Goal: Task Accomplishment & Management: Manage account settings

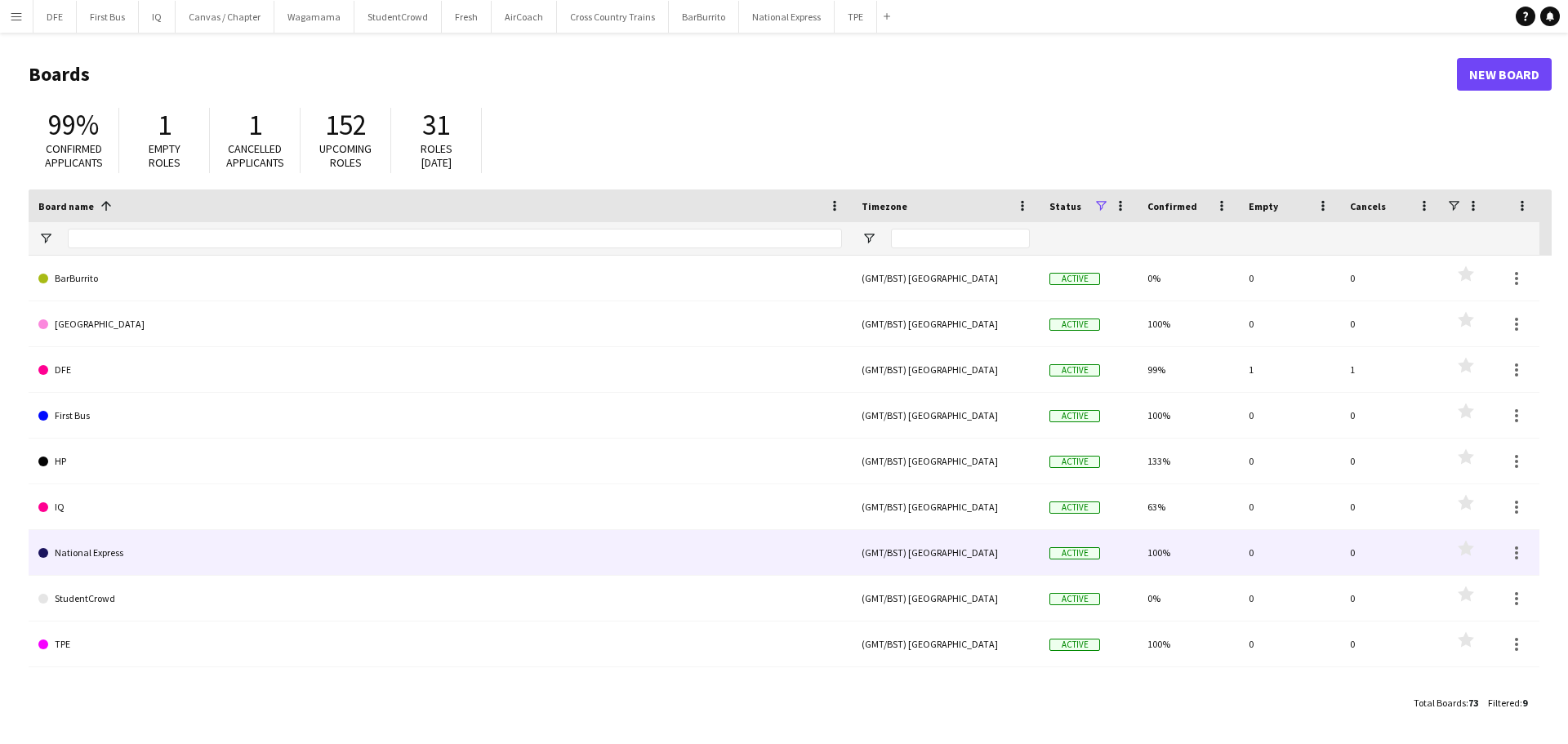
click at [120, 563] on link "National Express" at bounding box center [440, 553] width 804 height 46
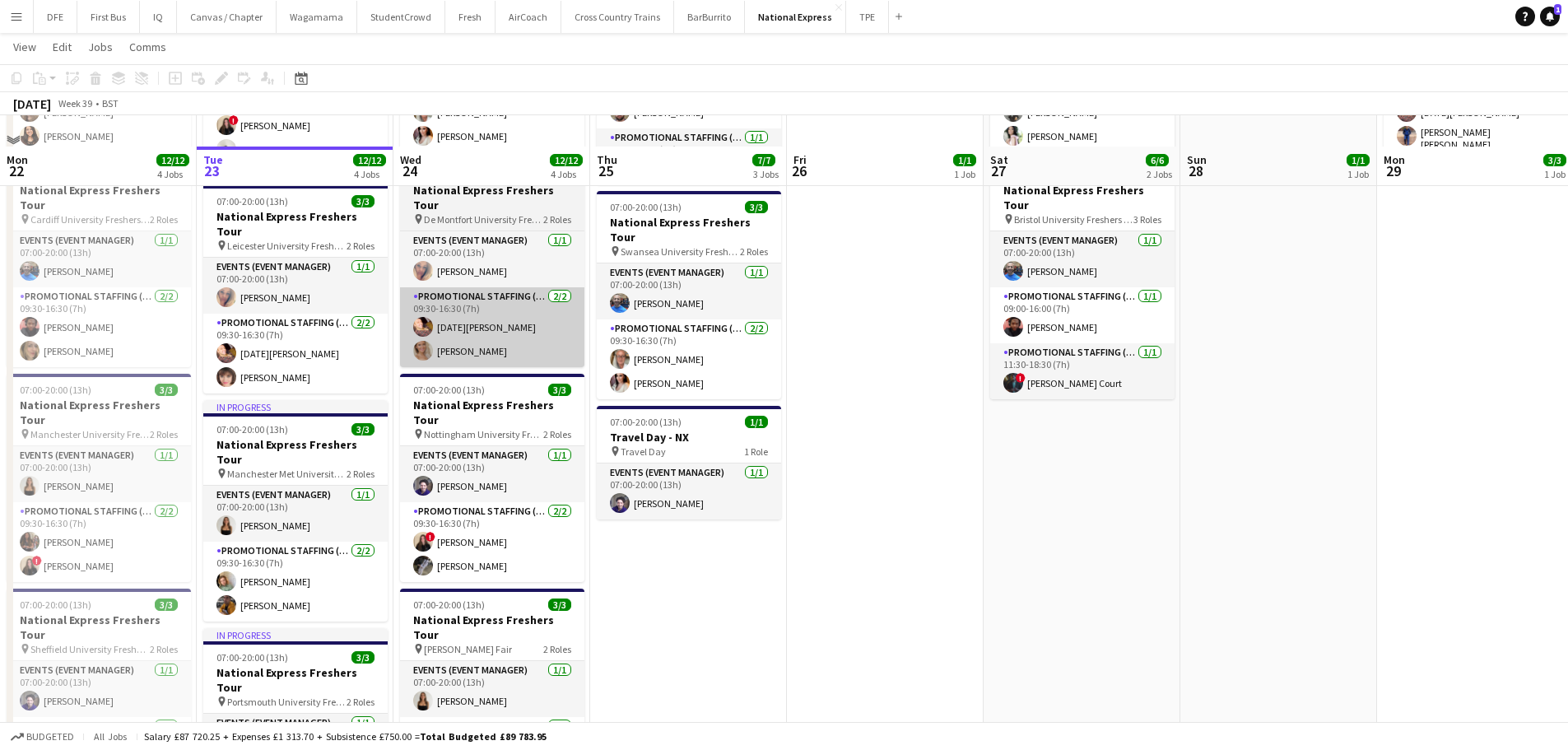
scroll to position [330, 0]
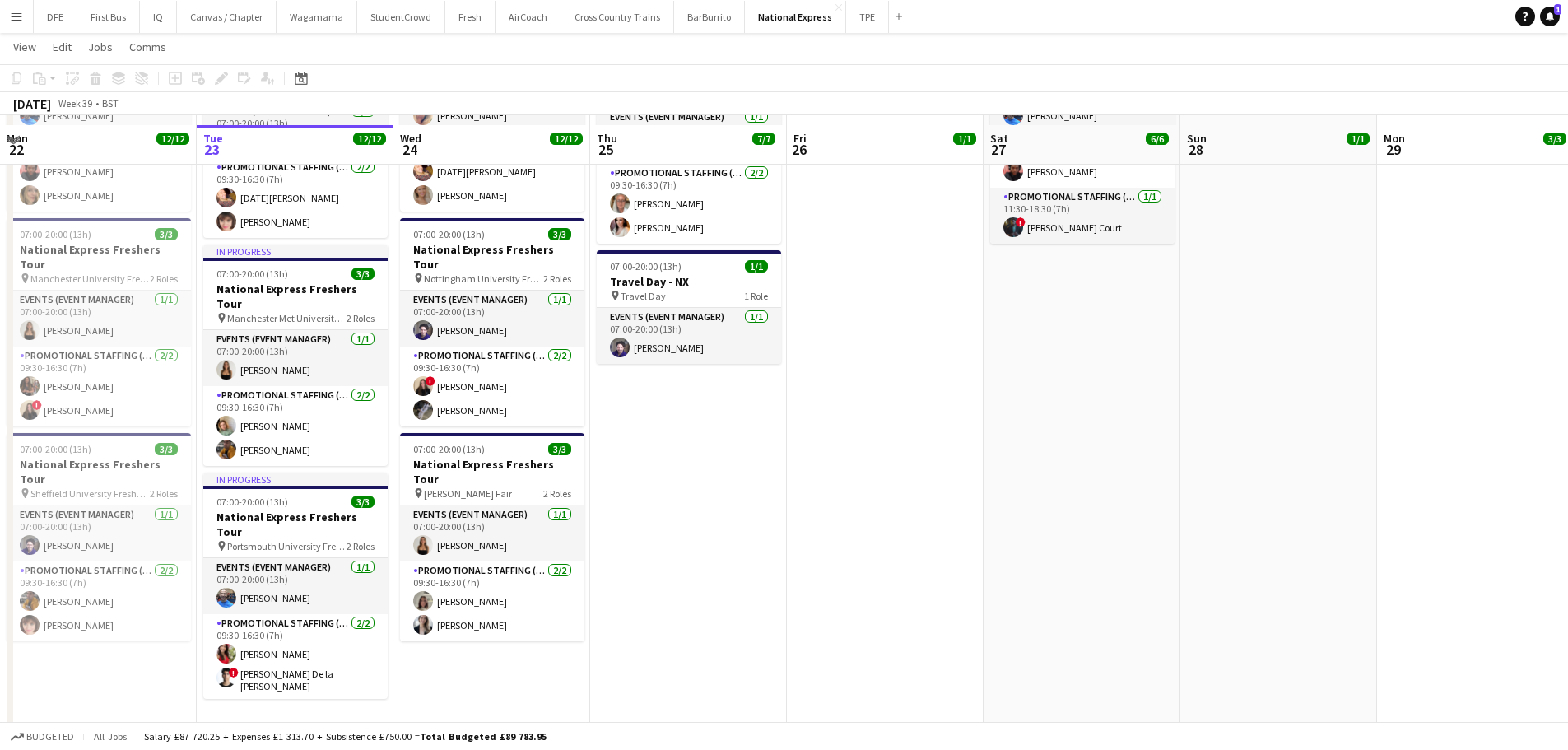
scroll to position [413, 0]
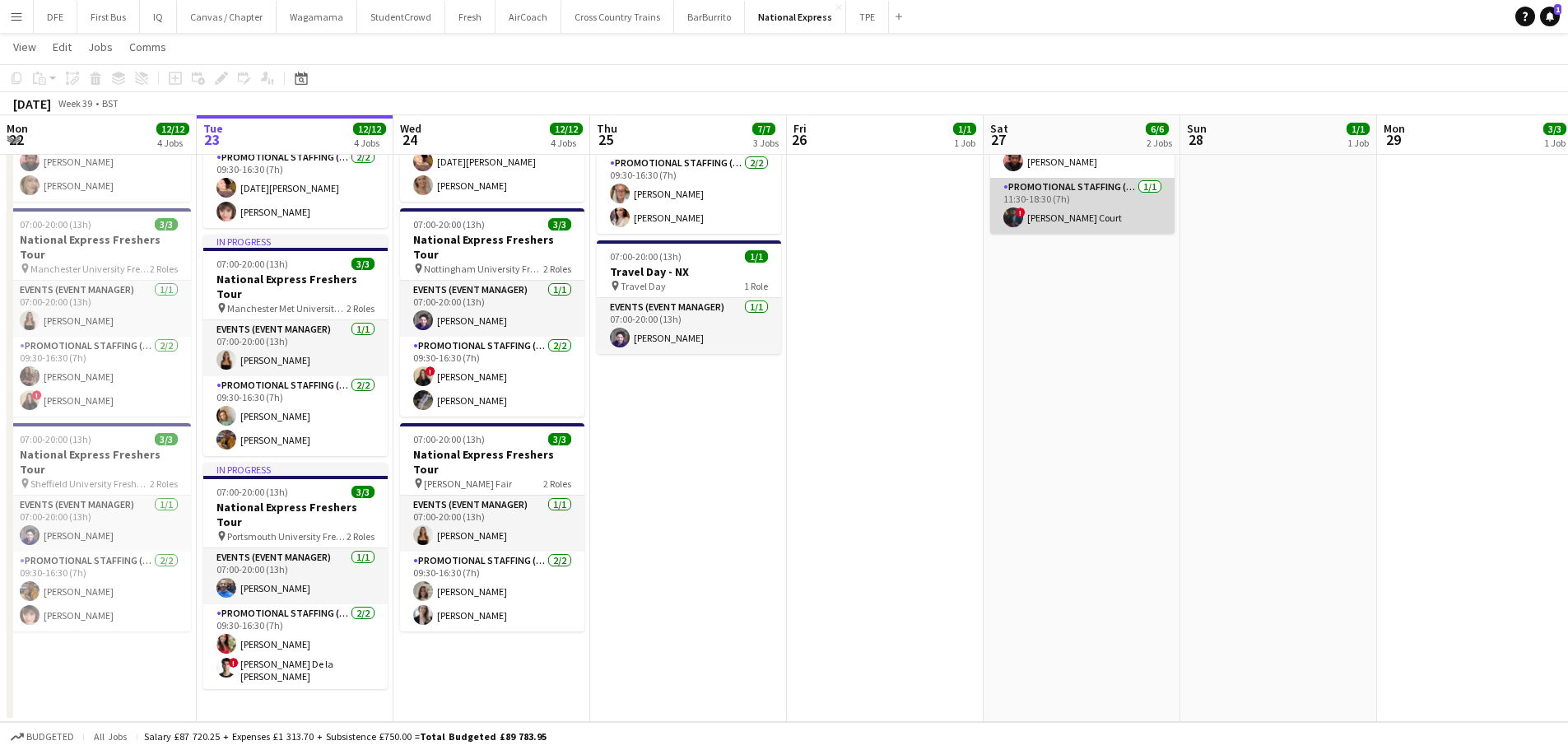
click at [1037, 185] on app-card-role "Promotional Staffing (Brand Ambassadors) [DATE] 11:30-18:30 (7h) ! [PERSON_NAME…" at bounding box center [1083, 206] width 184 height 56
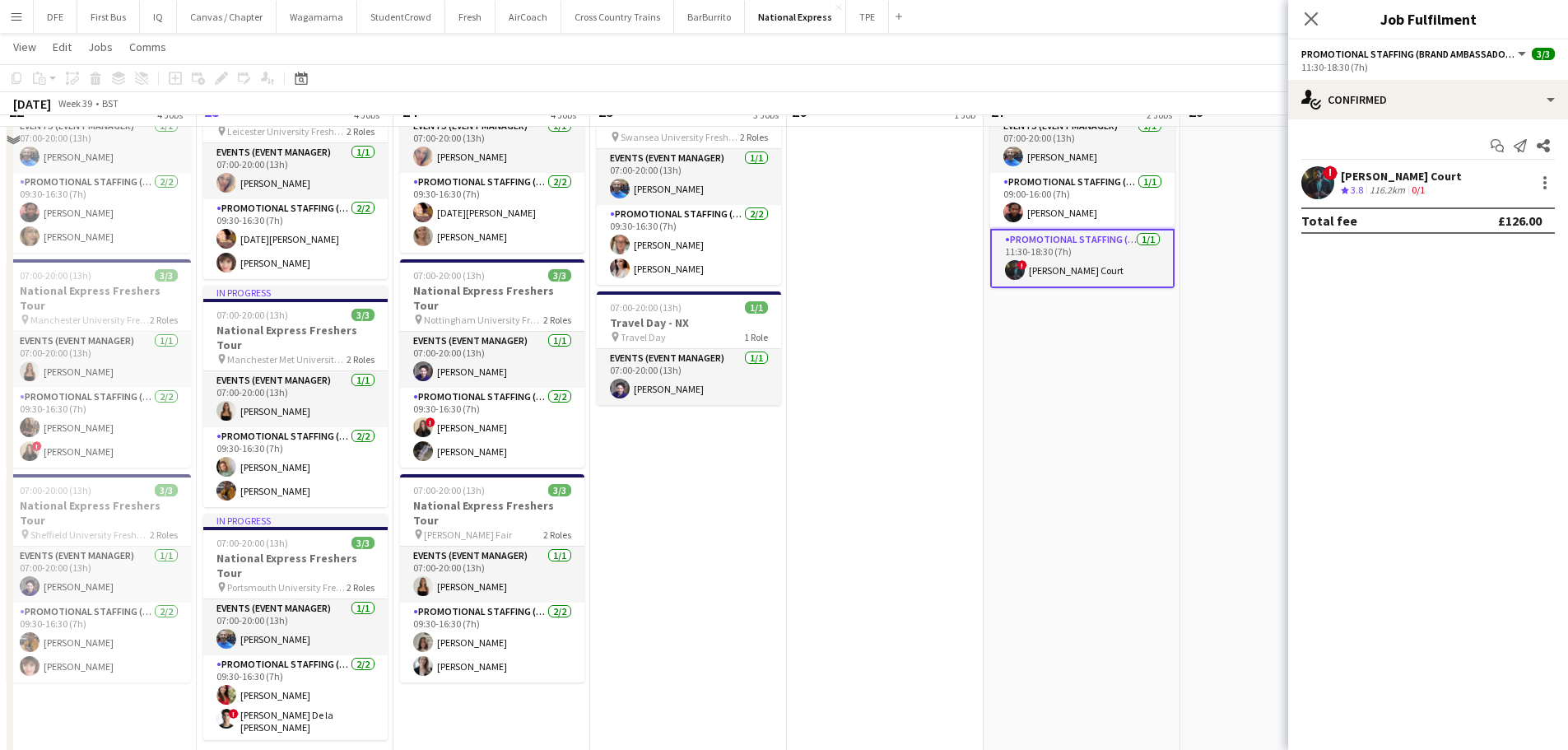
scroll to position [331, 0]
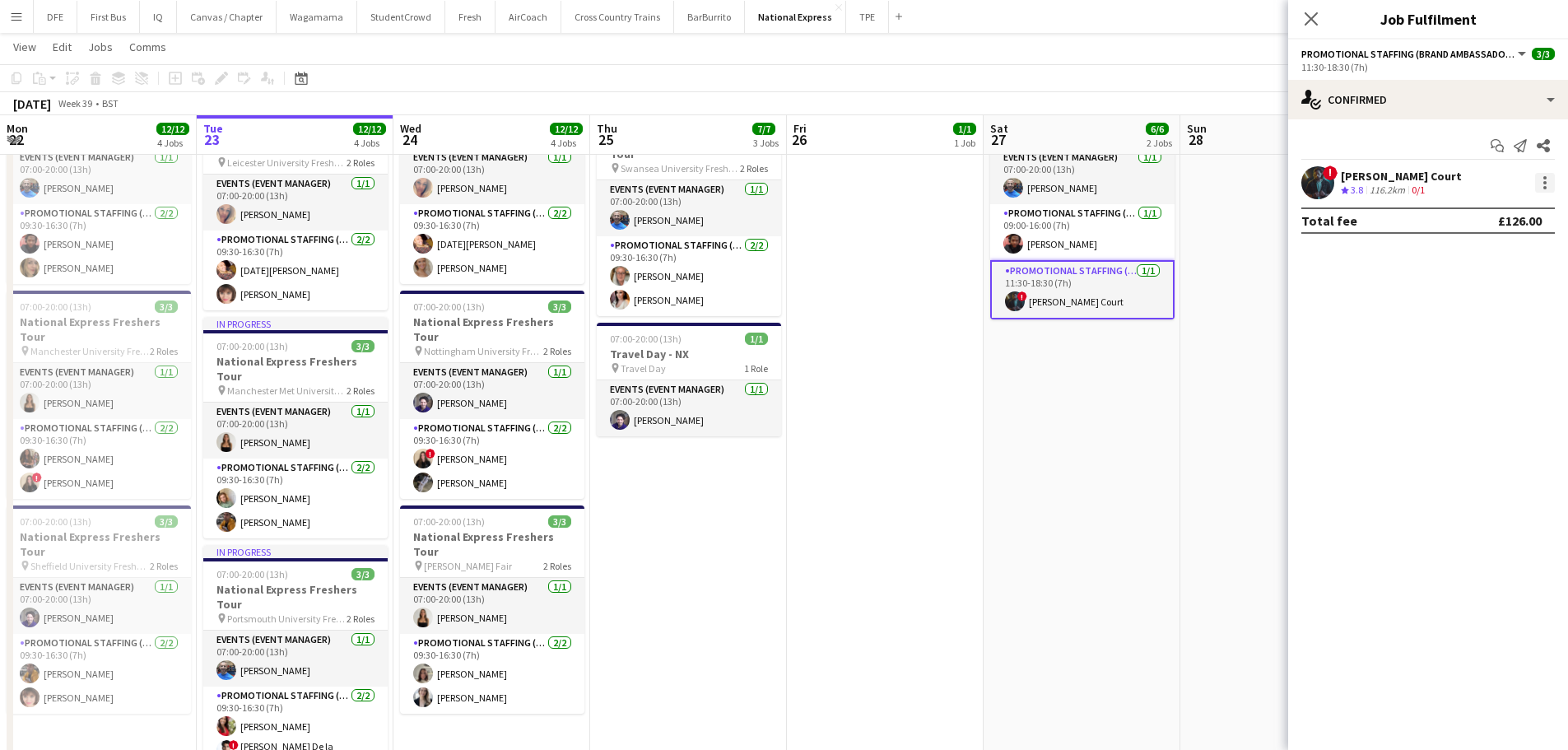
click at [1545, 184] on div at bounding box center [1545, 183] width 3 height 3
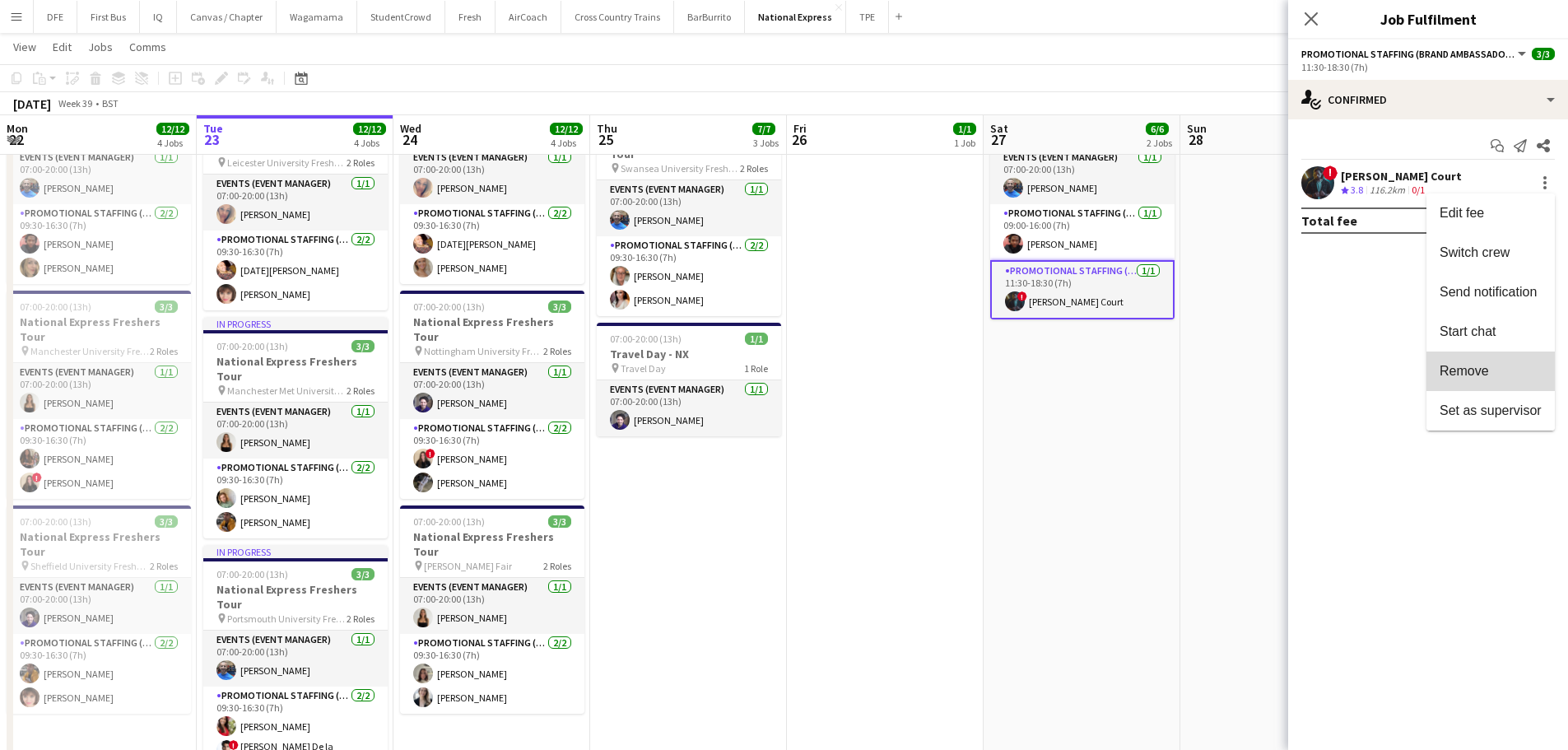
click at [1507, 375] on span "Remove" at bounding box center [1491, 372] width 102 height 15
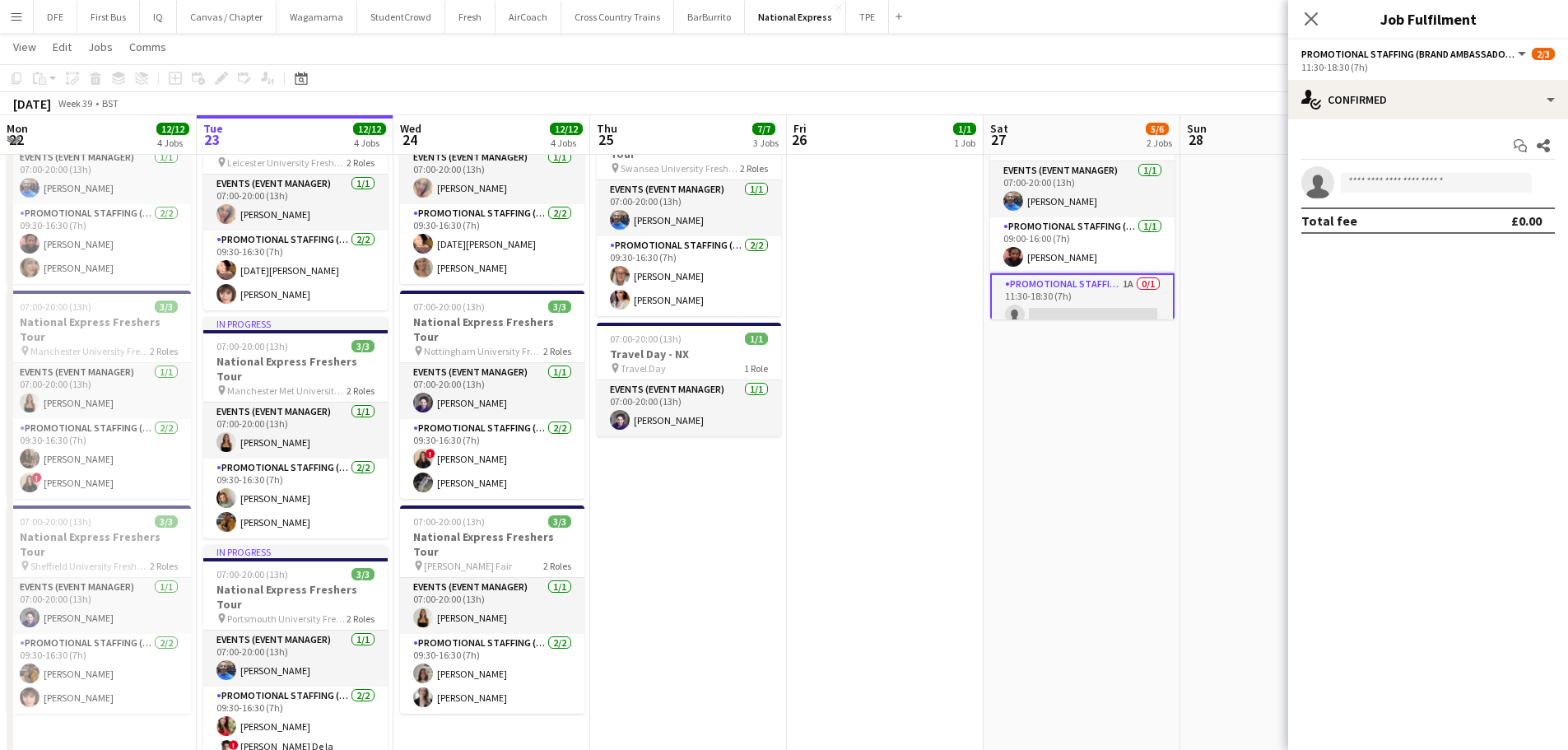
click at [1258, 280] on app-date-cell "07:00-20:00 (13h) 1/1 Travel Day - NX pin Travel Day 1 Role Events (Event Manag…" at bounding box center [1278, 329] width 197 height 951
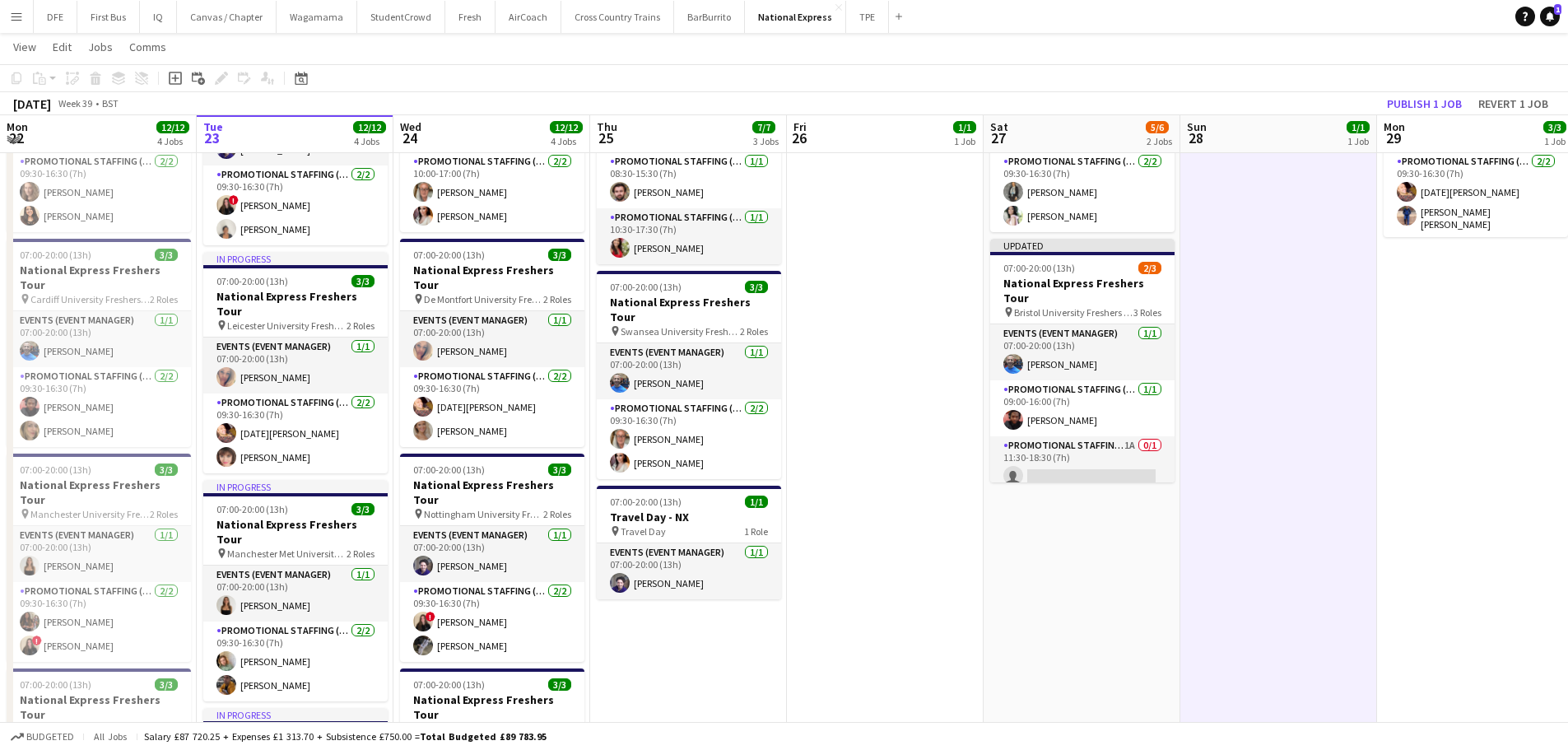
scroll to position [165, 0]
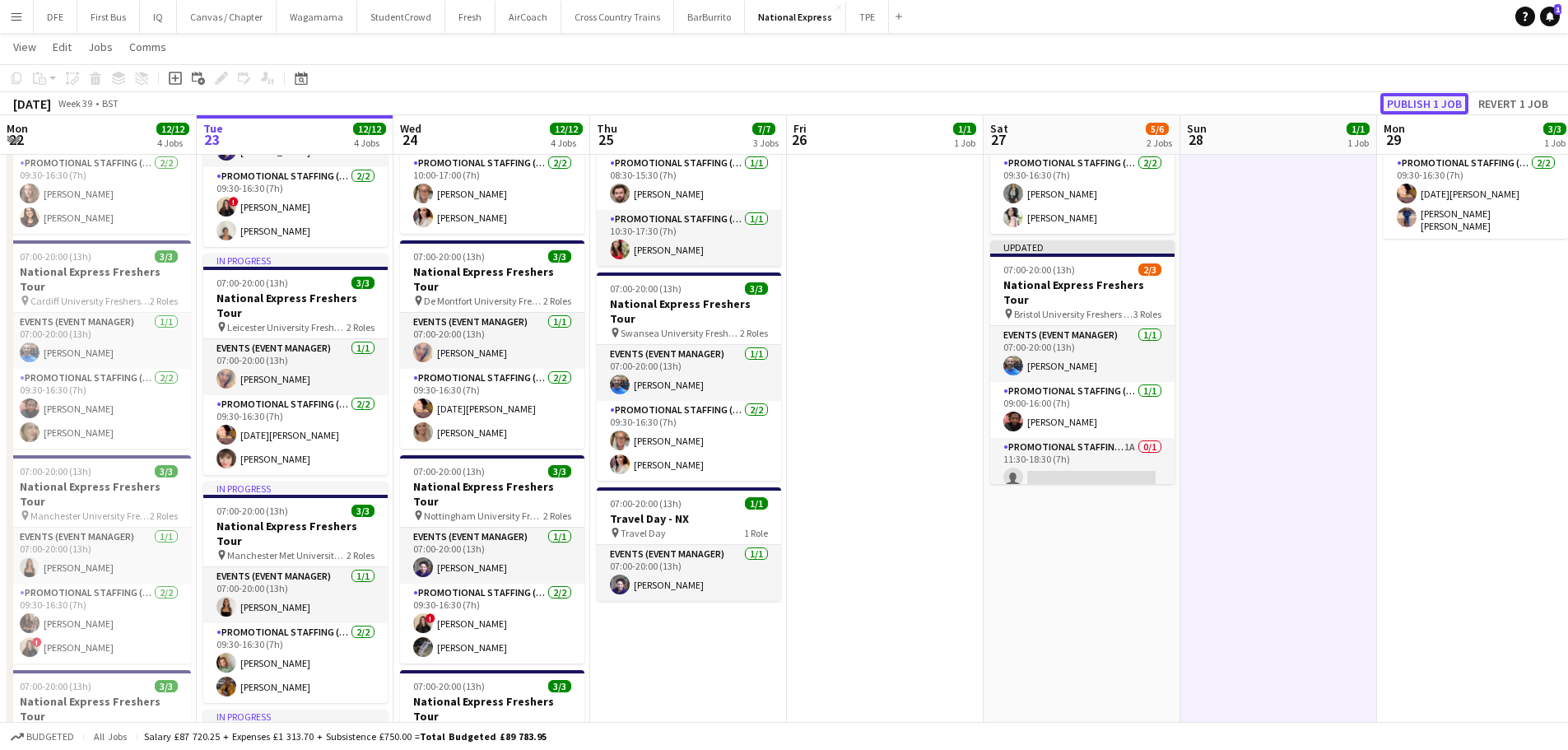
click at [1441, 103] on button "Publish 1 job" at bounding box center [1424, 104] width 88 height 22
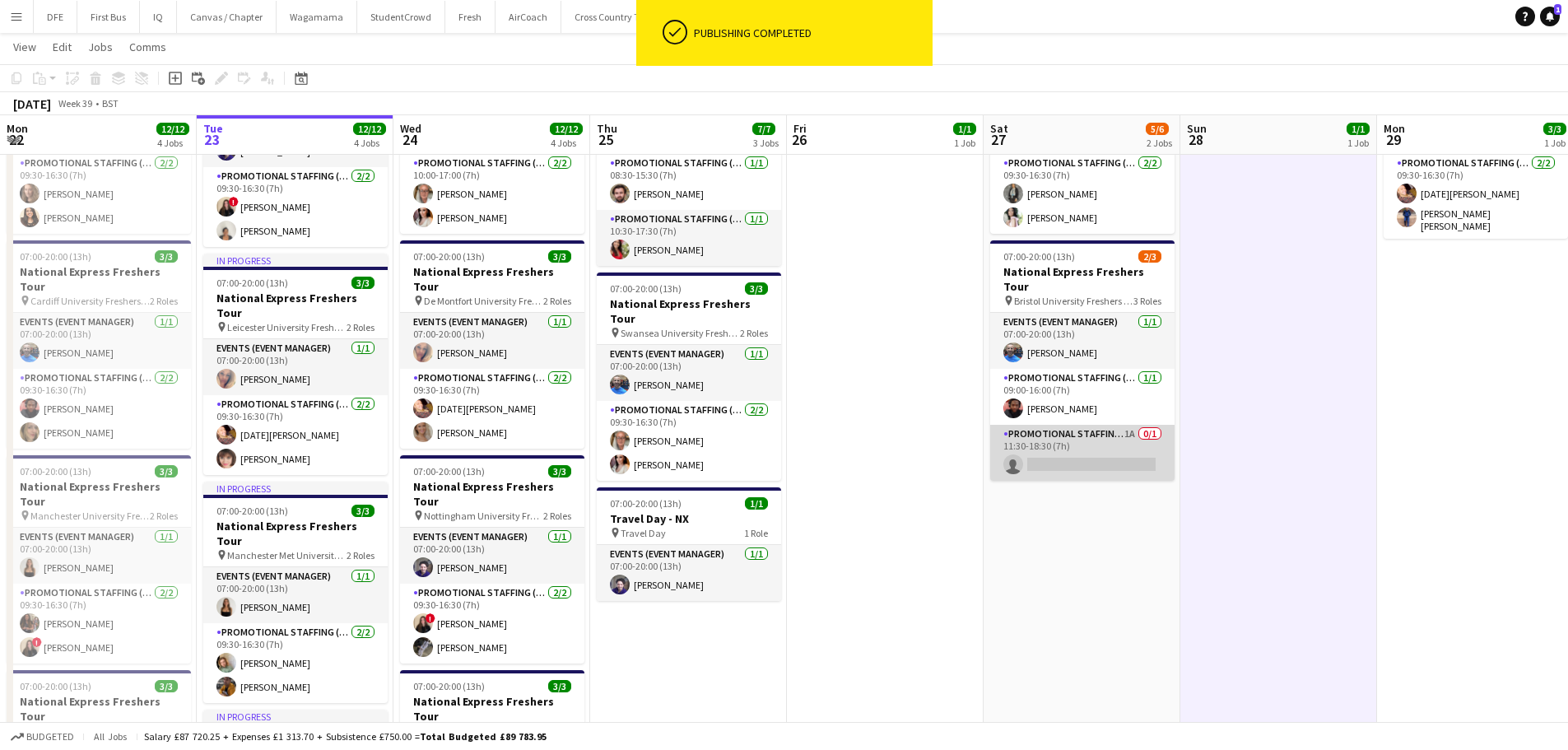
click at [1071, 429] on app-card-role "Promotional Staffing (Brand Ambassadors) 1A 0/1 11:30-18:30 (7h) single-neutral…" at bounding box center [1083, 452] width 184 height 56
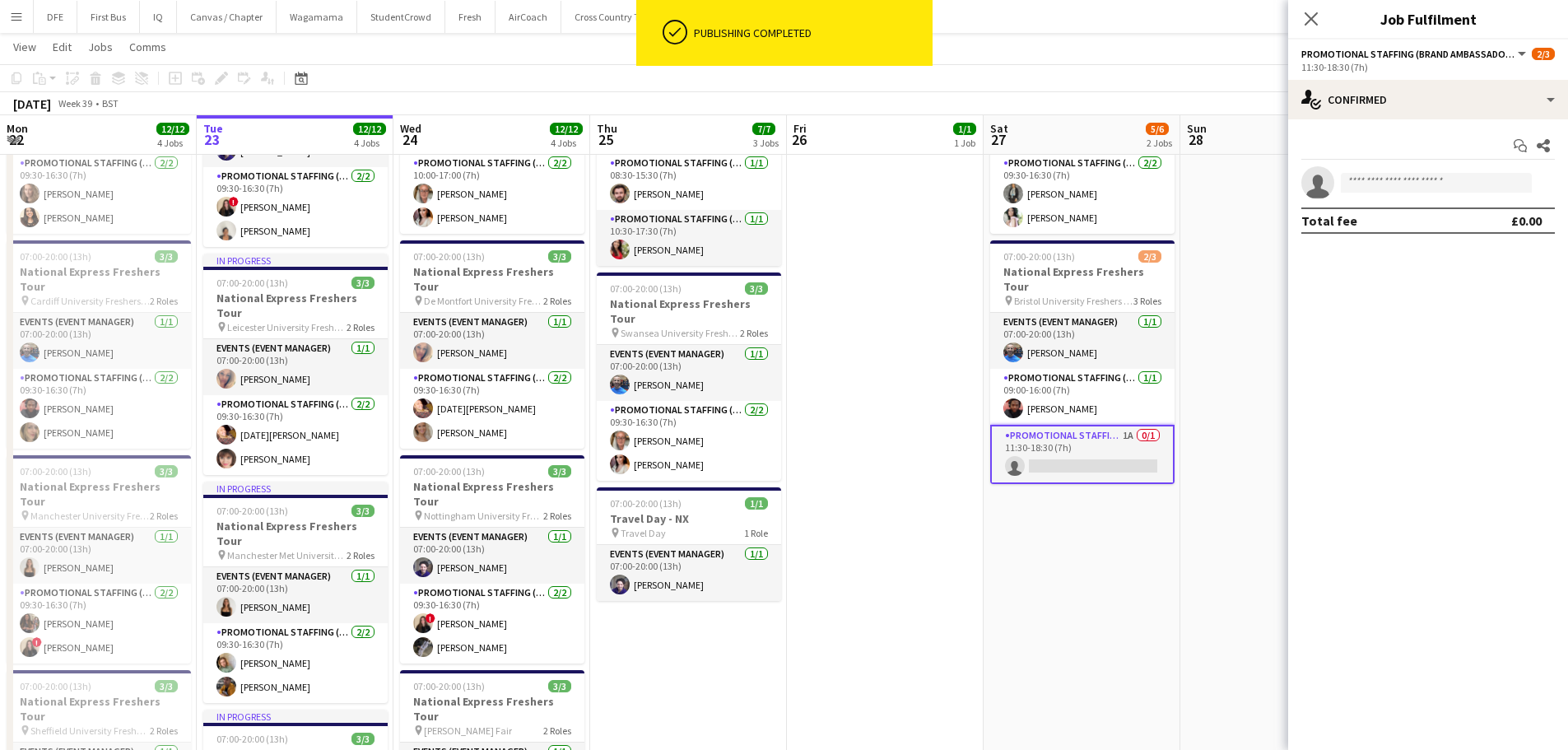
click at [1223, 446] on app-date-cell "07:00-20:00 (13h) 1/1 Travel Day - NX pin Travel Day 1 Role Events (Event Manag…" at bounding box center [1278, 494] width 197 height 951
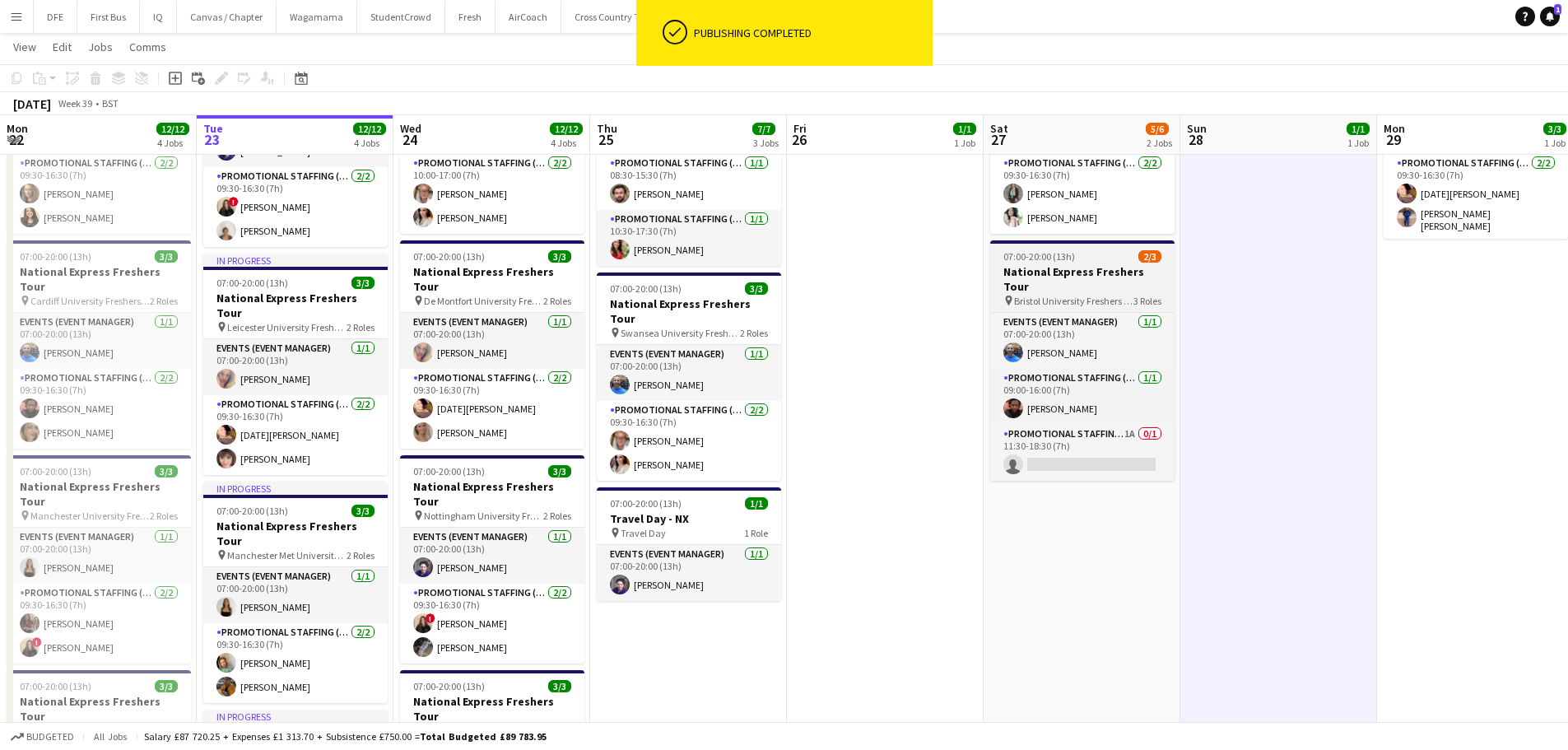
click at [1096, 264] on h3 "National Express Freshers Tour" at bounding box center [1083, 279] width 184 height 29
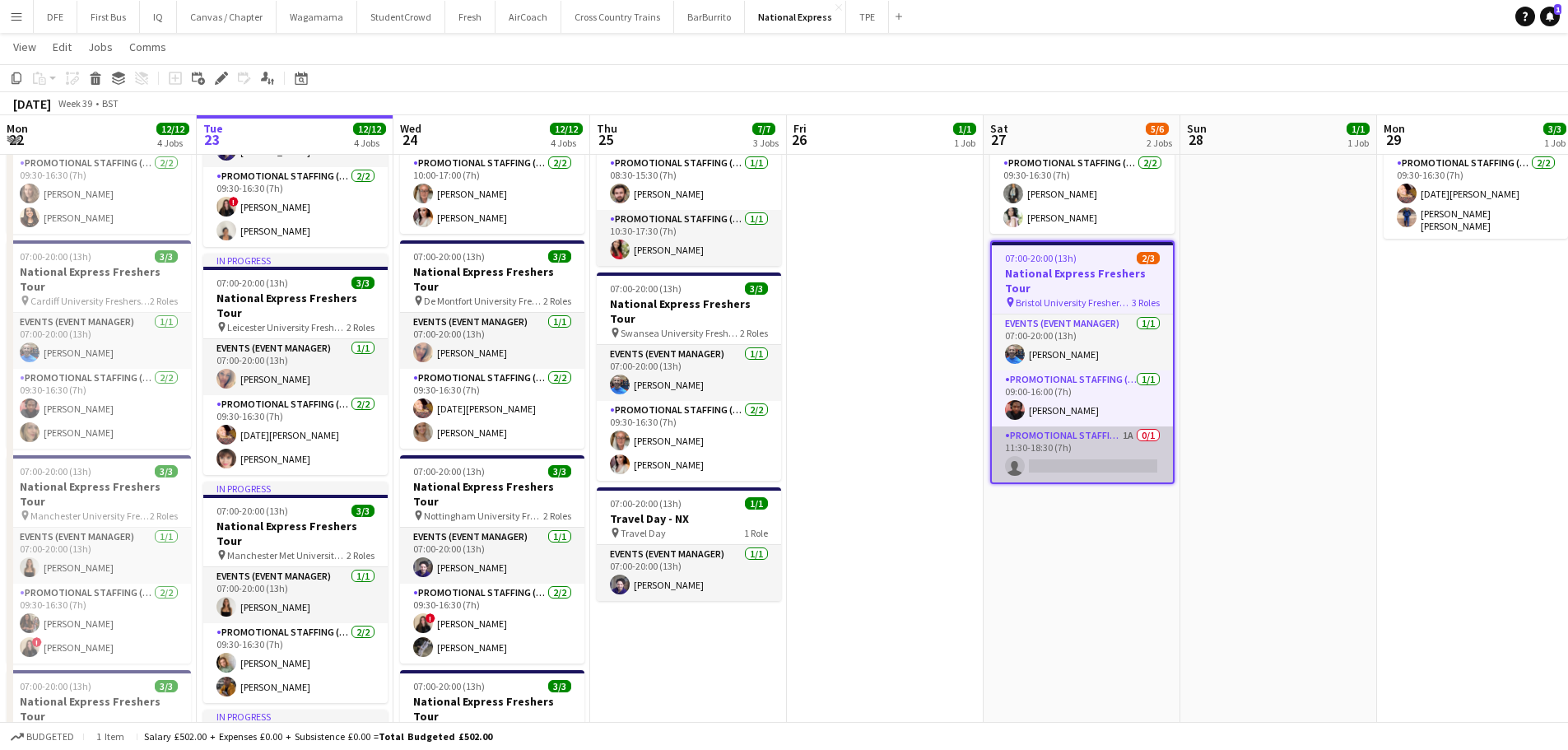
click at [1062, 432] on app-card-role "Promotional Staffing (Brand Ambassadors) 1A 0/1 11:30-18:30 (7h) single-neutral…" at bounding box center [1083, 454] width 181 height 56
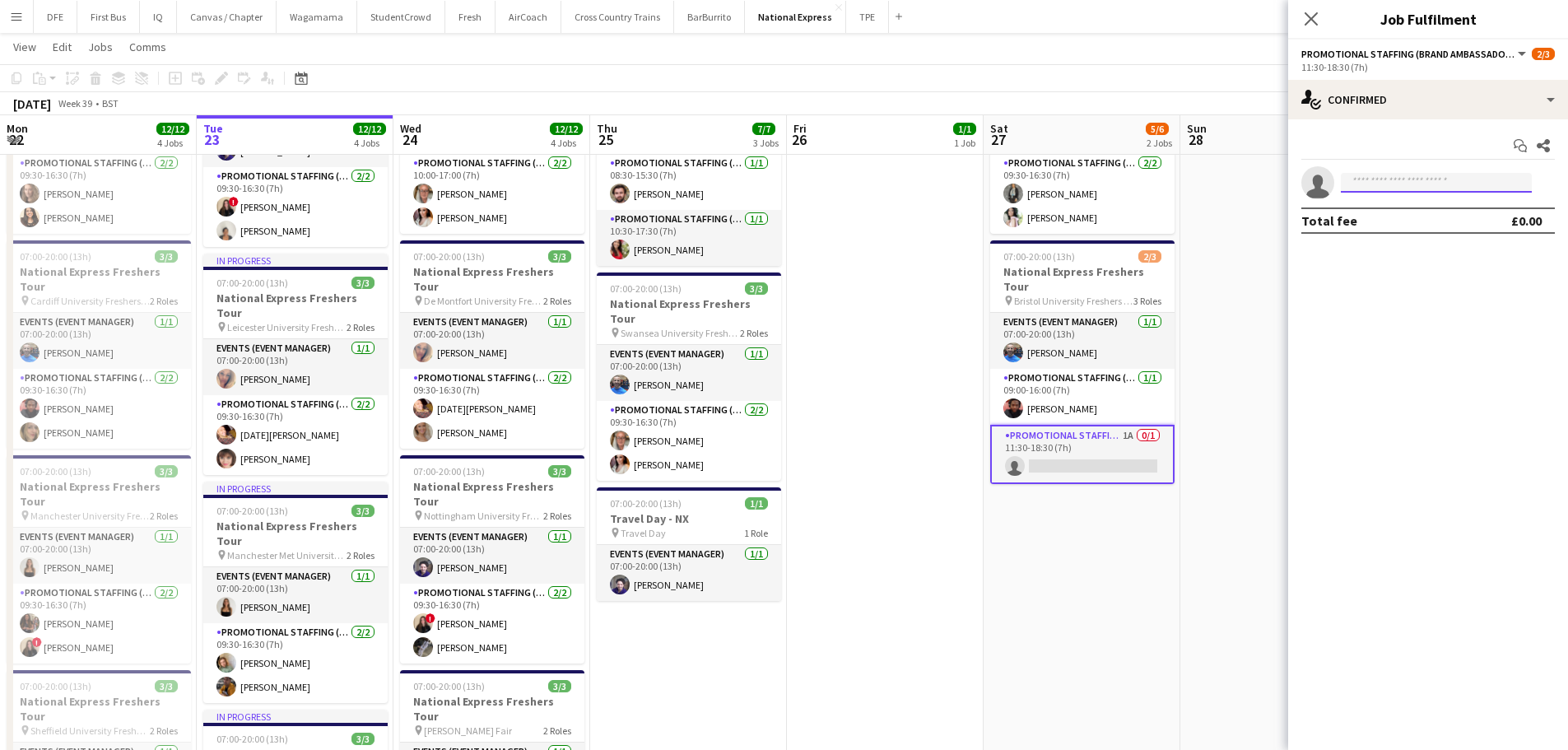
click at [1524, 188] on input at bounding box center [1436, 183] width 191 height 20
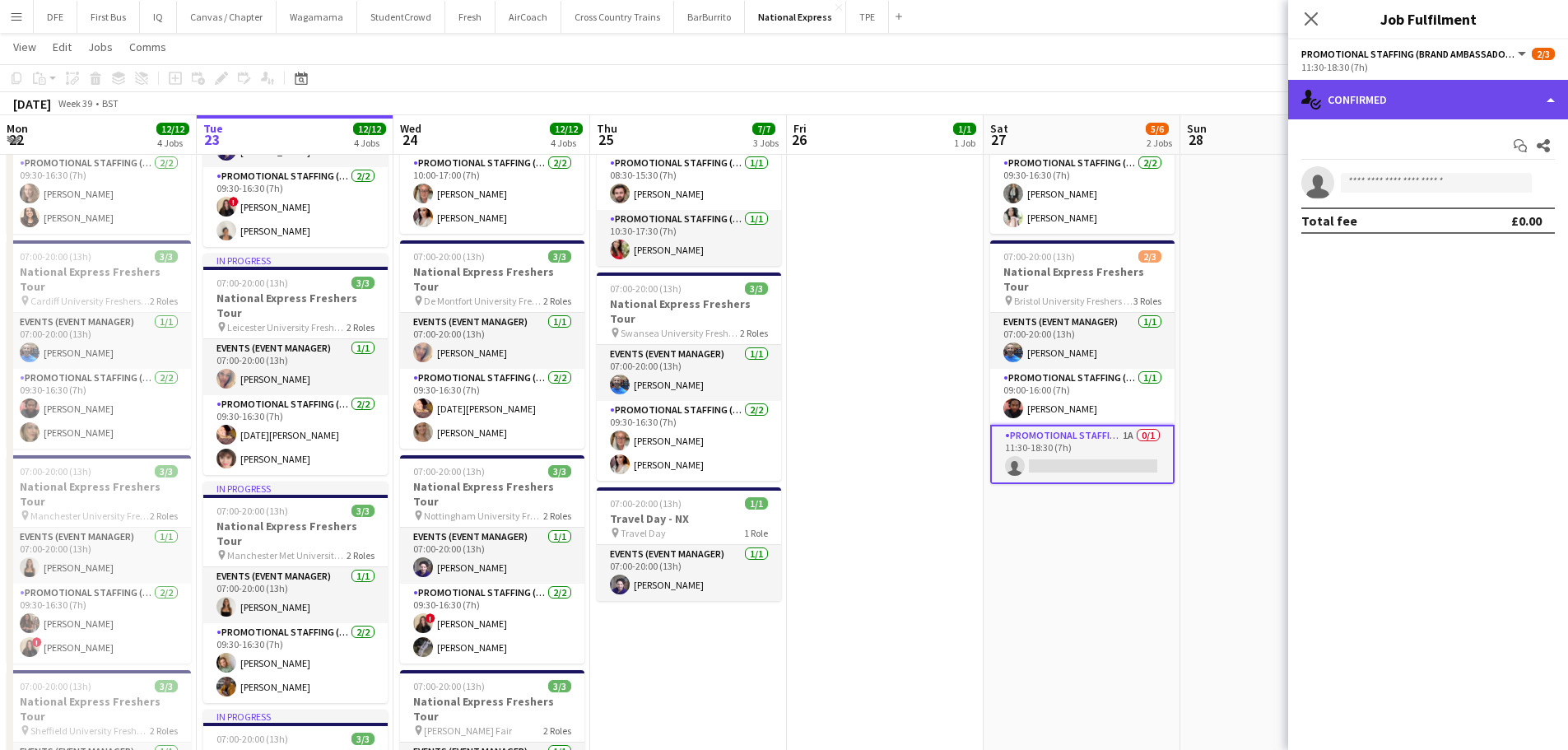
click at [1495, 104] on div "single-neutral-actions-check-2 Confirmed" at bounding box center [1428, 99] width 280 height 39
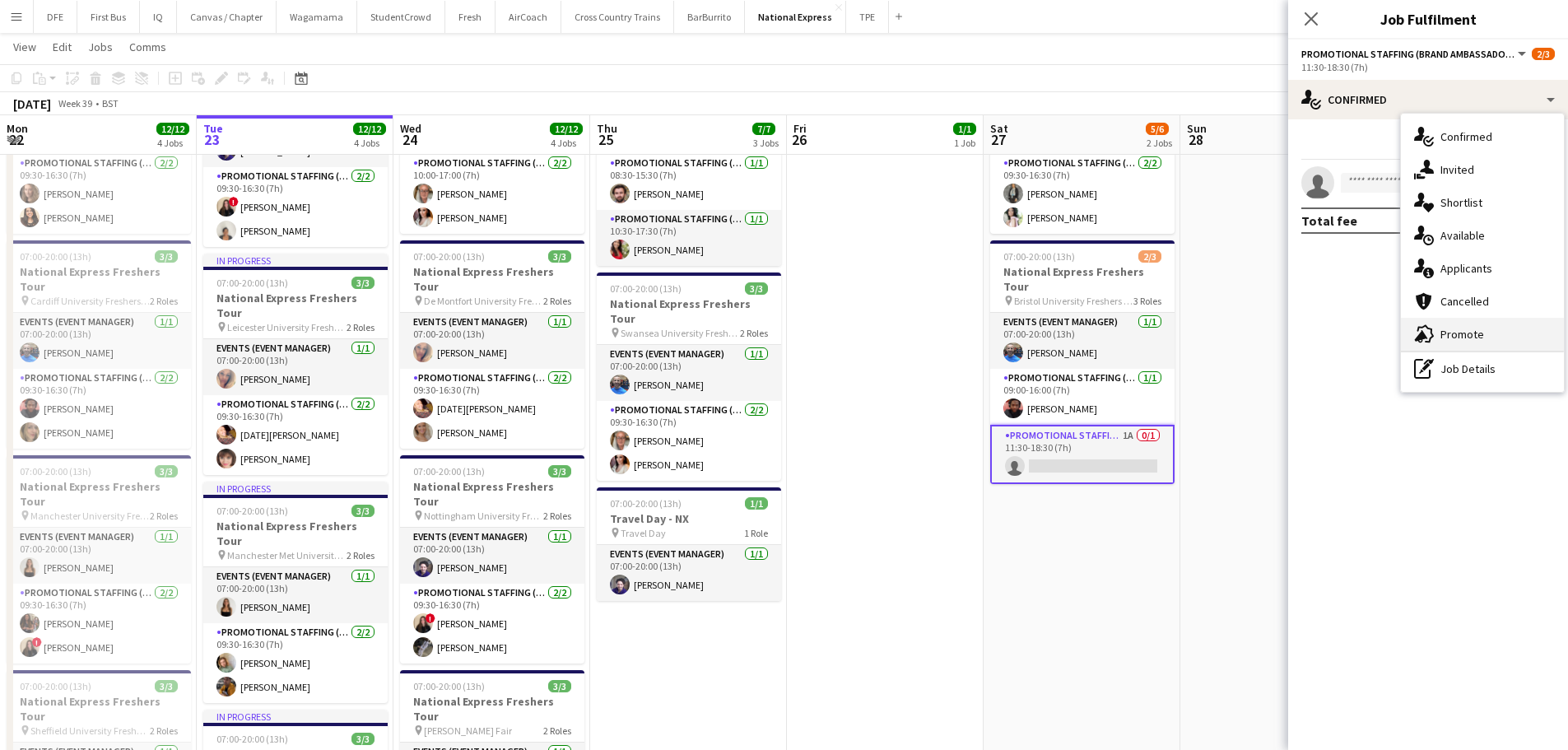
click at [1492, 334] on div "advertising-megaphone Promote" at bounding box center [1482, 334] width 163 height 33
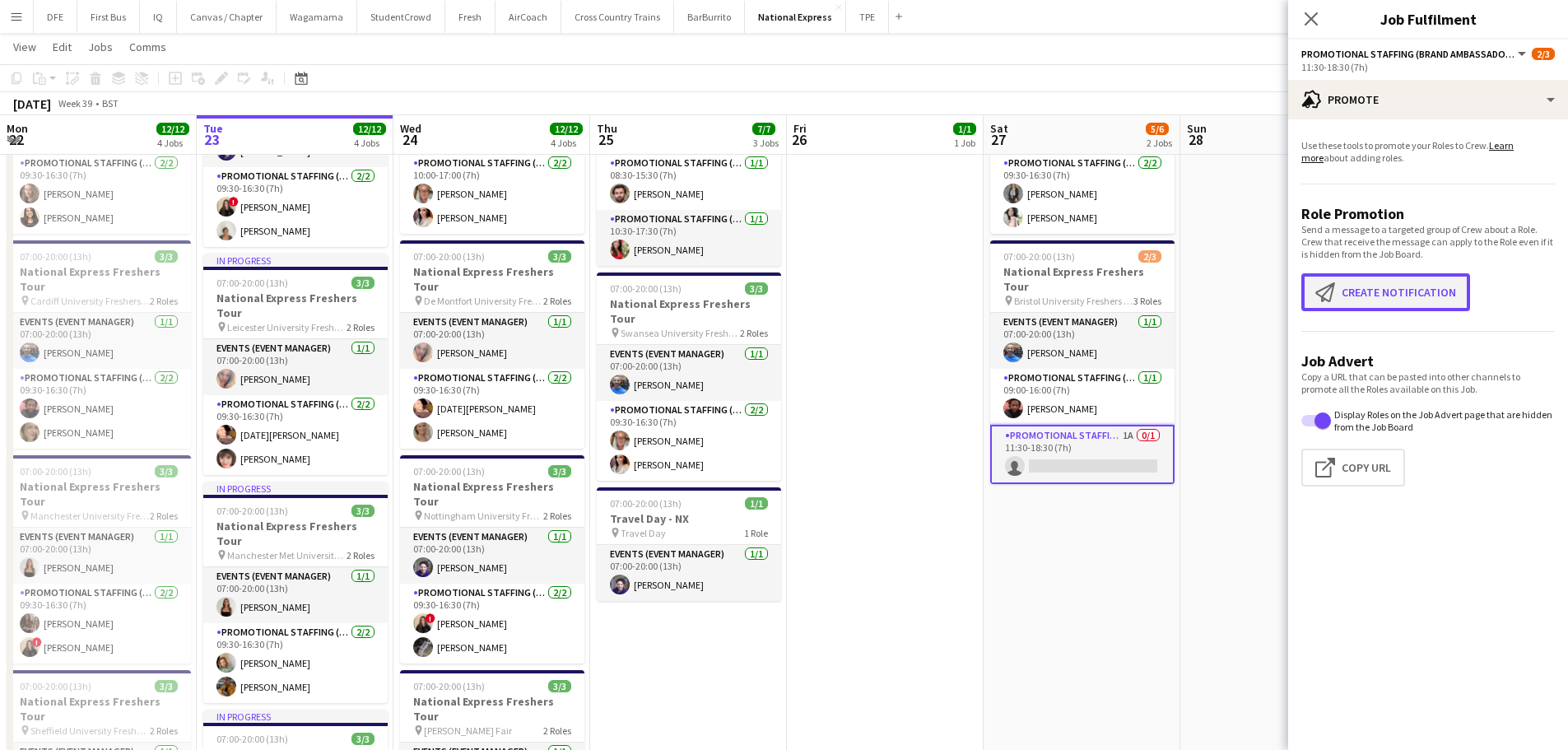
click at [1405, 305] on button "Create notification Create notification" at bounding box center [1385, 292] width 169 height 38
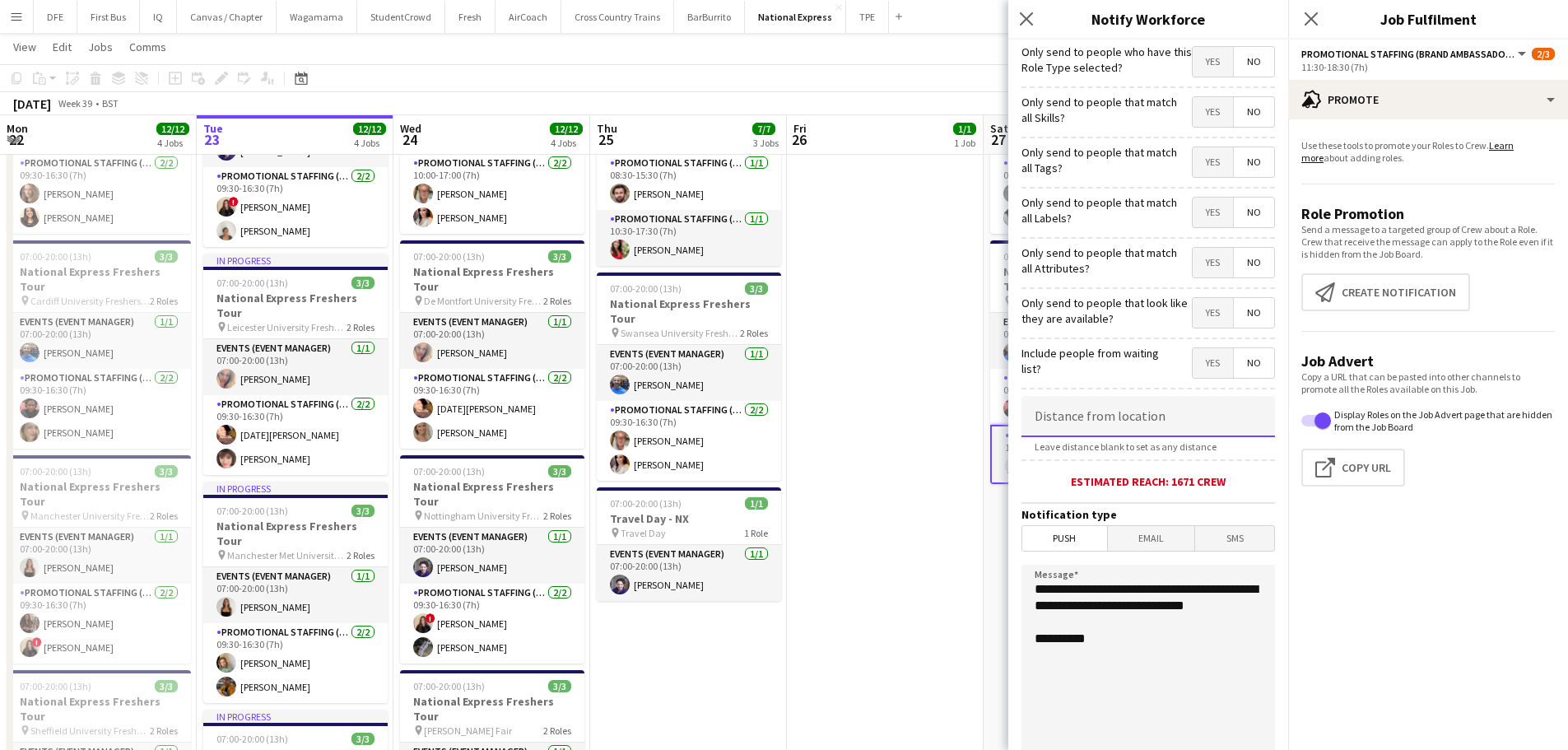
click at [1140, 424] on input at bounding box center [1148, 416] width 253 height 41
type input "****"
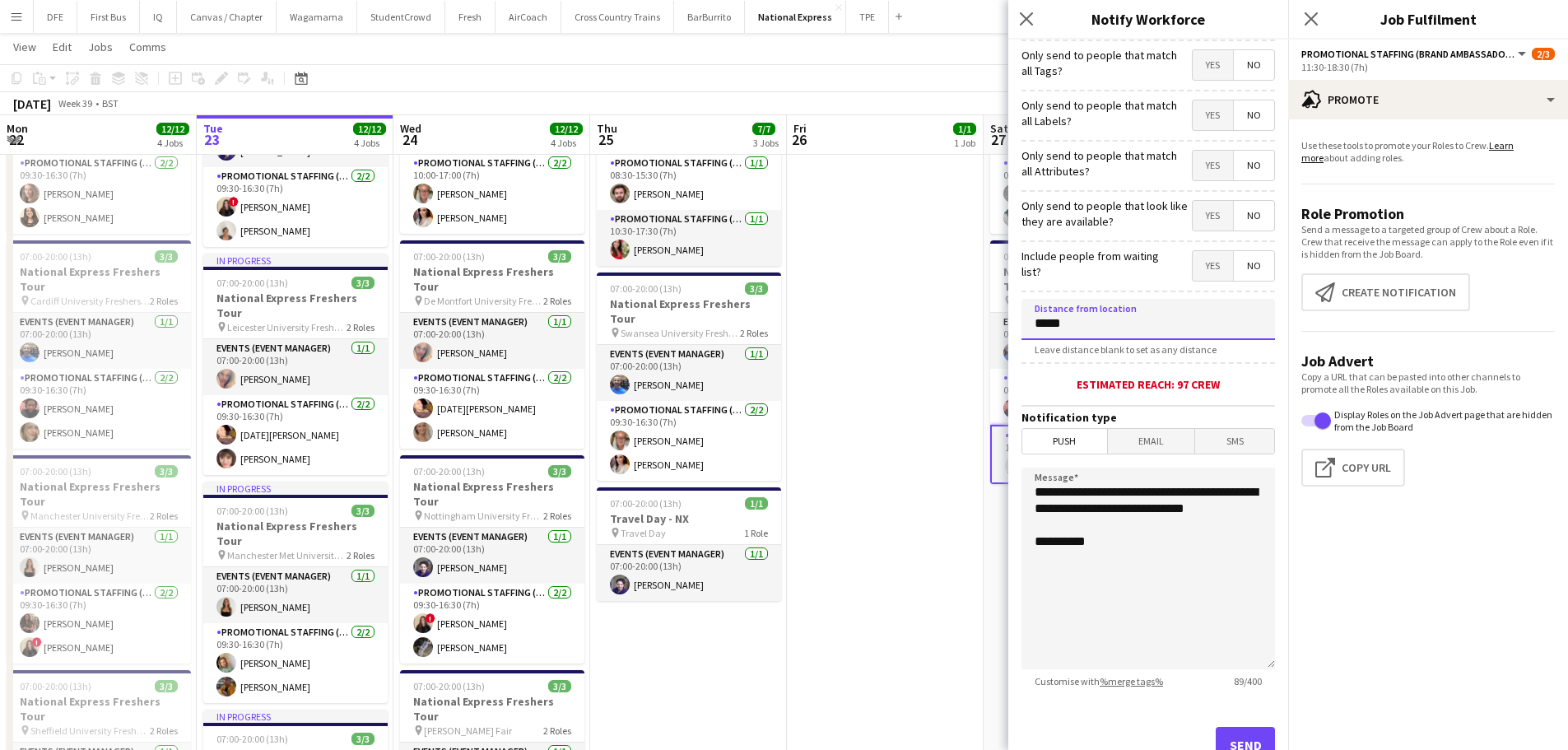
scroll to position [156, 0]
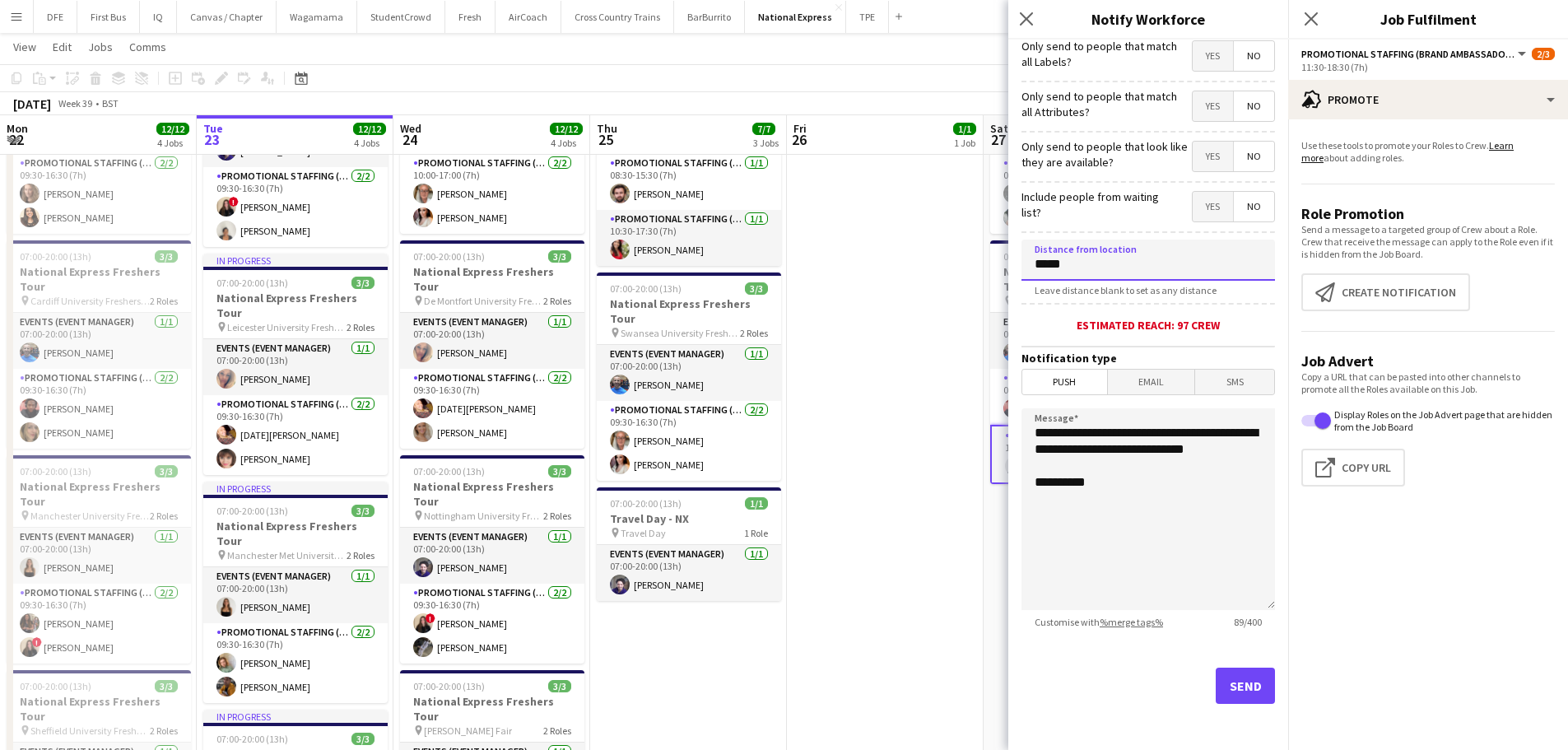
type input "*****"
click at [1240, 680] on button "Send" at bounding box center [1245, 685] width 60 height 36
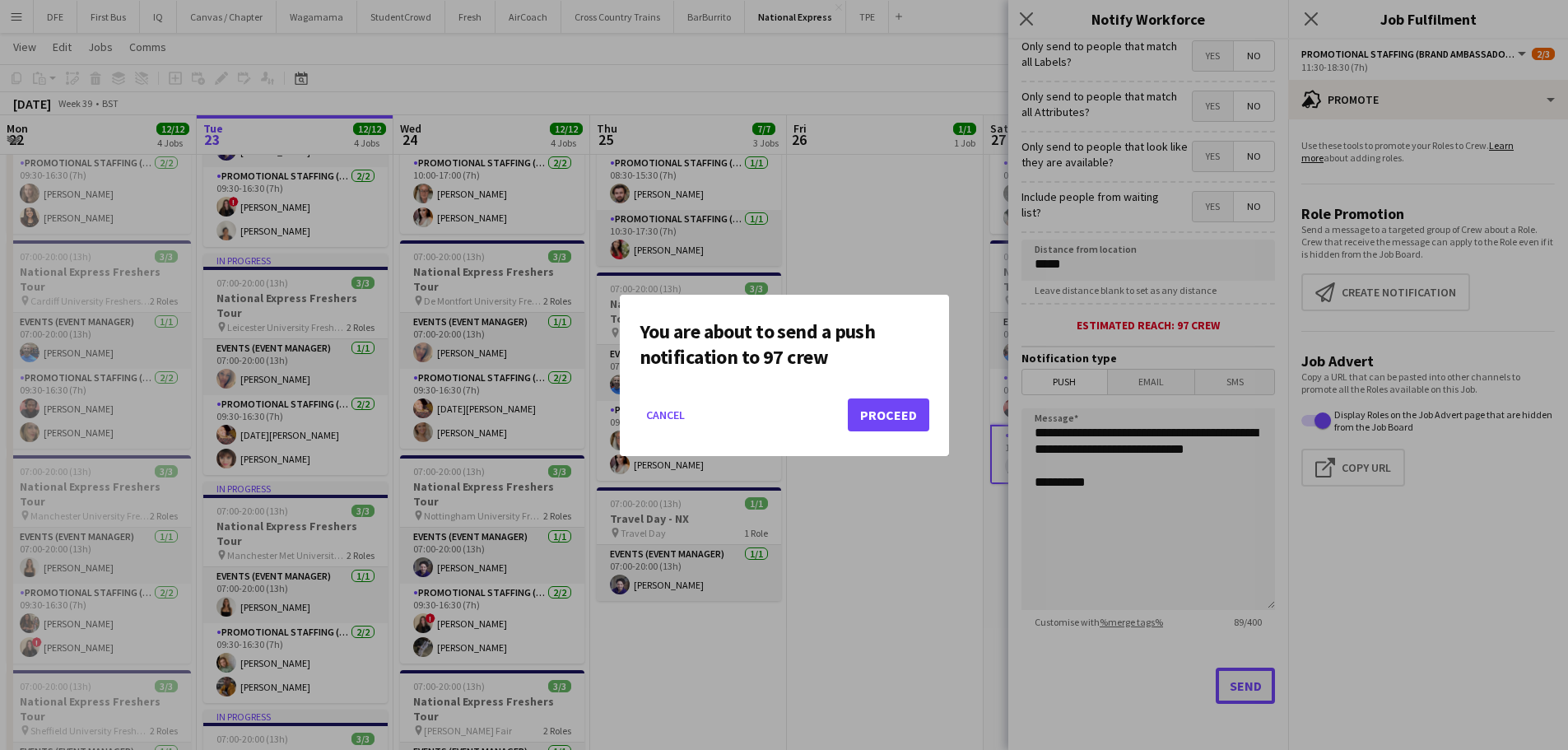
scroll to position [0, 0]
click at [909, 396] on mat-dialog-actions "Cancel Proceed" at bounding box center [784, 420] width 289 height 70
click at [894, 414] on button "Proceed" at bounding box center [888, 414] width 81 height 33
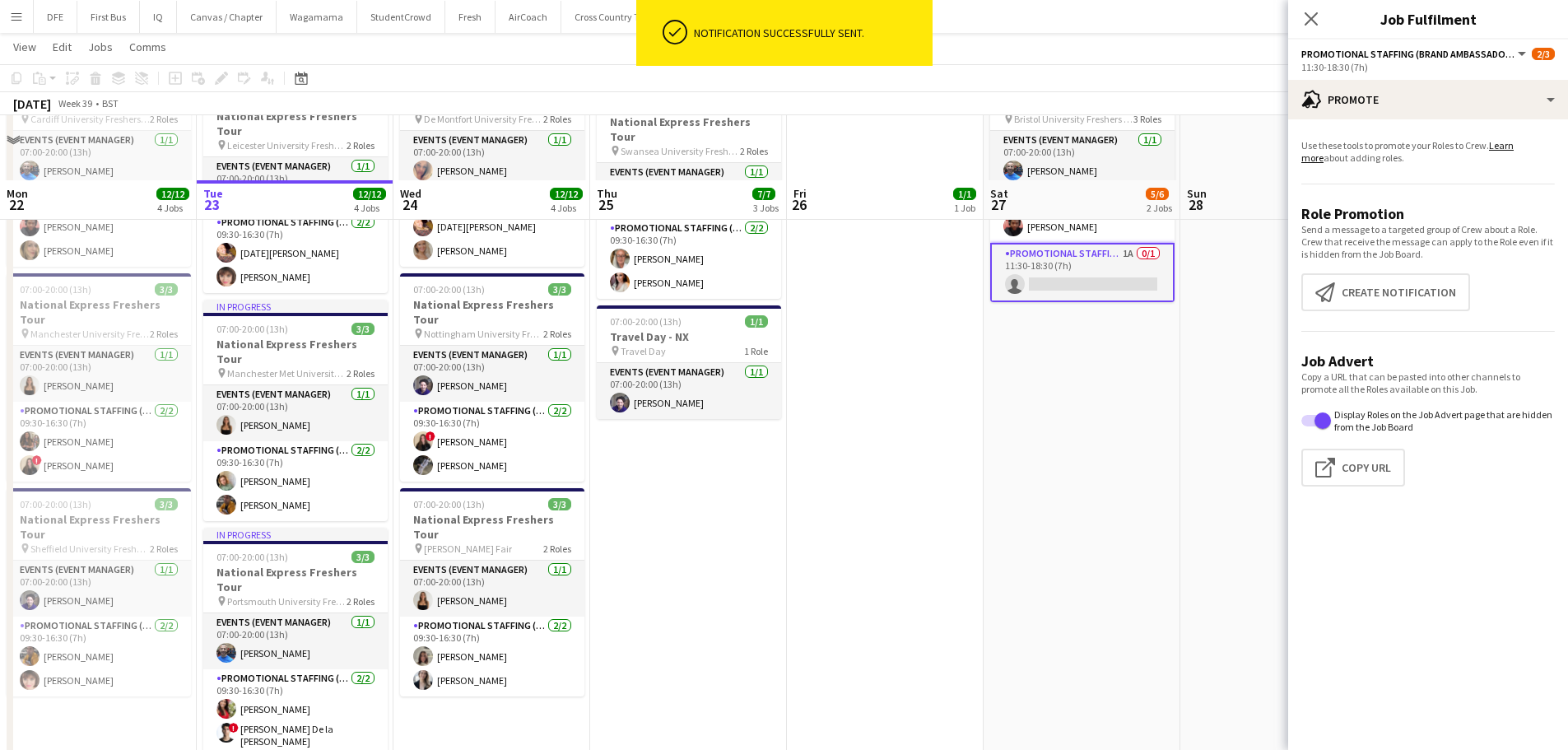
scroll to position [413, 0]
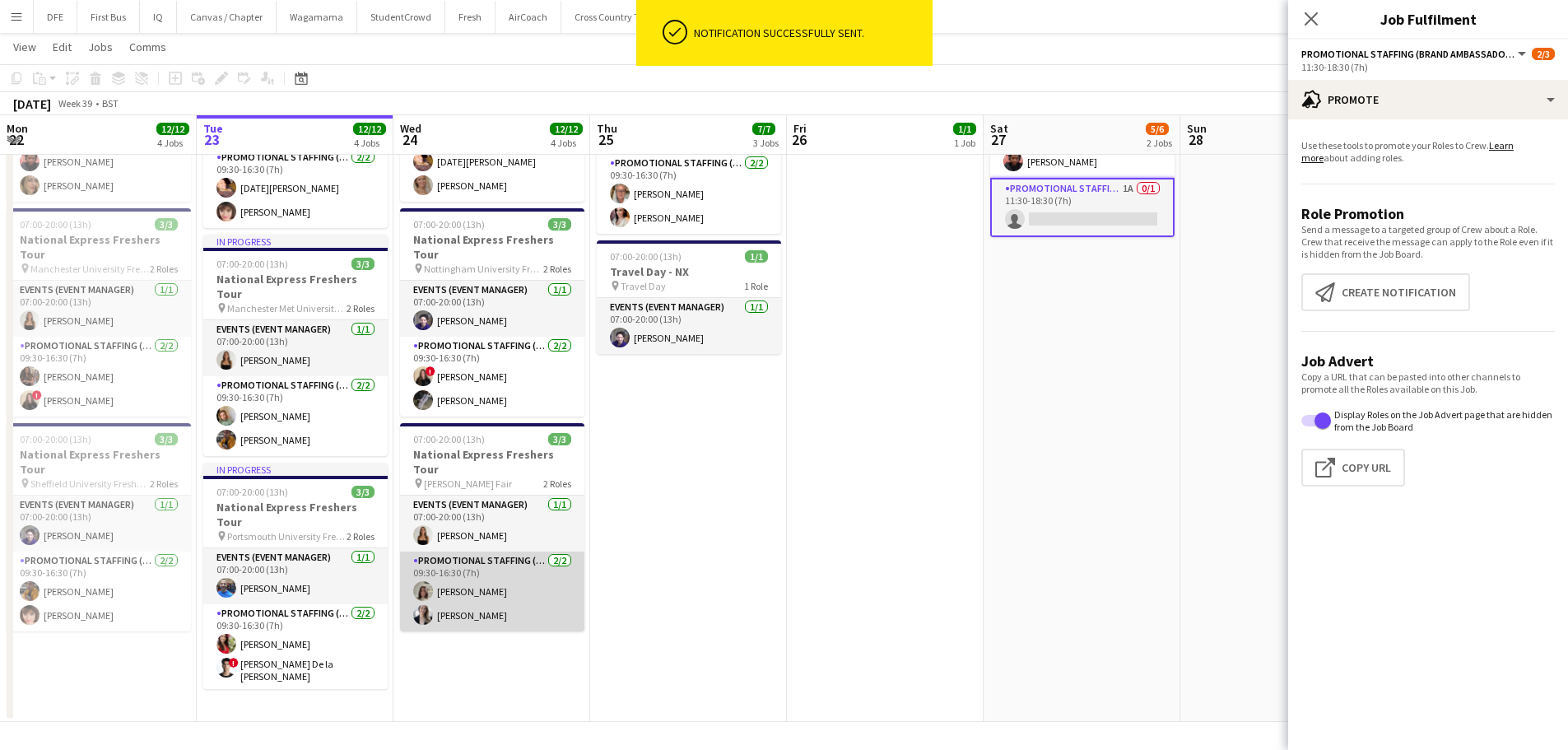
click at [467, 552] on app-card-role "Promotional Staffing (Brand Ambassadors) 2/2 09:30-16:30 (7h) Michelle Quincey …" at bounding box center [492, 591] width 184 height 80
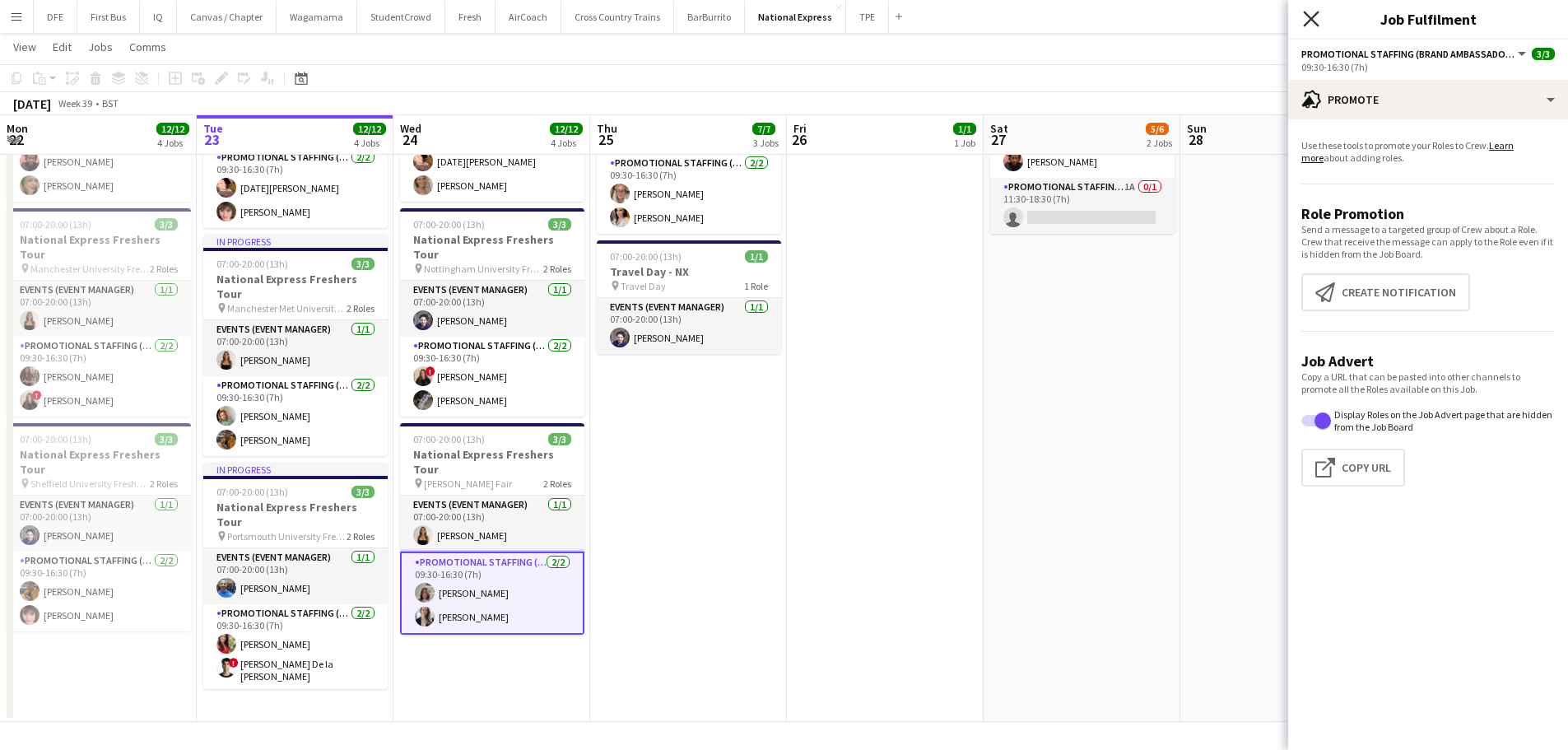
click at [1315, 23] on icon at bounding box center [1311, 18] width 16 height 16
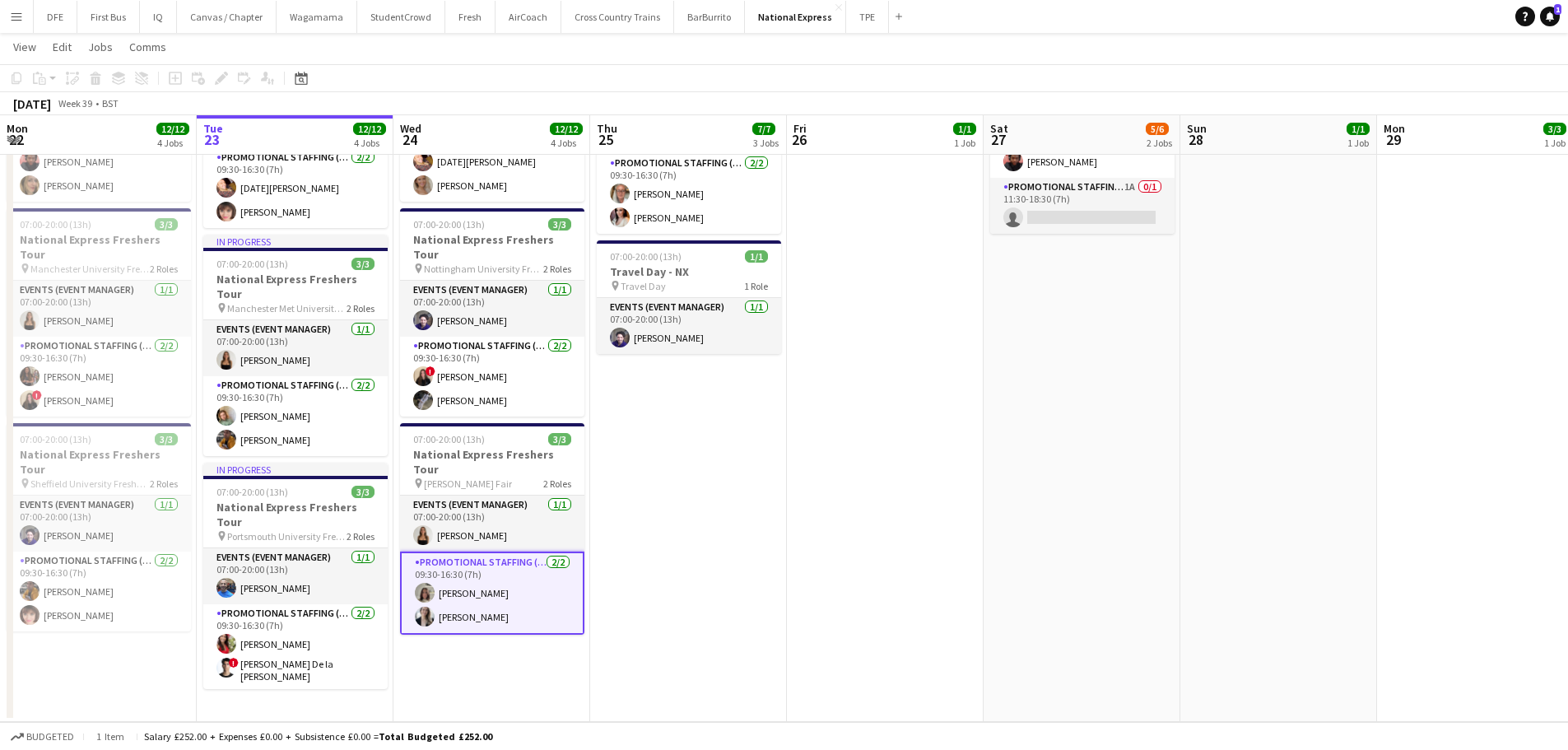
click at [503, 552] on app-card-role "Promotional Staffing (Brand Ambassadors) 2/2 09:30-16:30 (7h) Michelle Quincey …" at bounding box center [492, 593] width 184 height 83
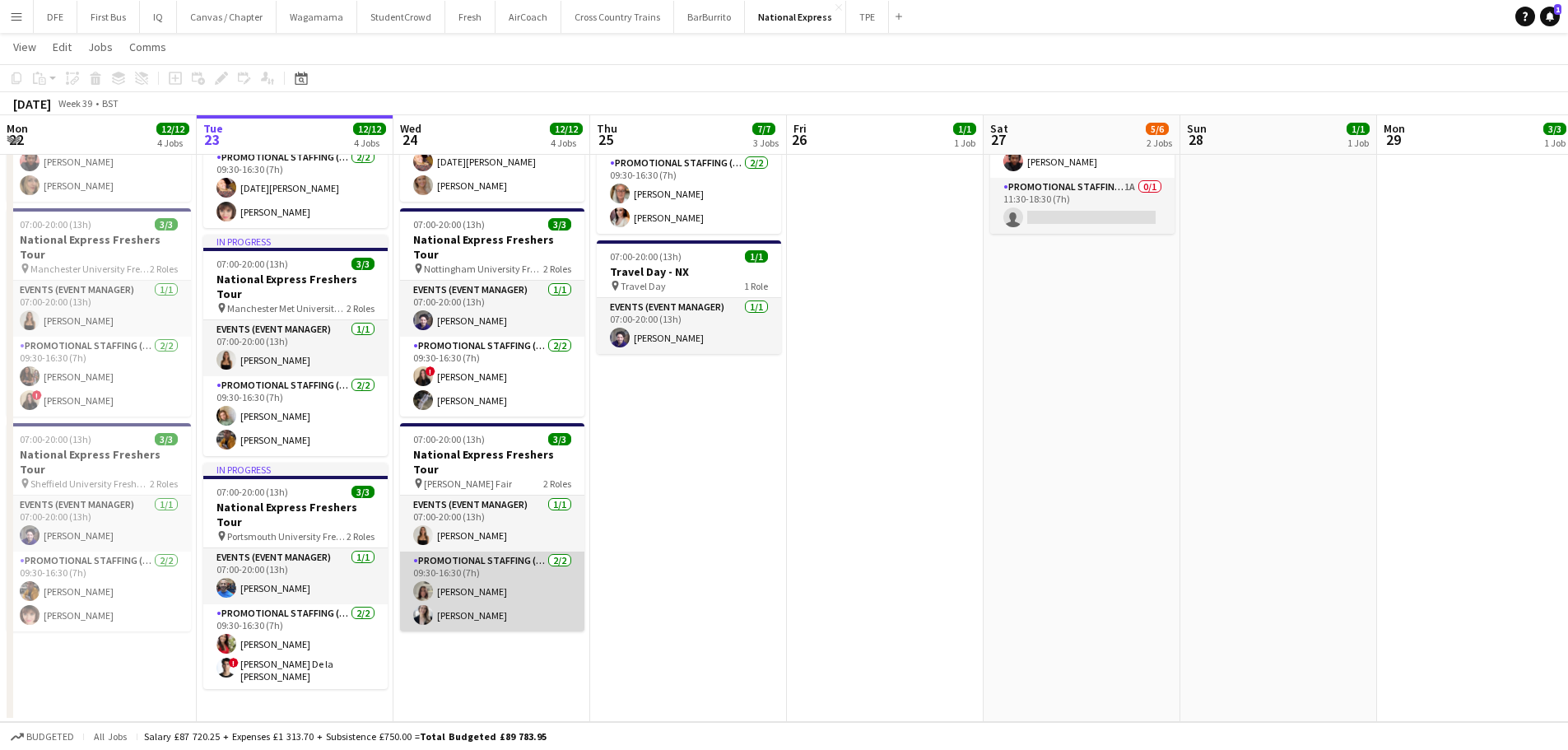
click at [476, 560] on app-card-role "Promotional Staffing (Brand Ambassadors) 2/2 09:30-16:30 (7h) Michelle Quincey …" at bounding box center [492, 591] width 184 height 80
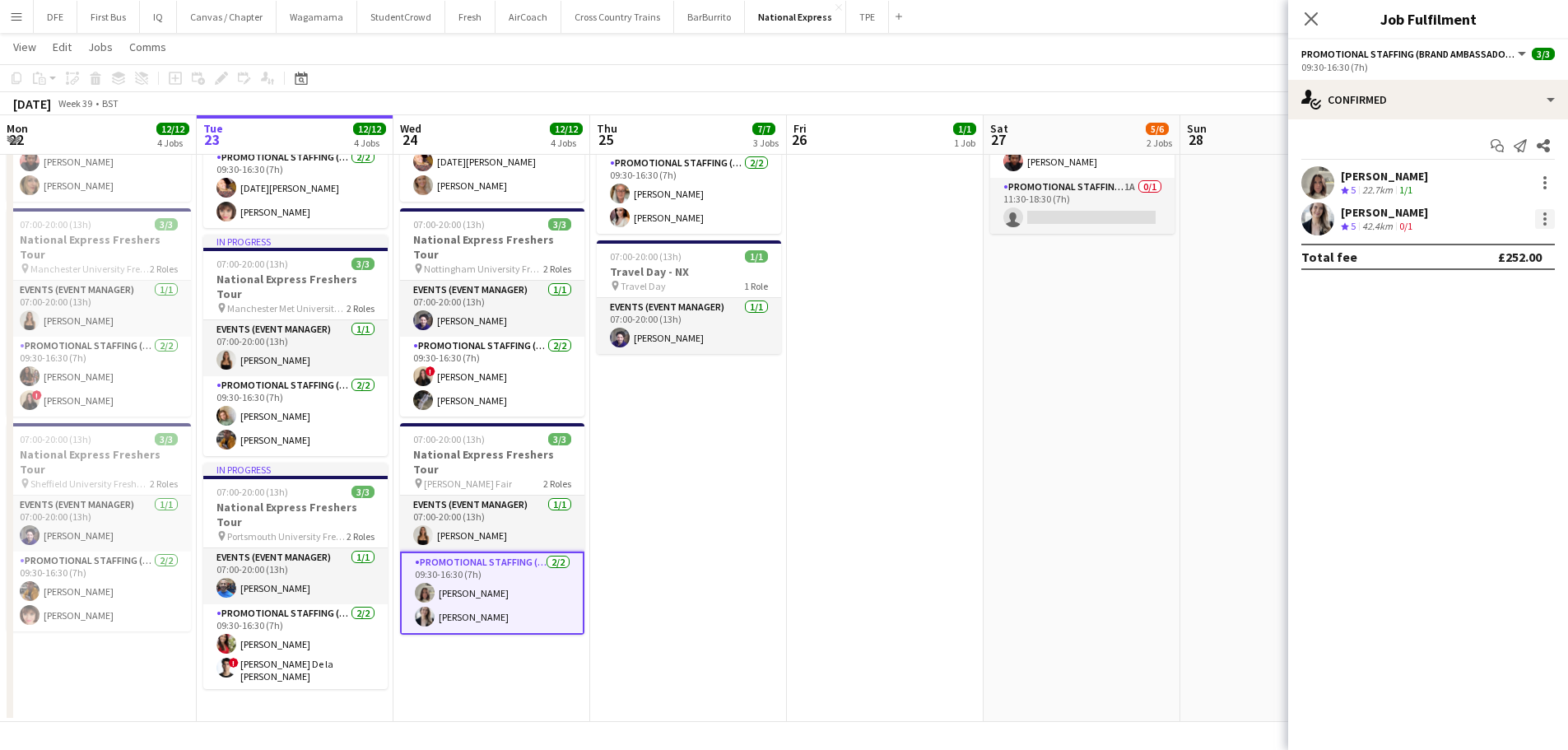
click at [1539, 217] on div at bounding box center [1545, 219] width 20 height 20
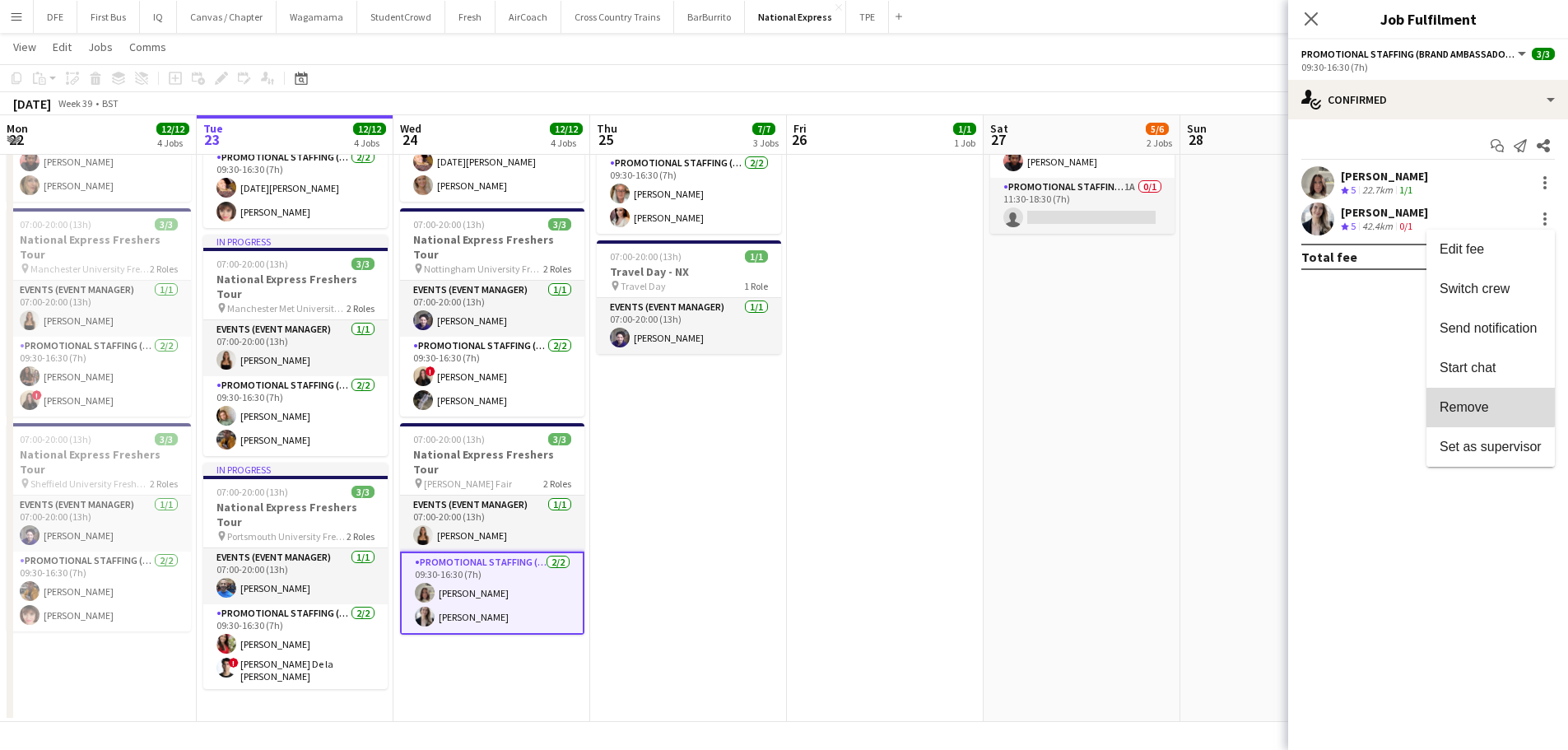
click at [1486, 402] on span "Remove" at bounding box center [1464, 407] width 49 height 14
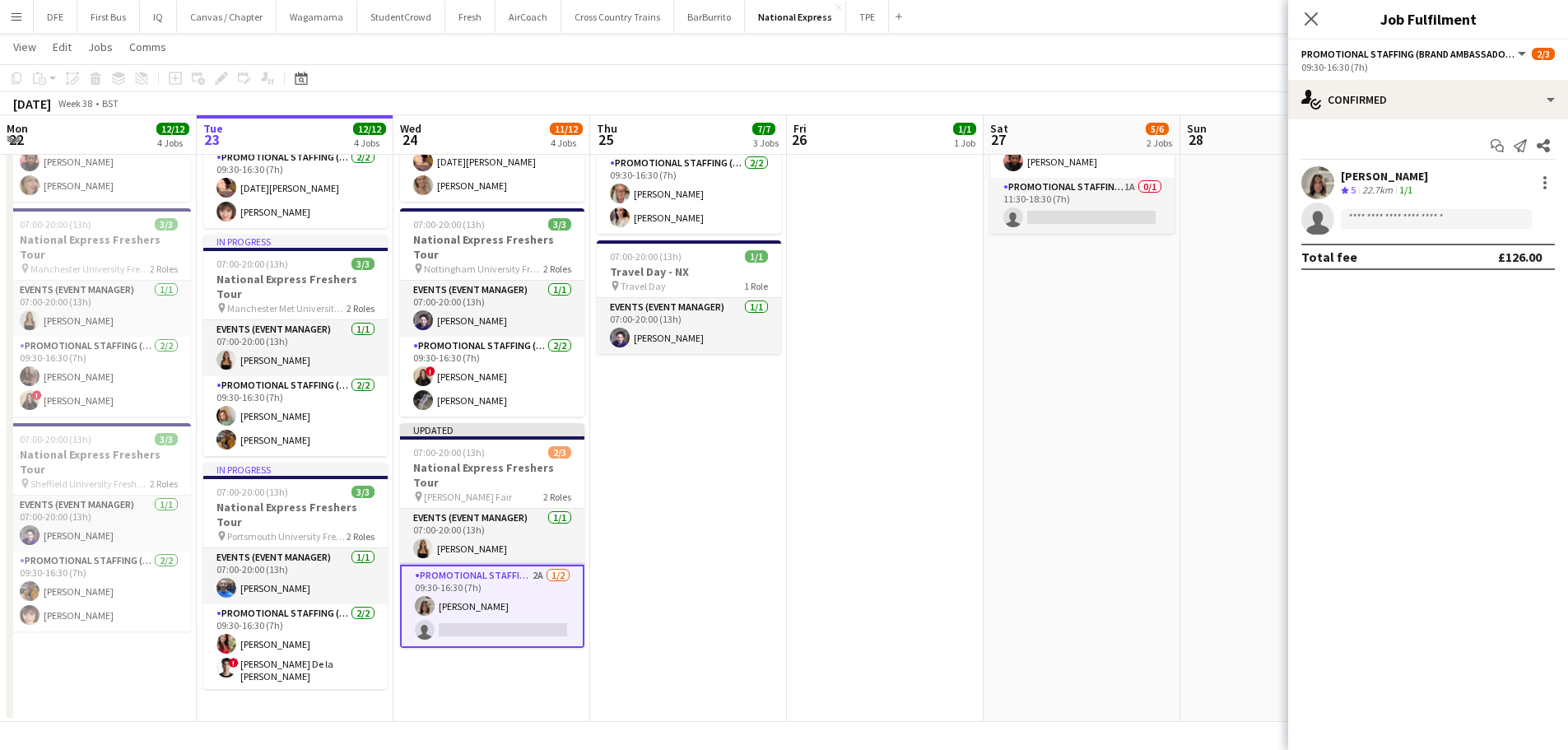
drag, startPoint x: 782, startPoint y: 527, endPoint x: 1017, endPoint y: 395, distance: 269.5
click at [785, 526] on app-calendar-viewport "Sat 20 3/3 1 Job Sun 21 2/2 2 Jobs Mon 22 12/12 4 Jobs Tue 23 12/12 4 Jobs Wed …" at bounding box center [784, 187] width 1568 height 1070
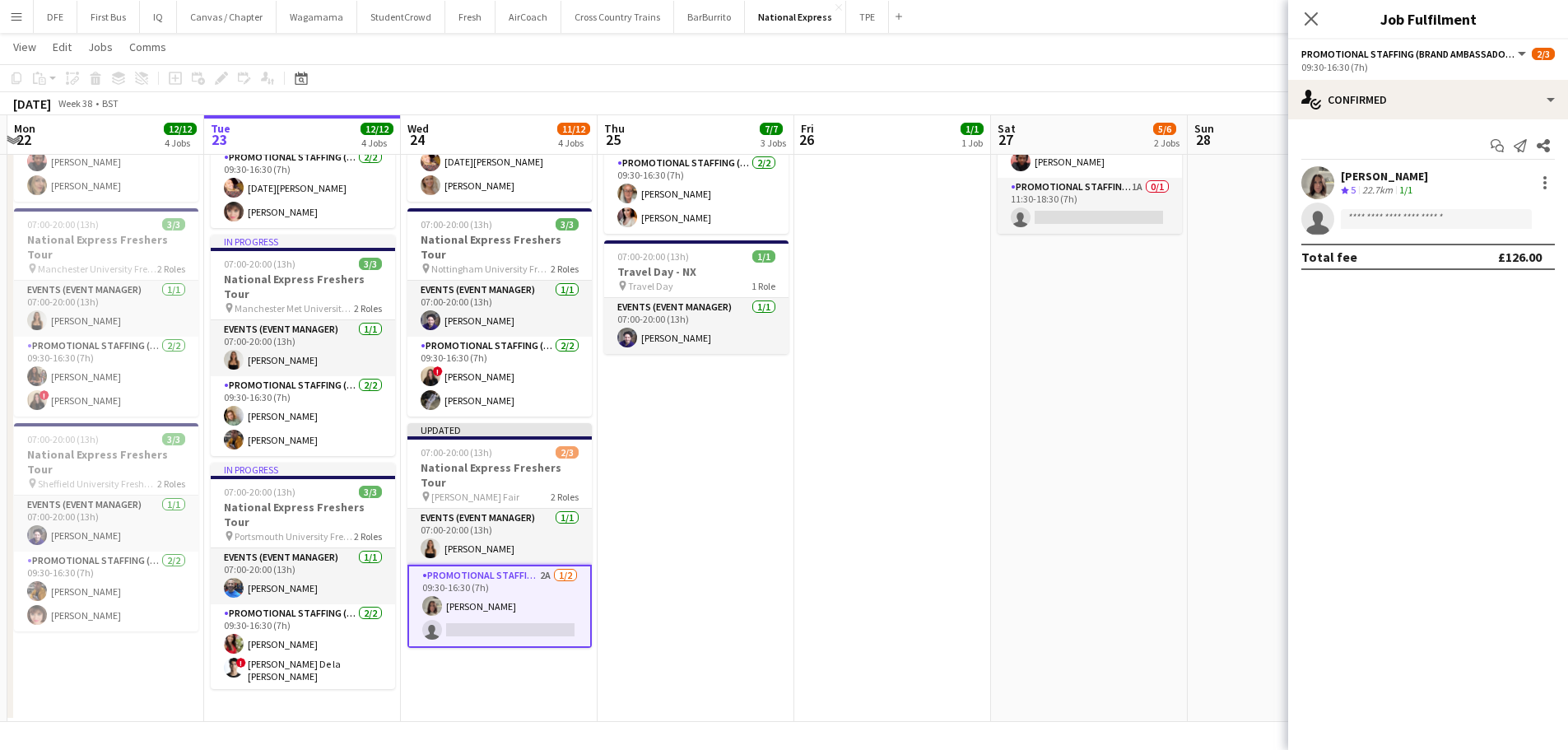
click at [636, 499] on app-date-cell "07:00-20:00 (13h) 3/3 National Express Freshers Tour pin Southampton University…" at bounding box center [696, 247] width 197 height 951
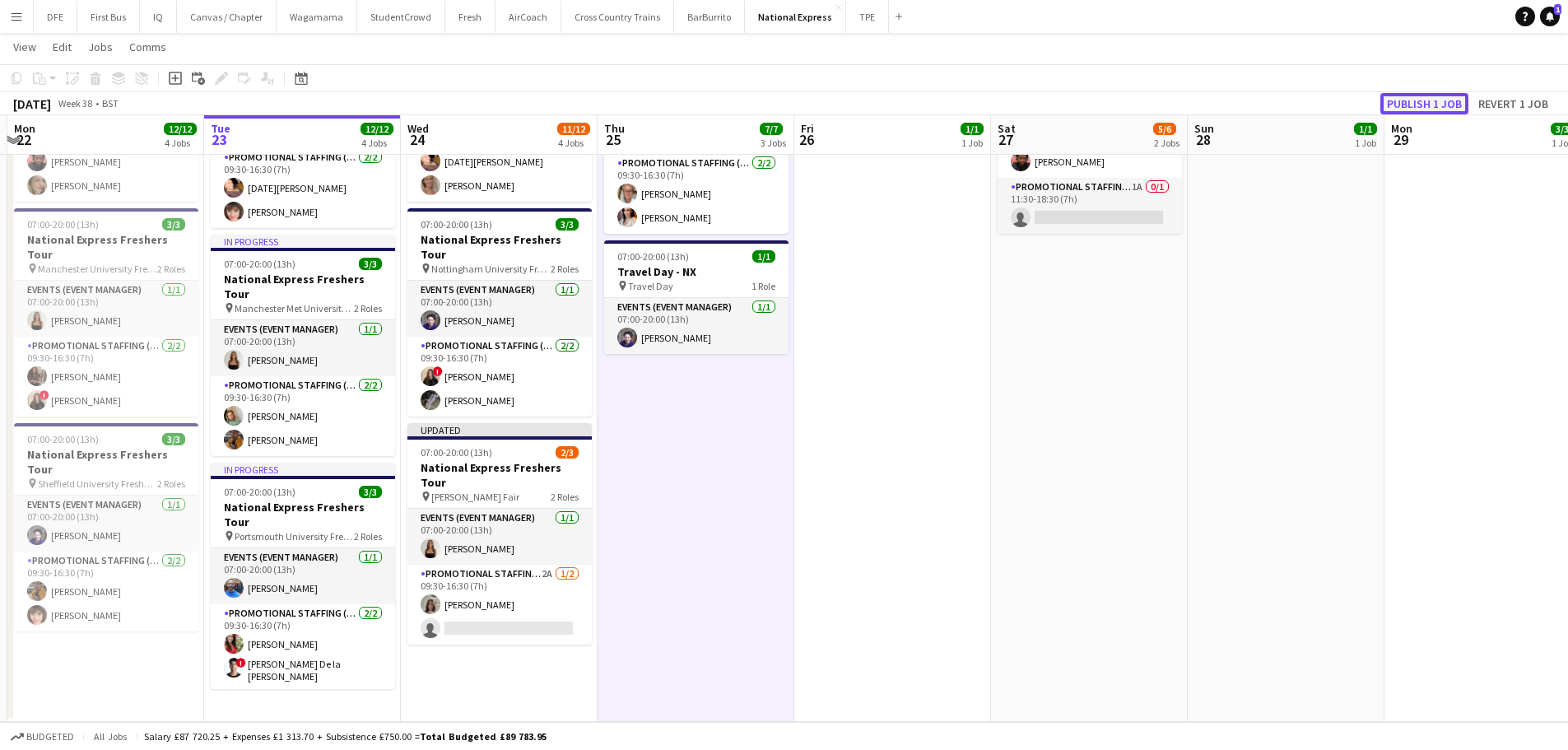
click at [1422, 108] on button "Publish 1 job" at bounding box center [1424, 104] width 88 height 22
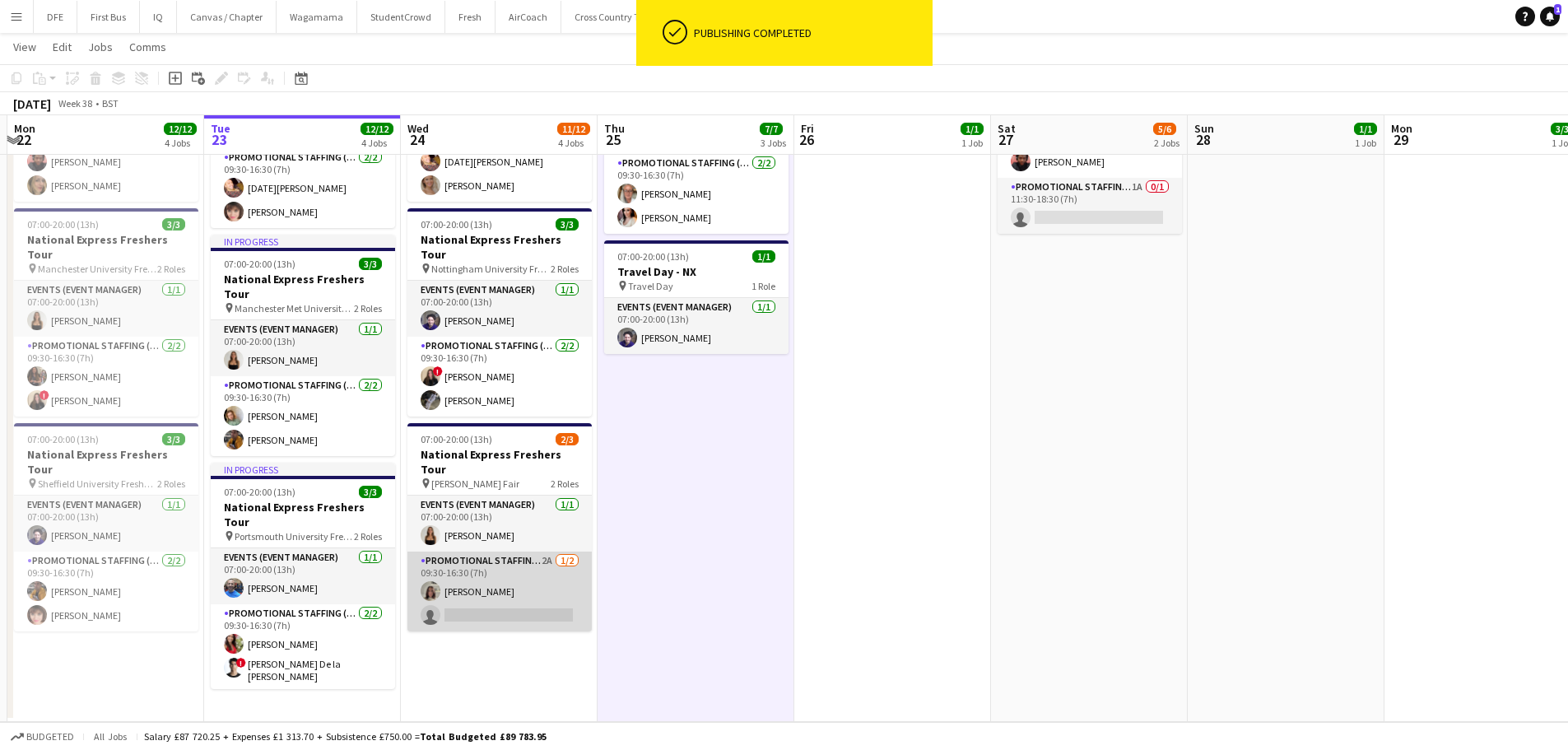
click at [515, 552] on app-card-role "Promotional Staffing (Brand Ambassadors) 2A 1/2 09:30-16:30 (7h) Michelle Quinc…" at bounding box center [500, 591] width 184 height 80
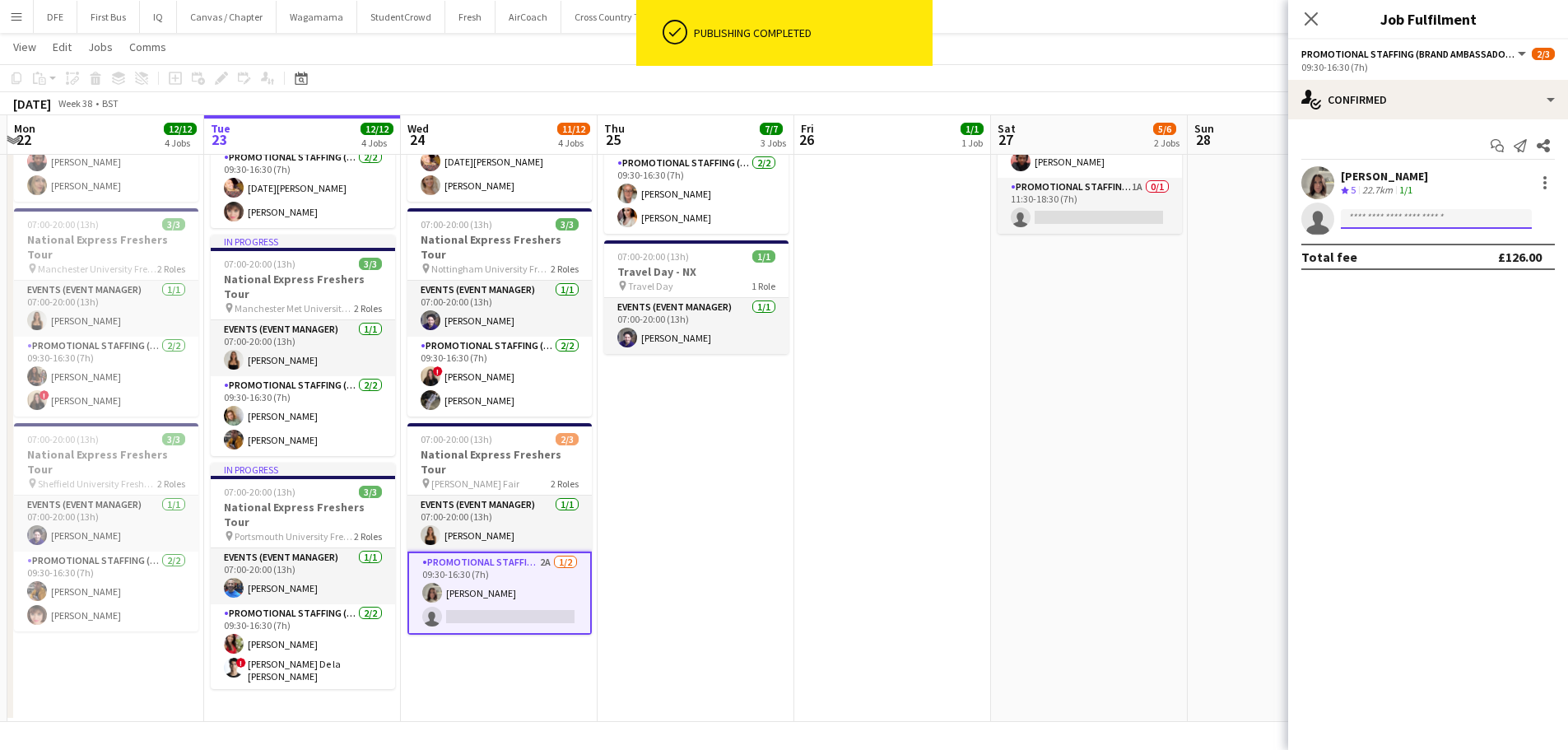
click at [1456, 221] on input at bounding box center [1436, 219] width 191 height 20
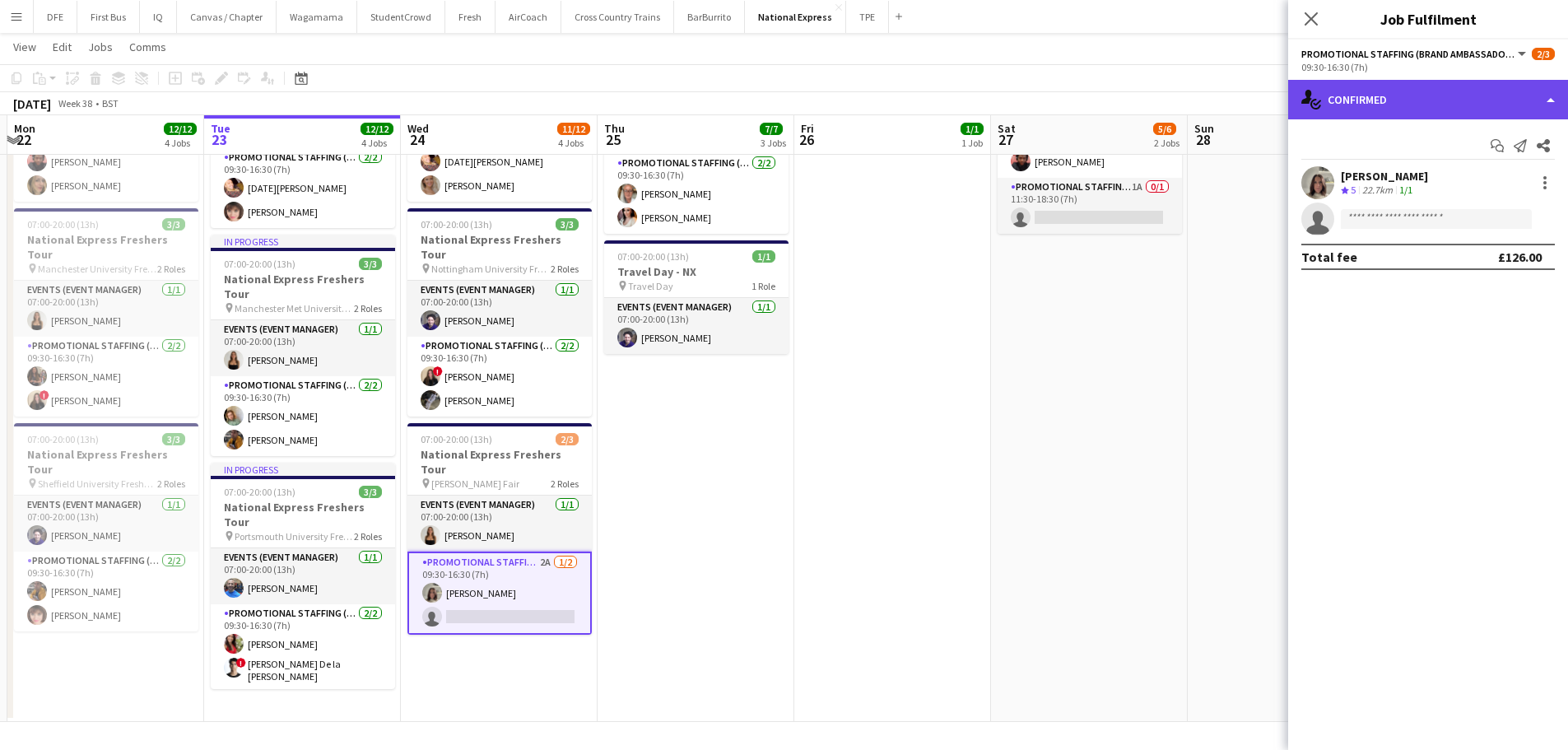
click at [1548, 109] on div "single-neutral-actions-check-2 Confirmed" at bounding box center [1428, 99] width 280 height 39
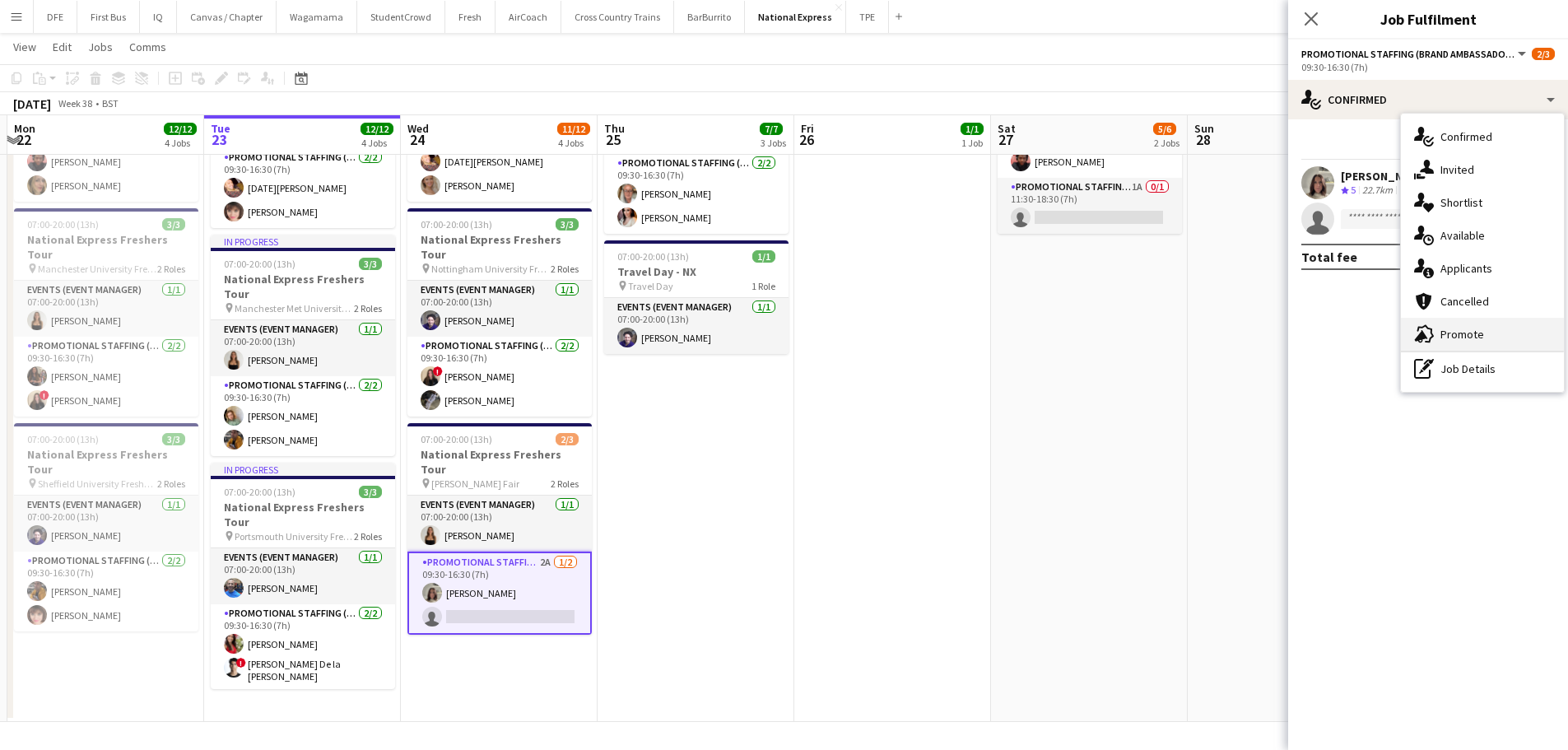
click at [1477, 336] on span "Promote" at bounding box center [1462, 335] width 44 height 15
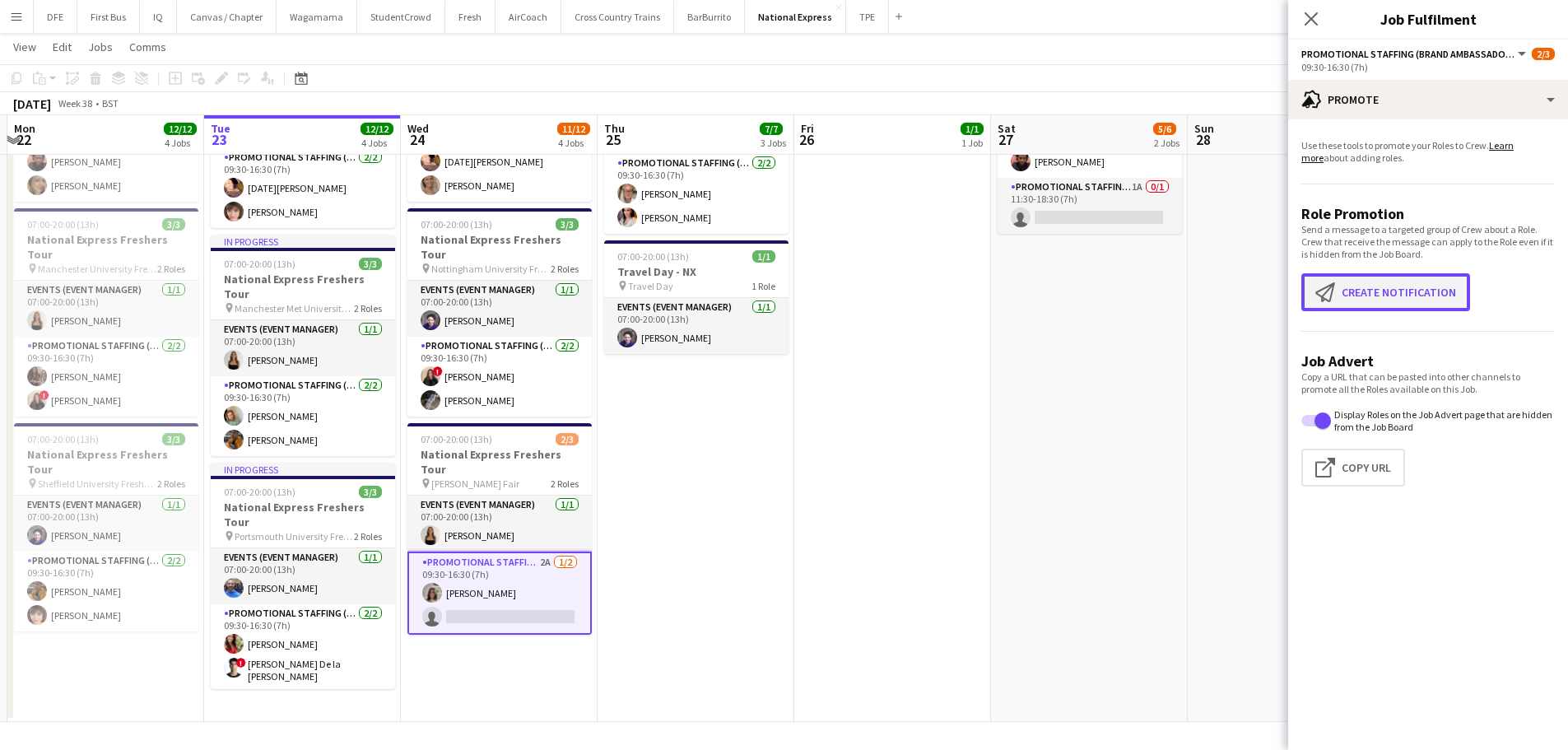
click at [1365, 288] on button "Create notification Create notification" at bounding box center [1385, 292] width 169 height 38
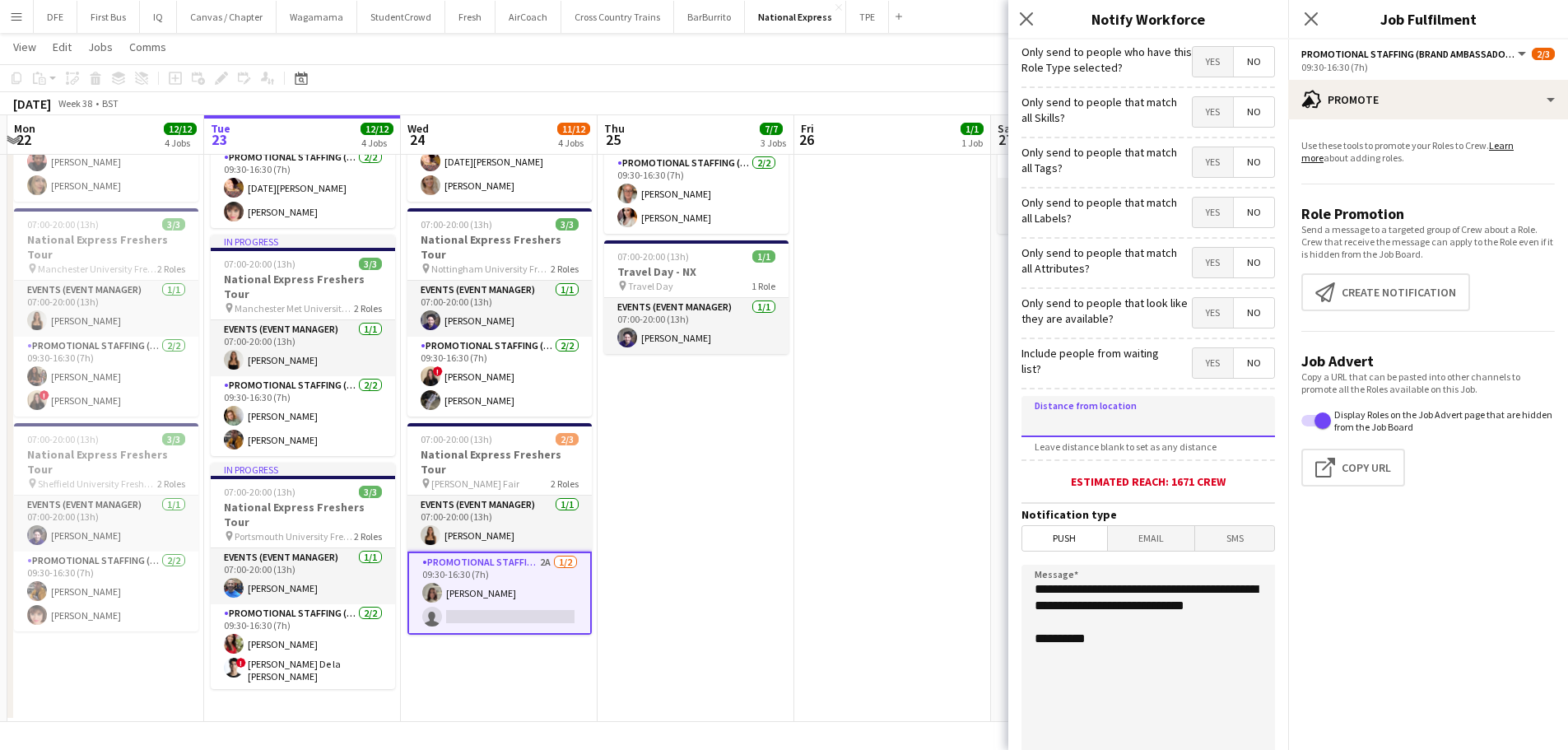
click at [1101, 415] on input at bounding box center [1148, 416] width 253 height 41
type input "****"
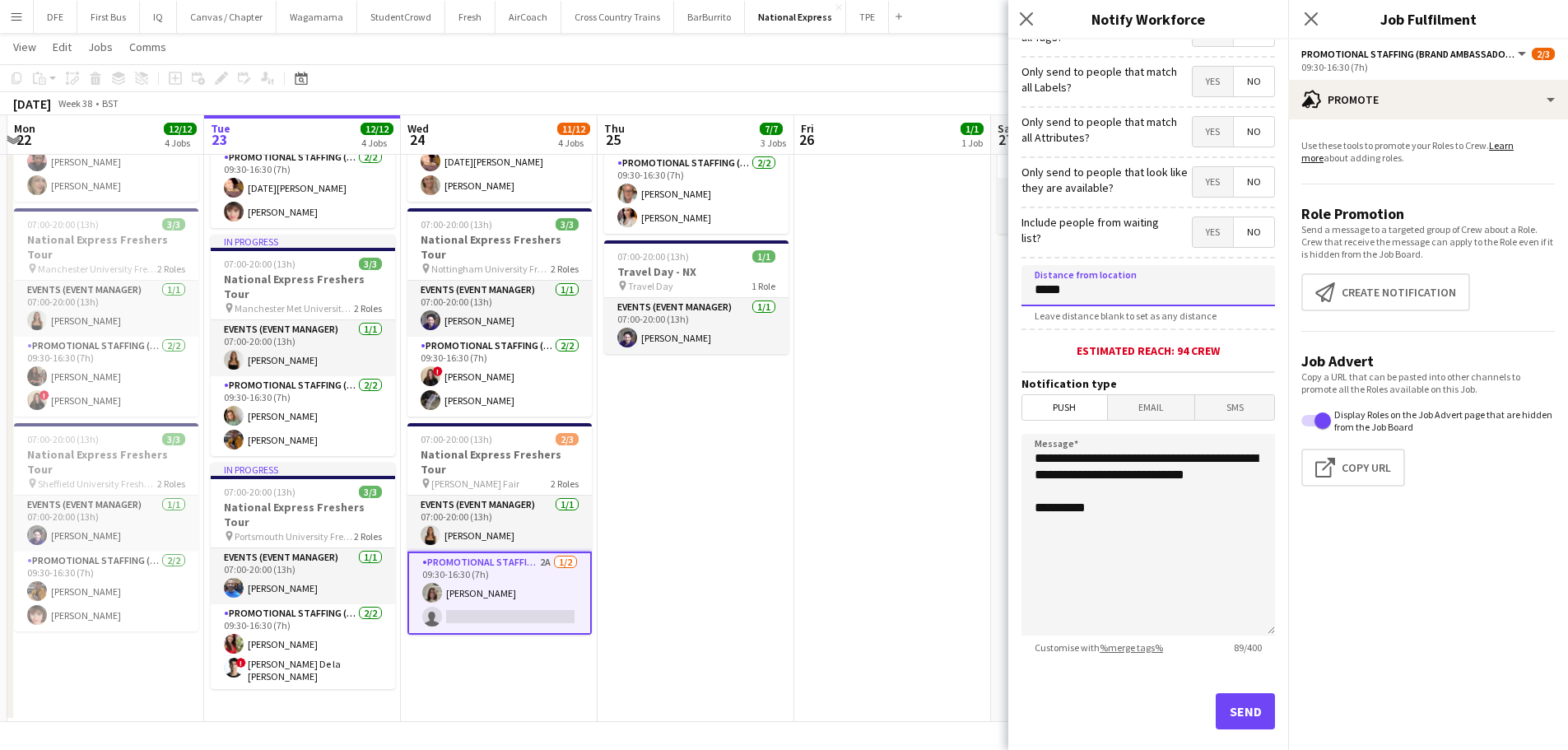
scroll to position [156, 0]
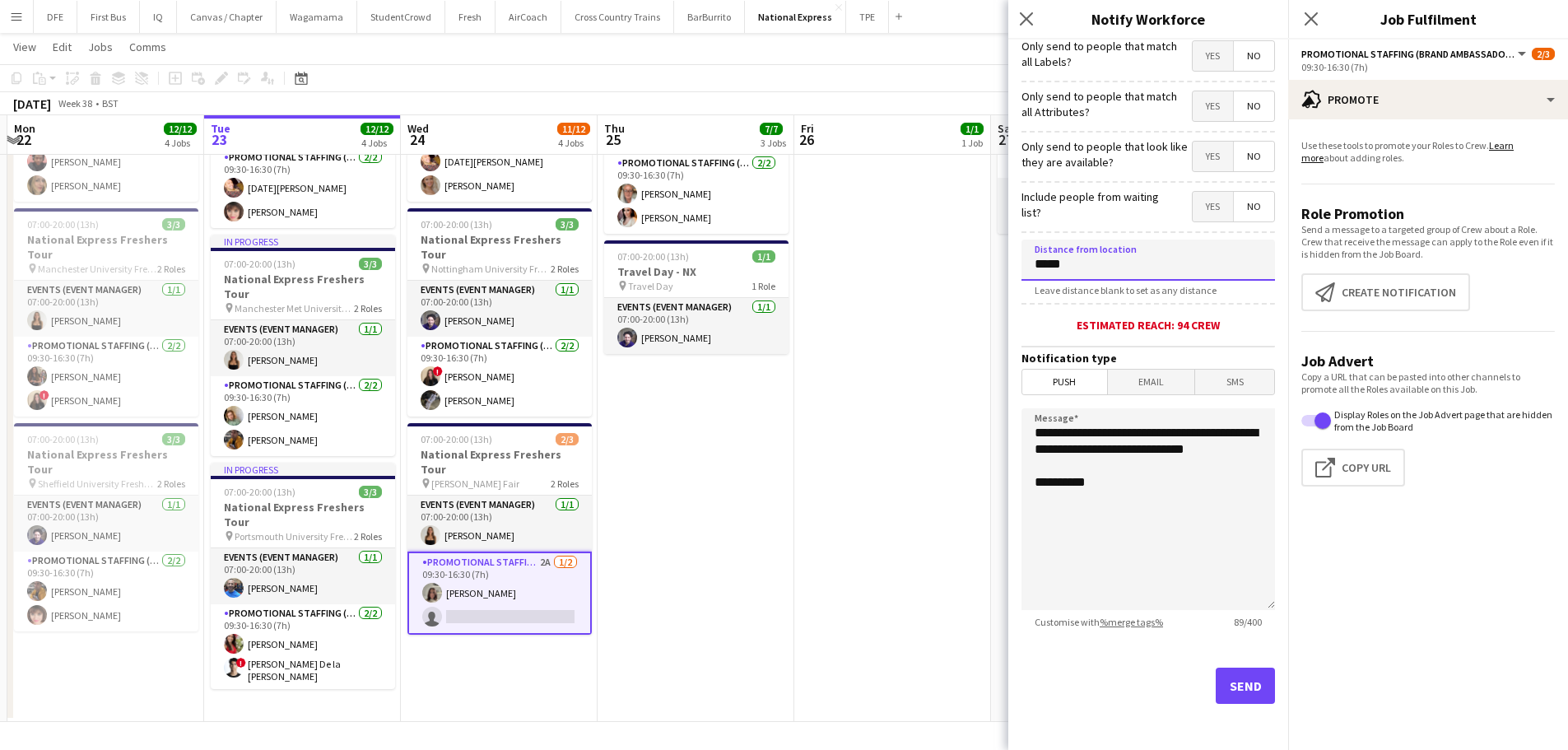
type input "*****"
click at [1224, 687] on button "Send" at bounding box center [1245, 685] width 60 height 36
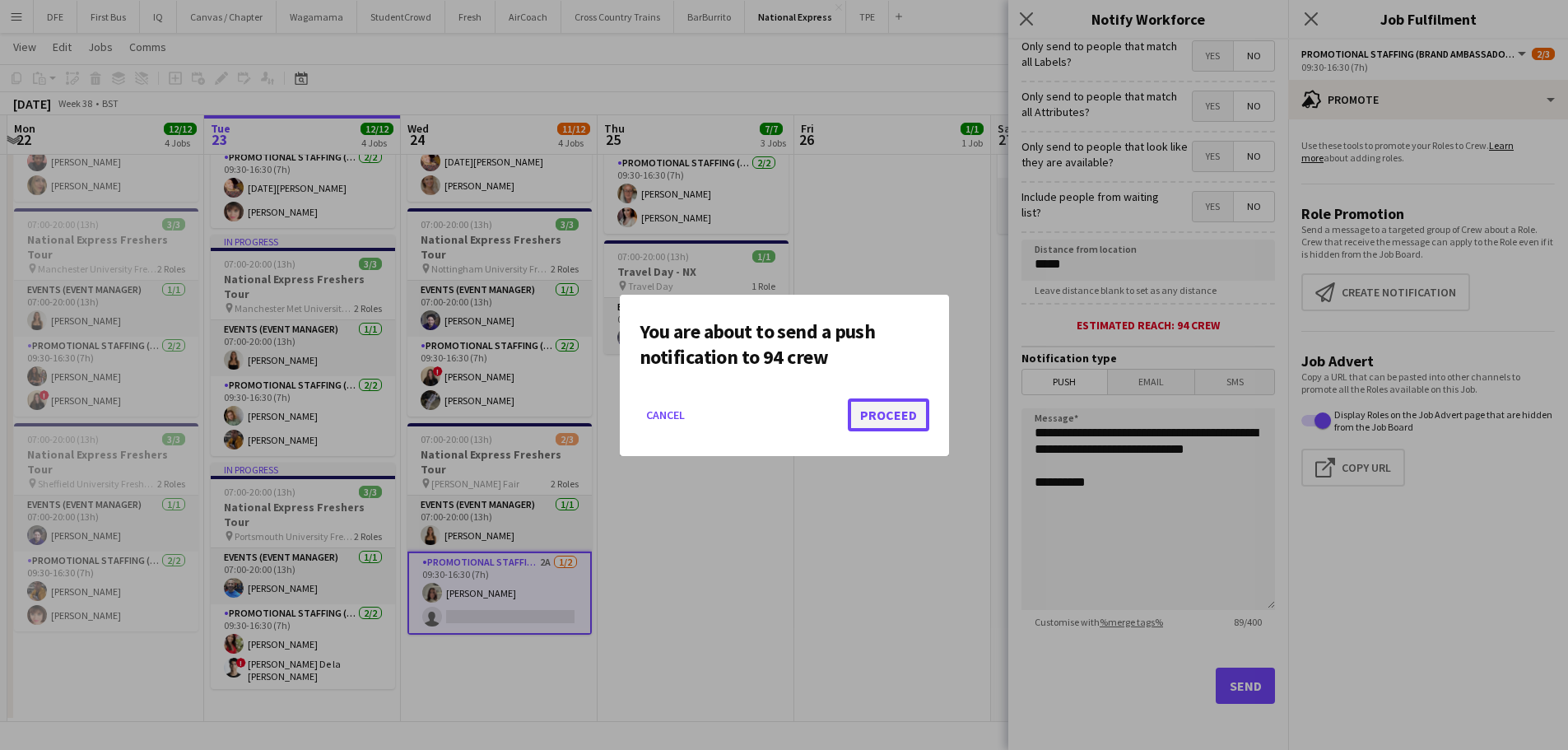
click at [890, 414] on button "Proceed" at bounding box center [888, 414] width 81 height 33
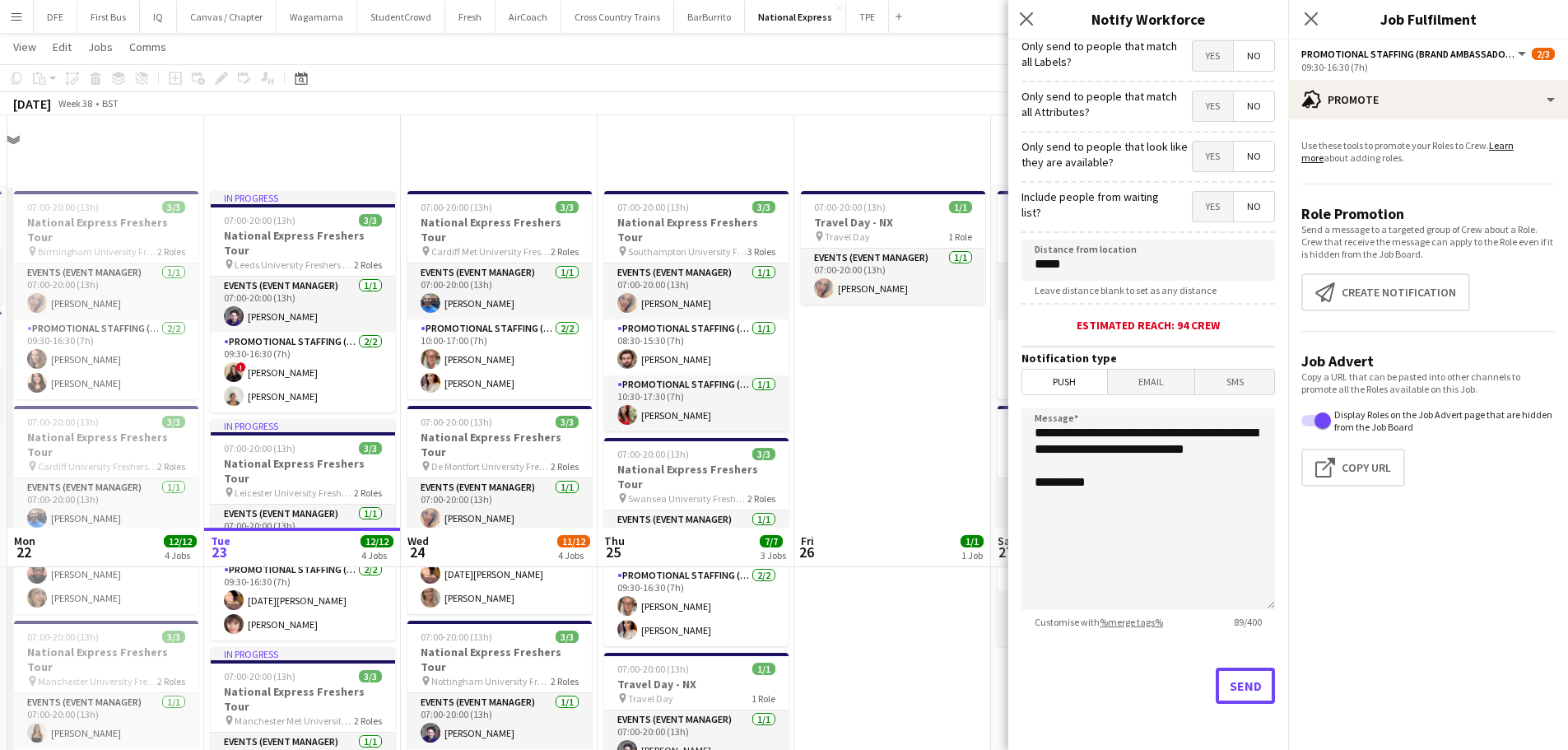
scroll to position [413, 0]
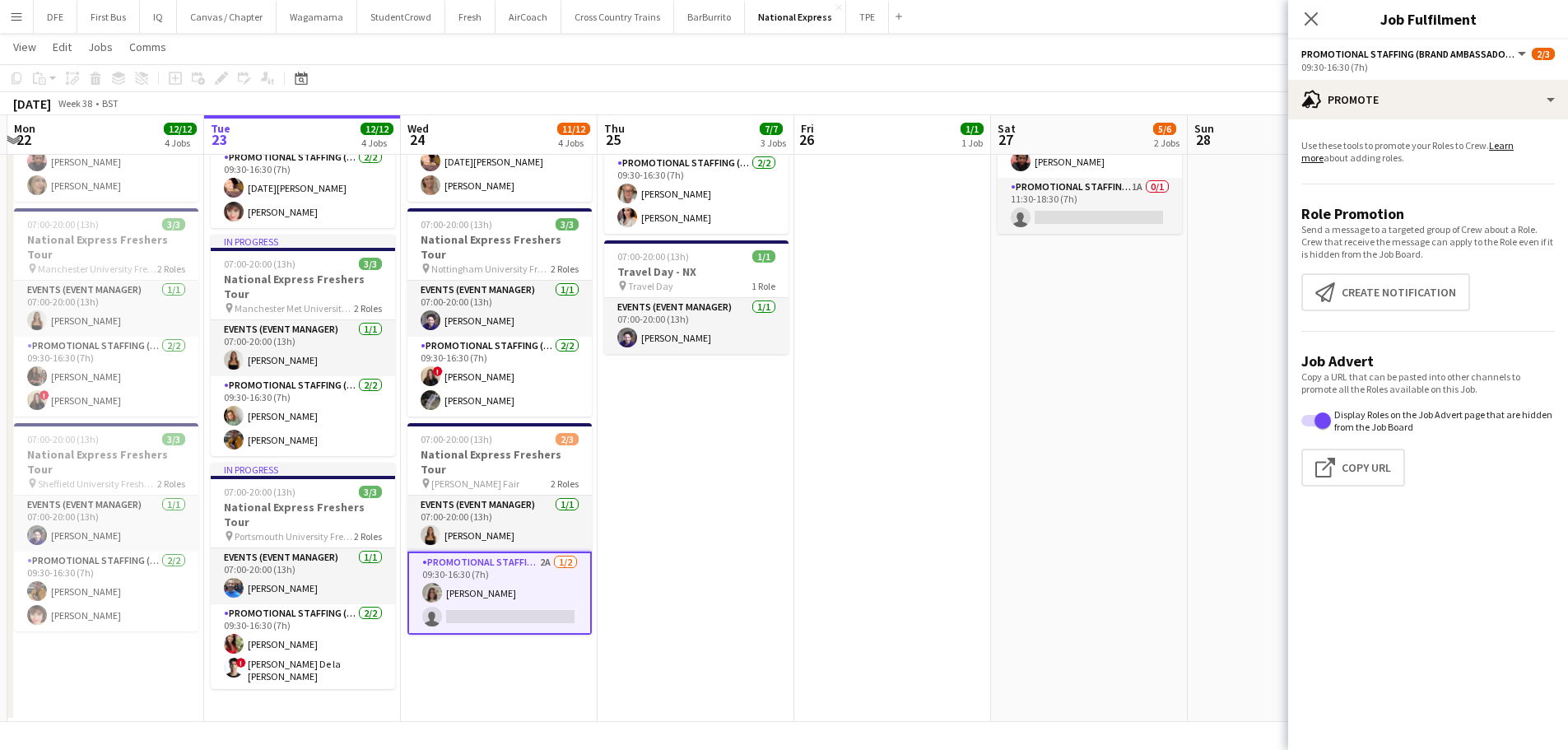
click at [836, 524] on app-date-cell "07:00-20:00 (13h) 1/1 Travel Day - NX pin Travel Day 1 Role Events (Event Manag…" at bounding box center [892, 247] width 197 height 951
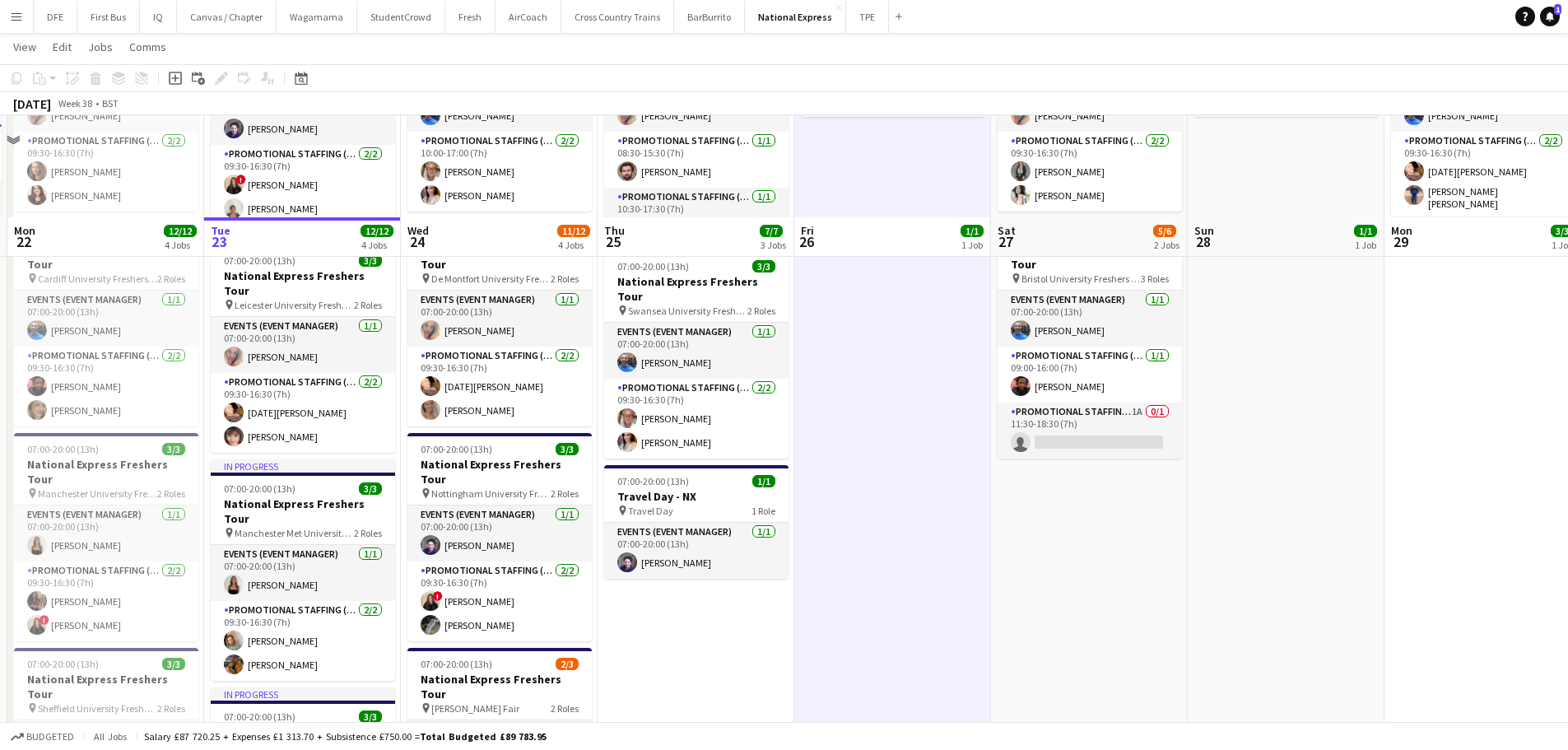
scroll to position [331, 0]
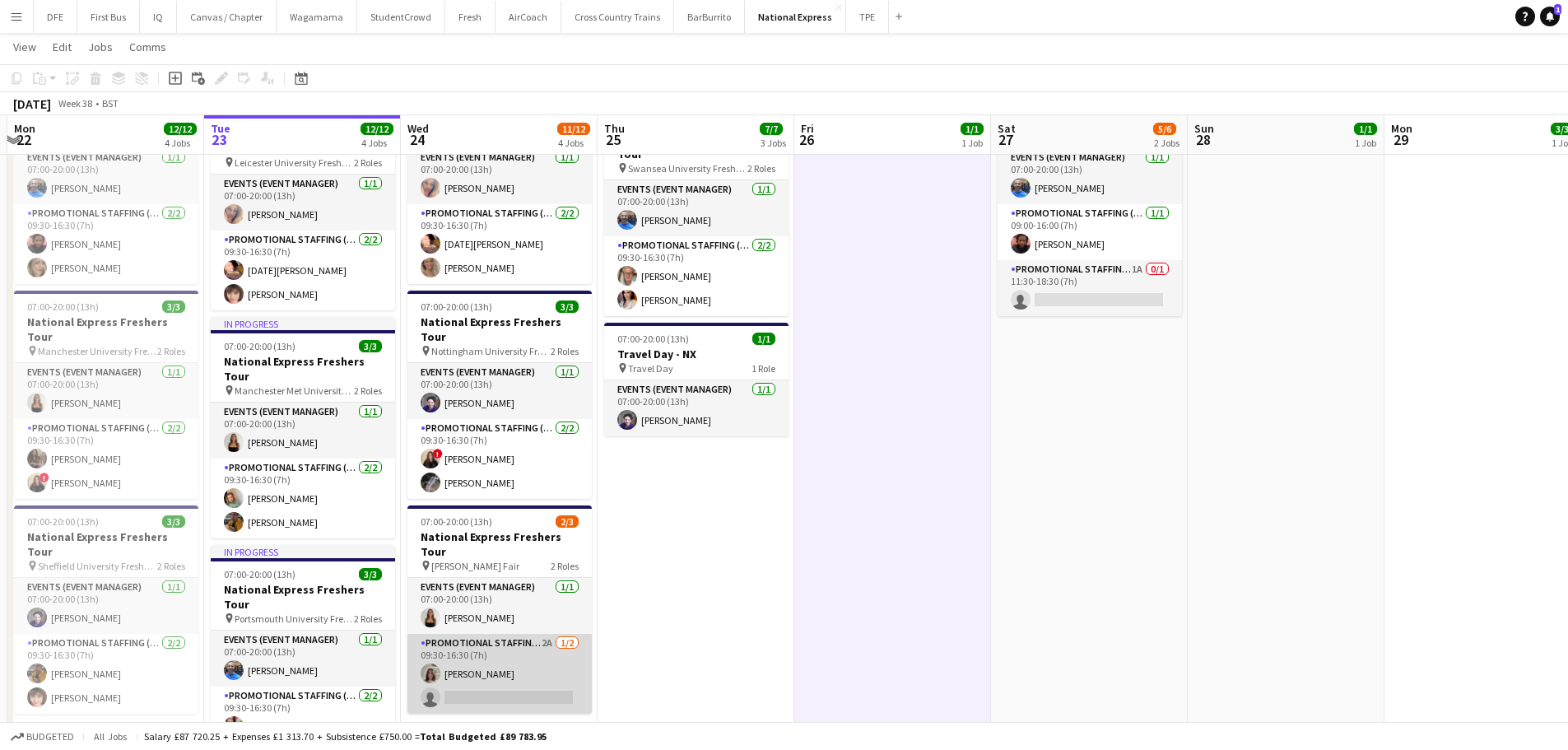
click at [496, 634] on app-card-role "Promotional Staffing (Brand Ambassadors) 2A 1/2 09:30-16:30 (7h) Michelle Quinc…" at bounding box center [500, 674] width 184 height 80
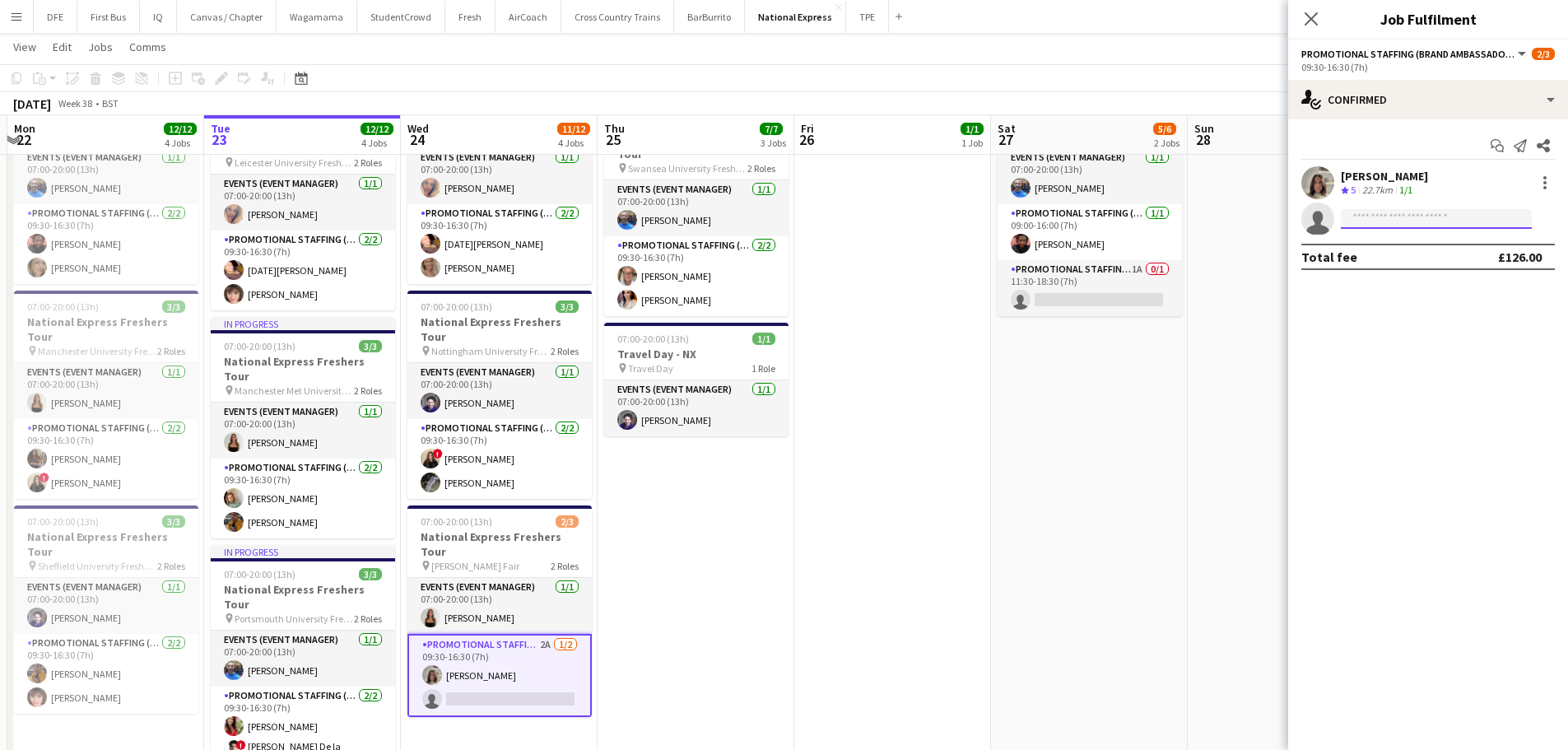
click at [1410, 218] on input at bounding box center [1436, 219] width 191 height 20
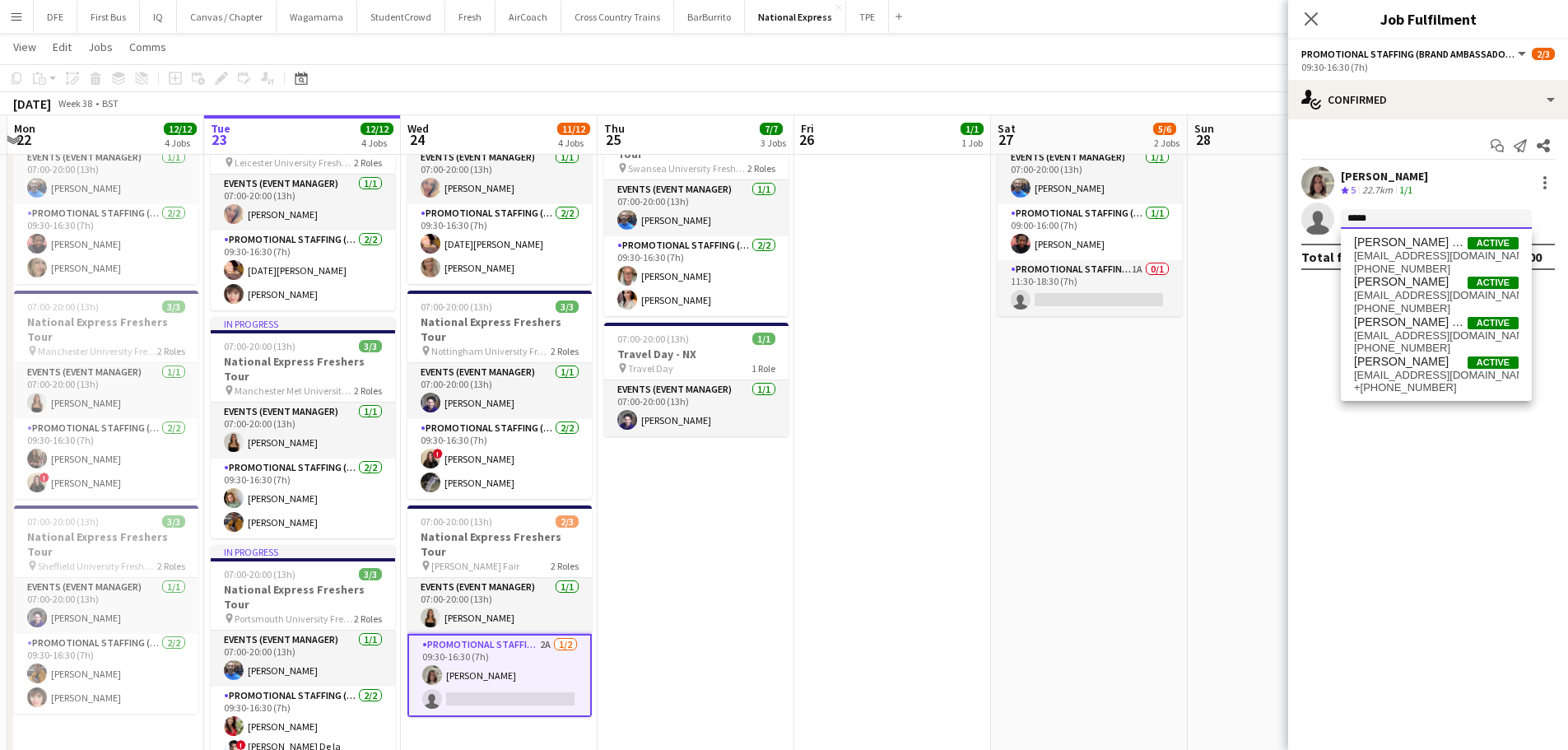
type input "*****"
click at [822, 468] on app-date-cell "07:00-20:00 (13h) 1/1 Travel Day - NX pin Travel Day 1 Role Events (Event Manag…" at bounding box center [892, 329] width 197 height 951
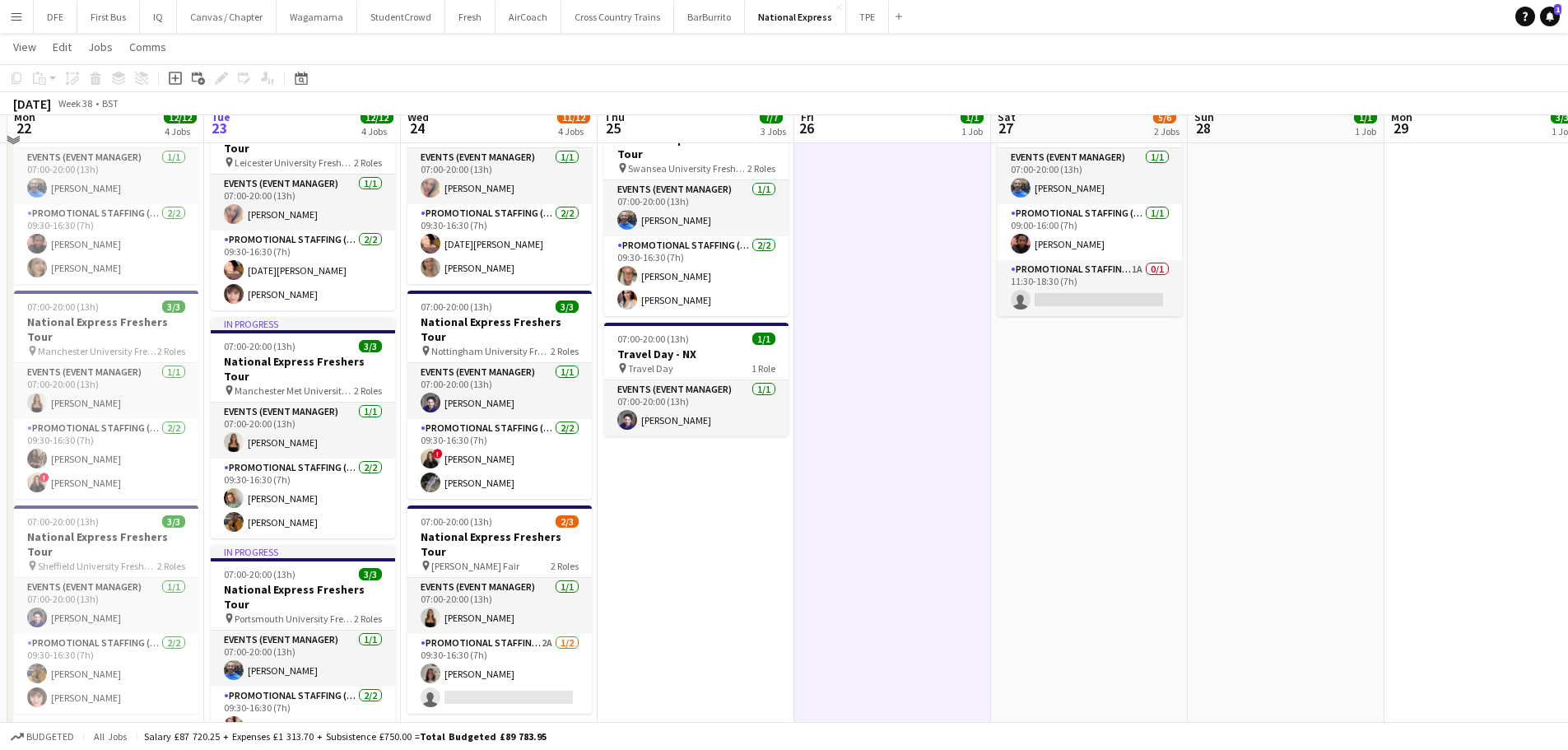
scroll to position [247, 0]
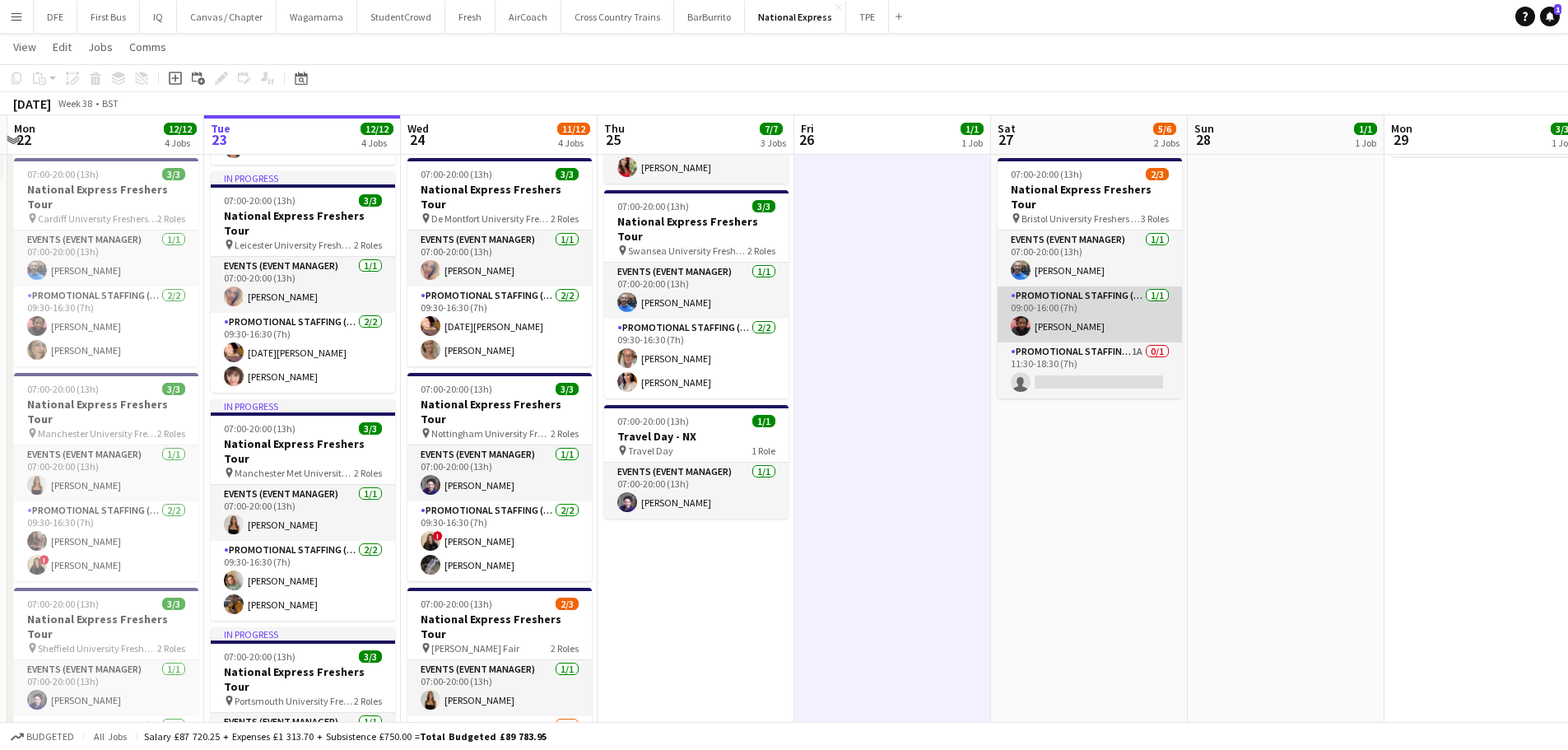
click at [1074, 297] on app-card-role "Promotional Staffing (Brand Ambassadors) 1/1 09:00-16:00 (7h) Emmanuel Orhewere" at bounding box center [1090, 315] width 184 height 56
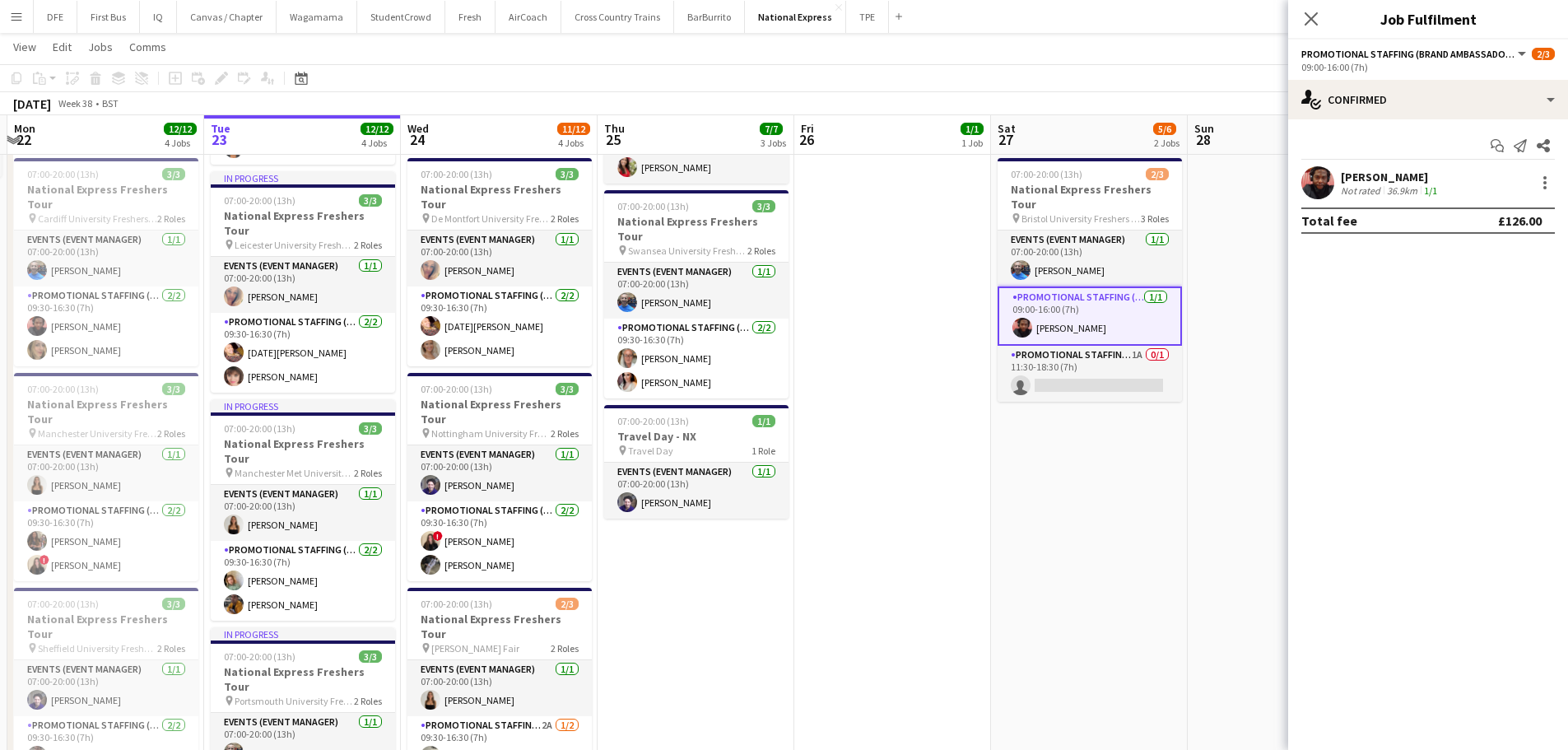
click at [1407, 176] on div "[PERSON_NAME]" at bounding box center [1390, 177] width 100 height 15
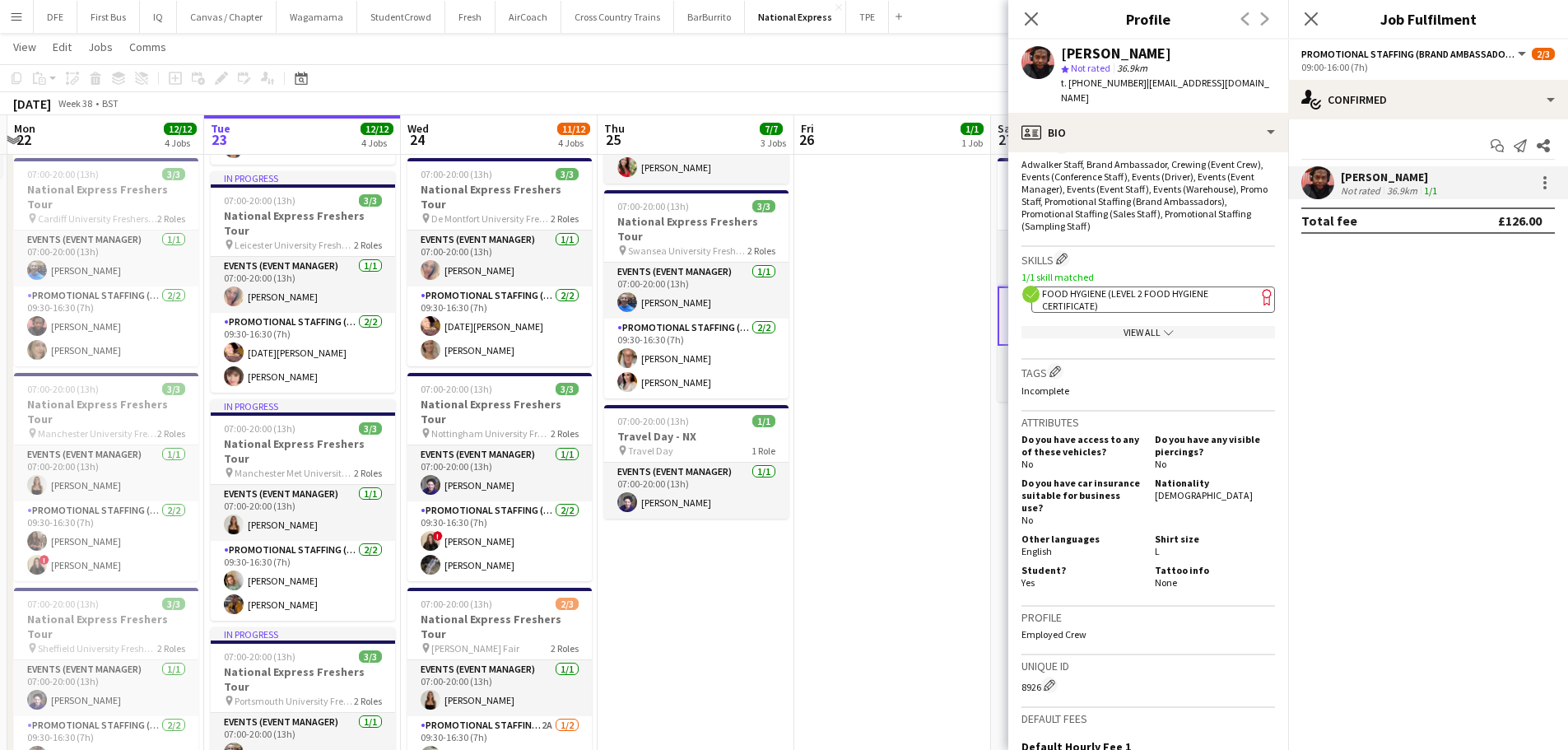
scroll to position [778, 0]
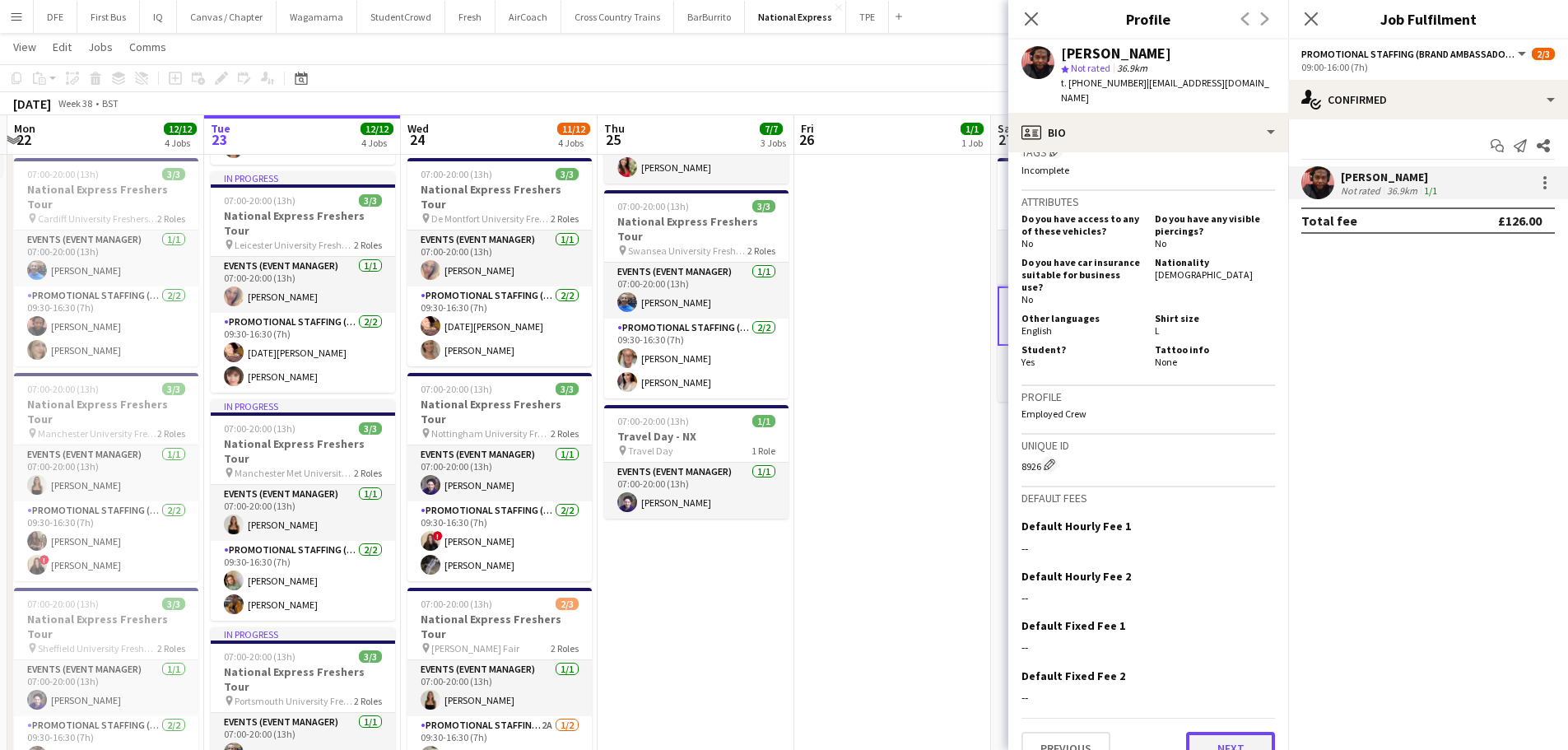
click at [1227, 732] on button "Next" at bounding box center [1230, 748] width 89 height 33
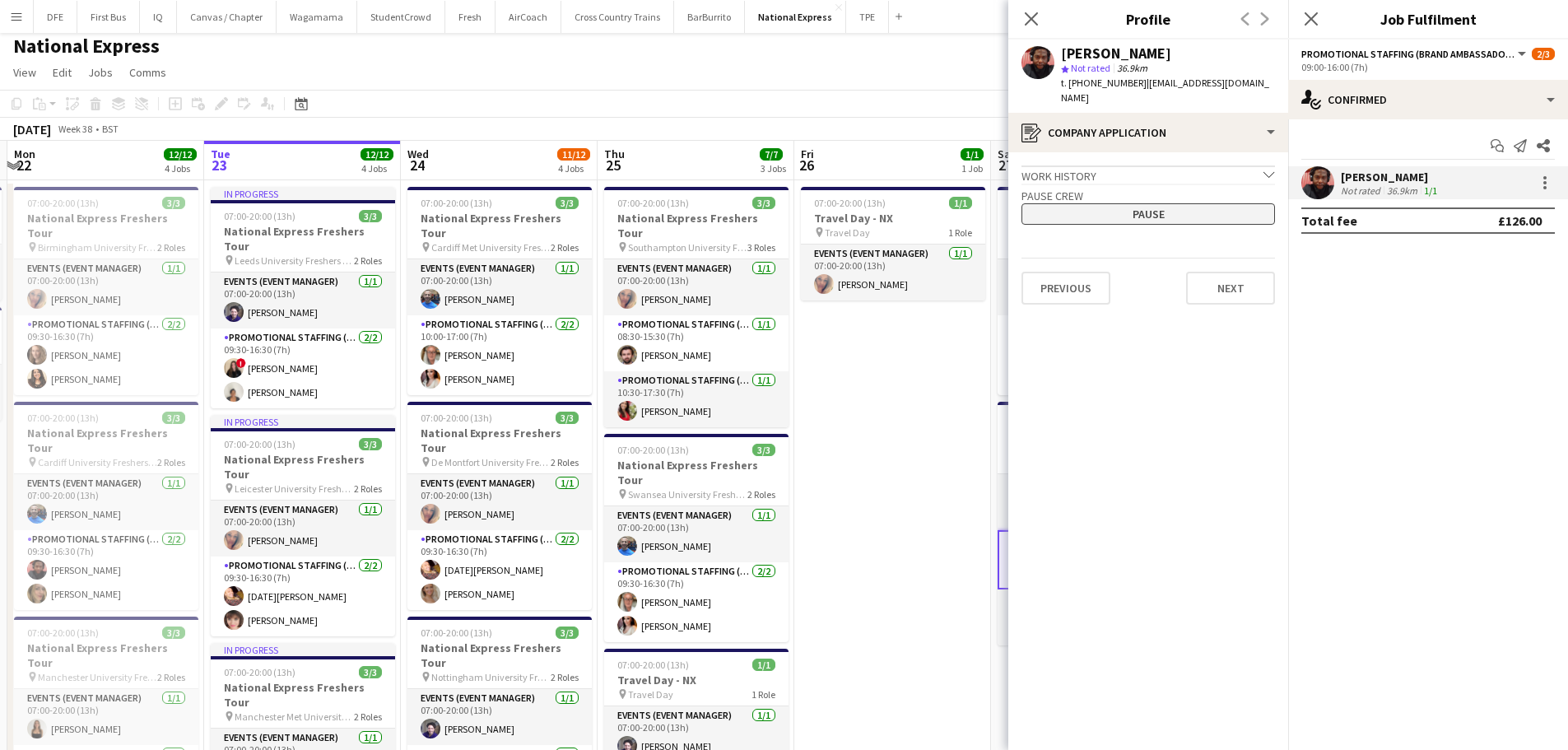
scroll to position [0, 0]
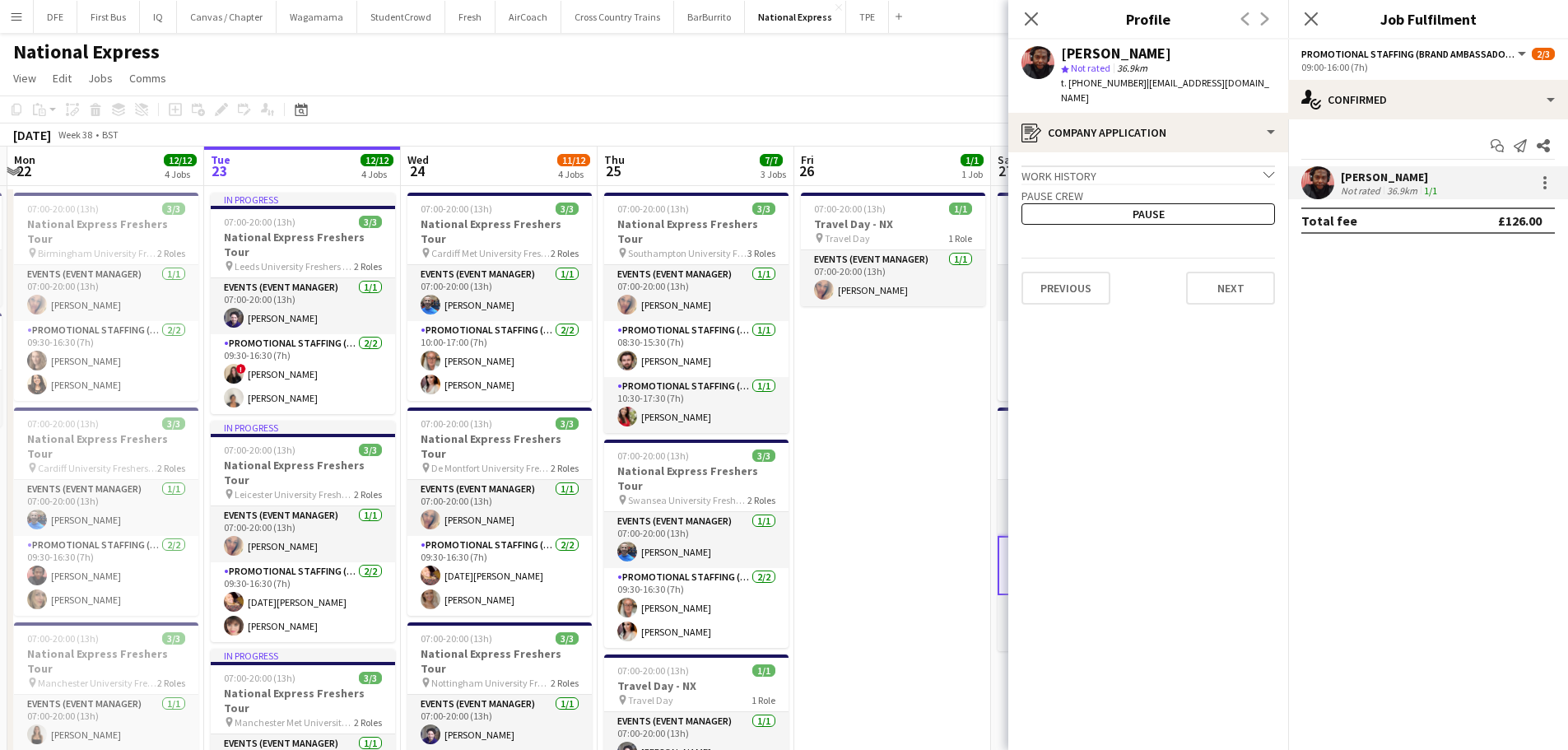
click at [1146, 165] on div "Work history chevron-down" at bounding box center [1148, 174] width 253 height 18
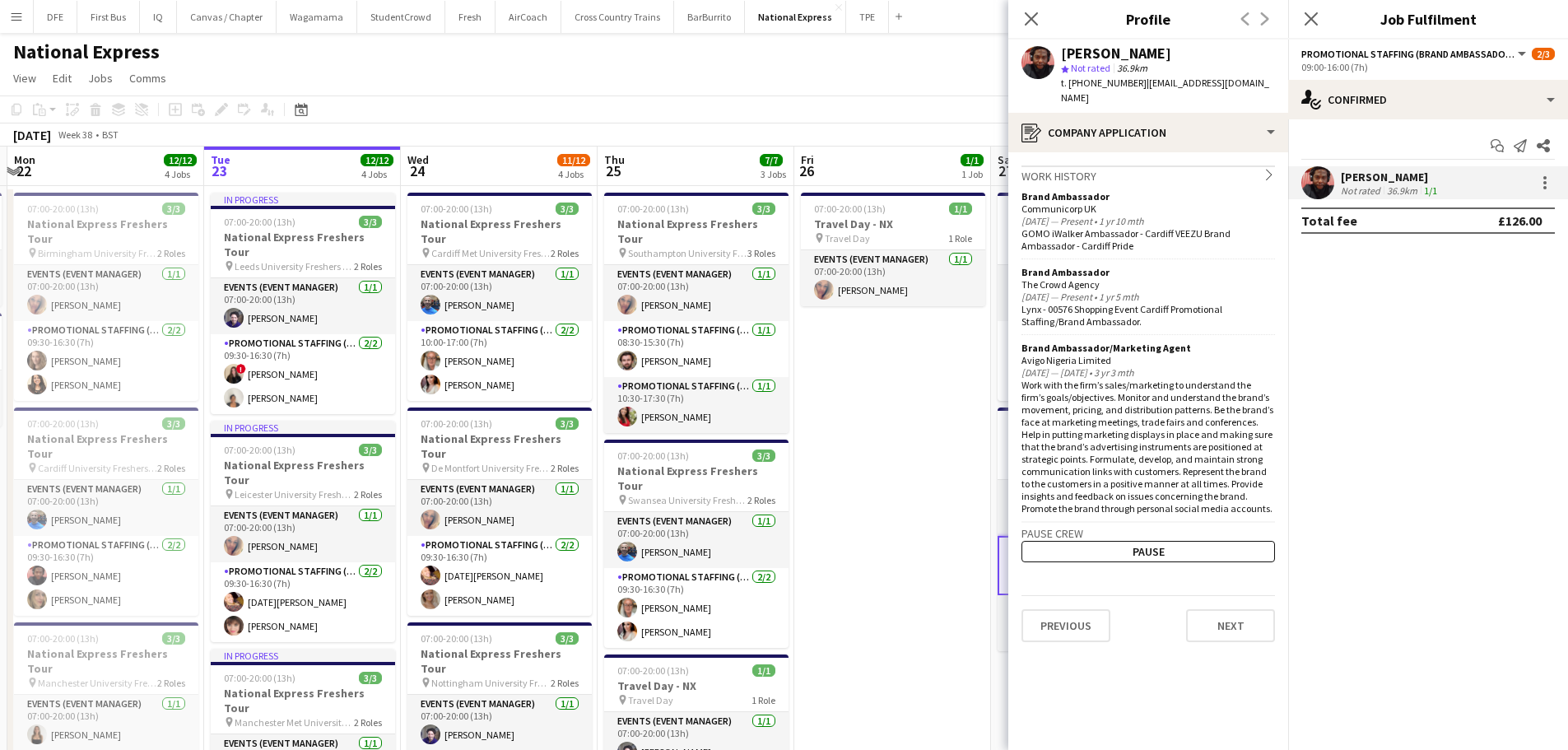
click at [870, 484] on app-date-cell "07:00-20:00 (13h) 1/1 Travel Day - NX pin Travel Day 1 Role Events (Event Manag…" at bounding box center [892, 661] width 197 height 951
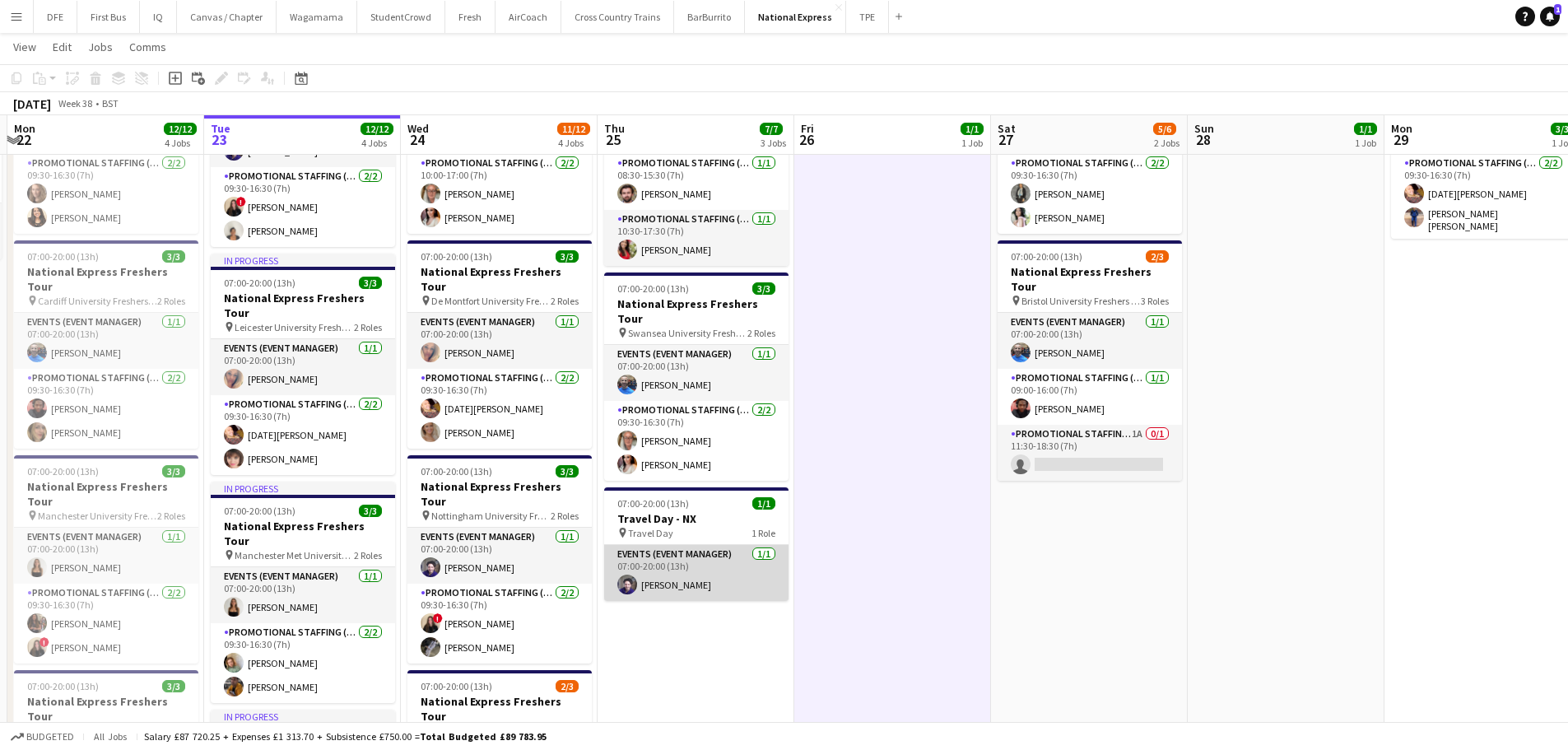
scroll to position [164, 0]
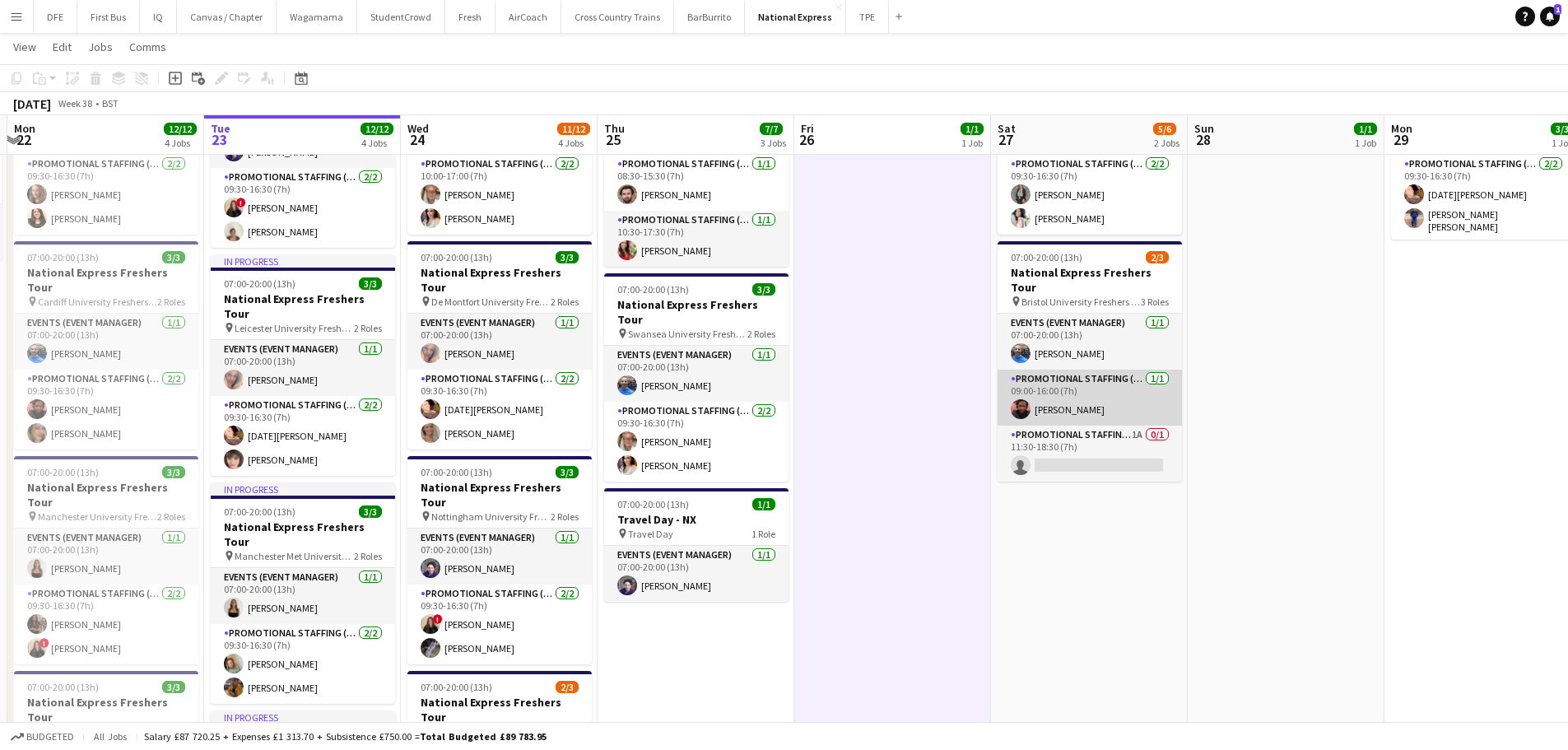
click at [1083, 378] on app-card-role "Promotional Staffing (Brand Ambassadors) 1/1 09:00-16:00 (7h) Emmanuel Orhewere" at bounding box center [1090, 398] width 184 height 56
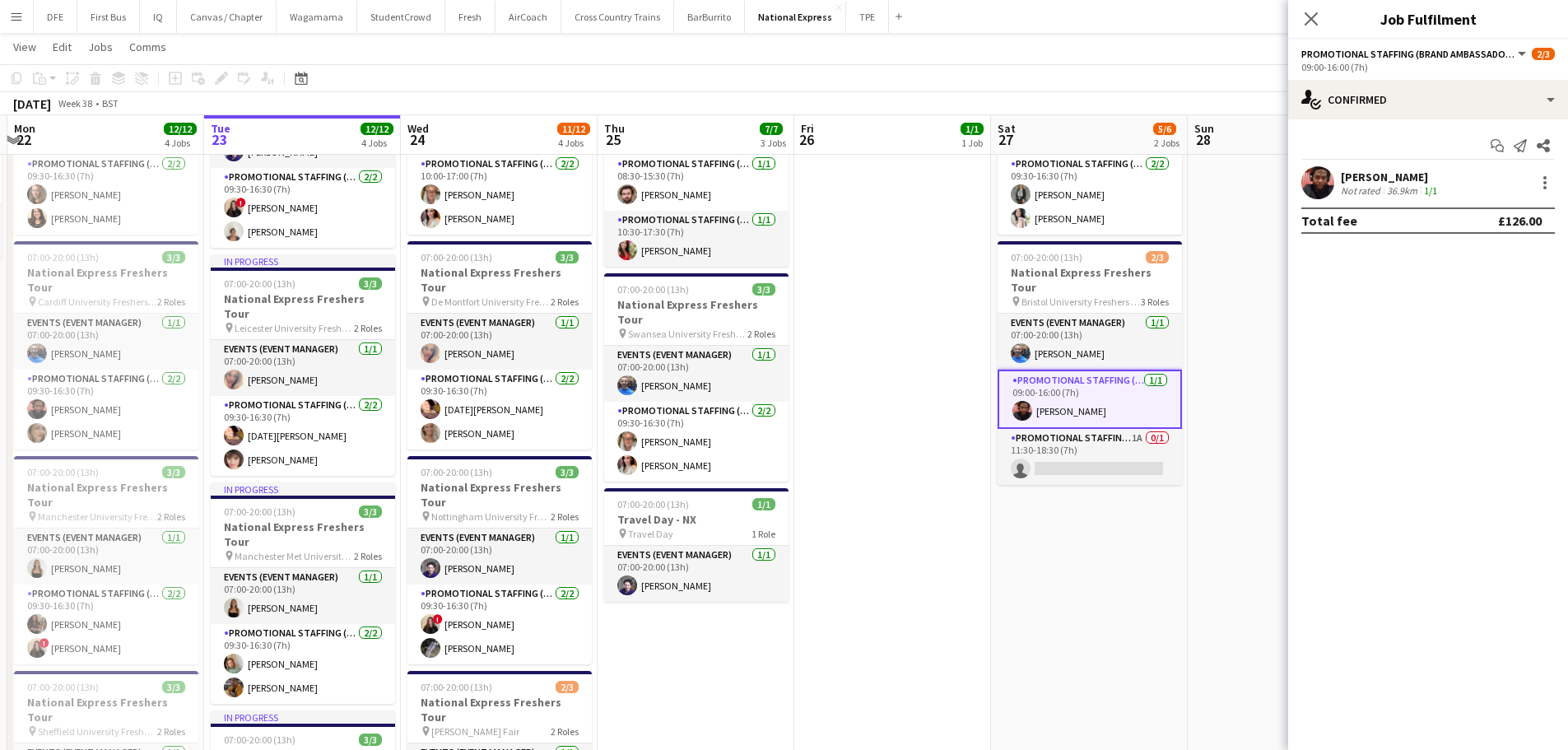
click at [1373, 177] on div "[PERSON_NAME]" at bounding box center [1390, 177] width 100 height 15
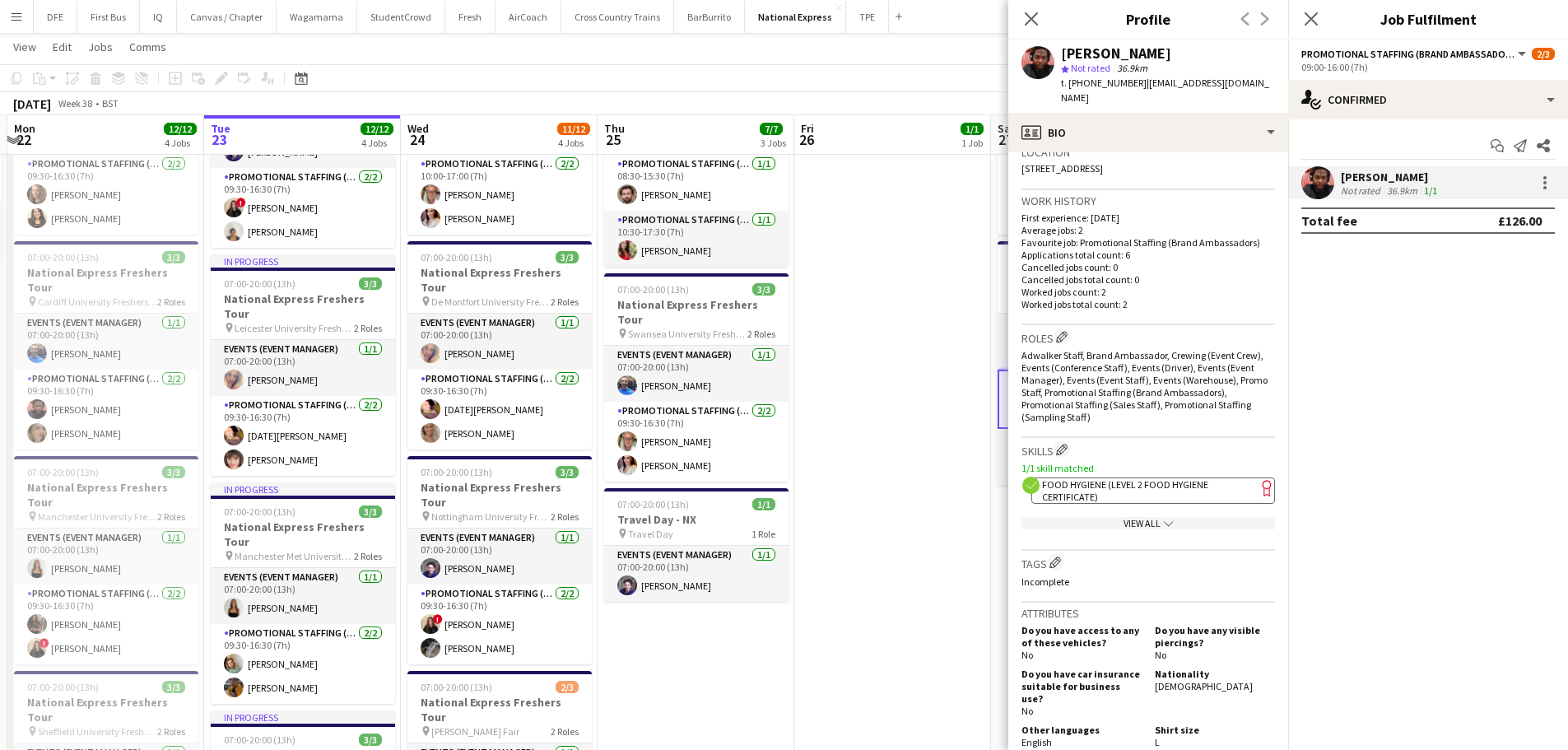
scroll to position [284, 0]
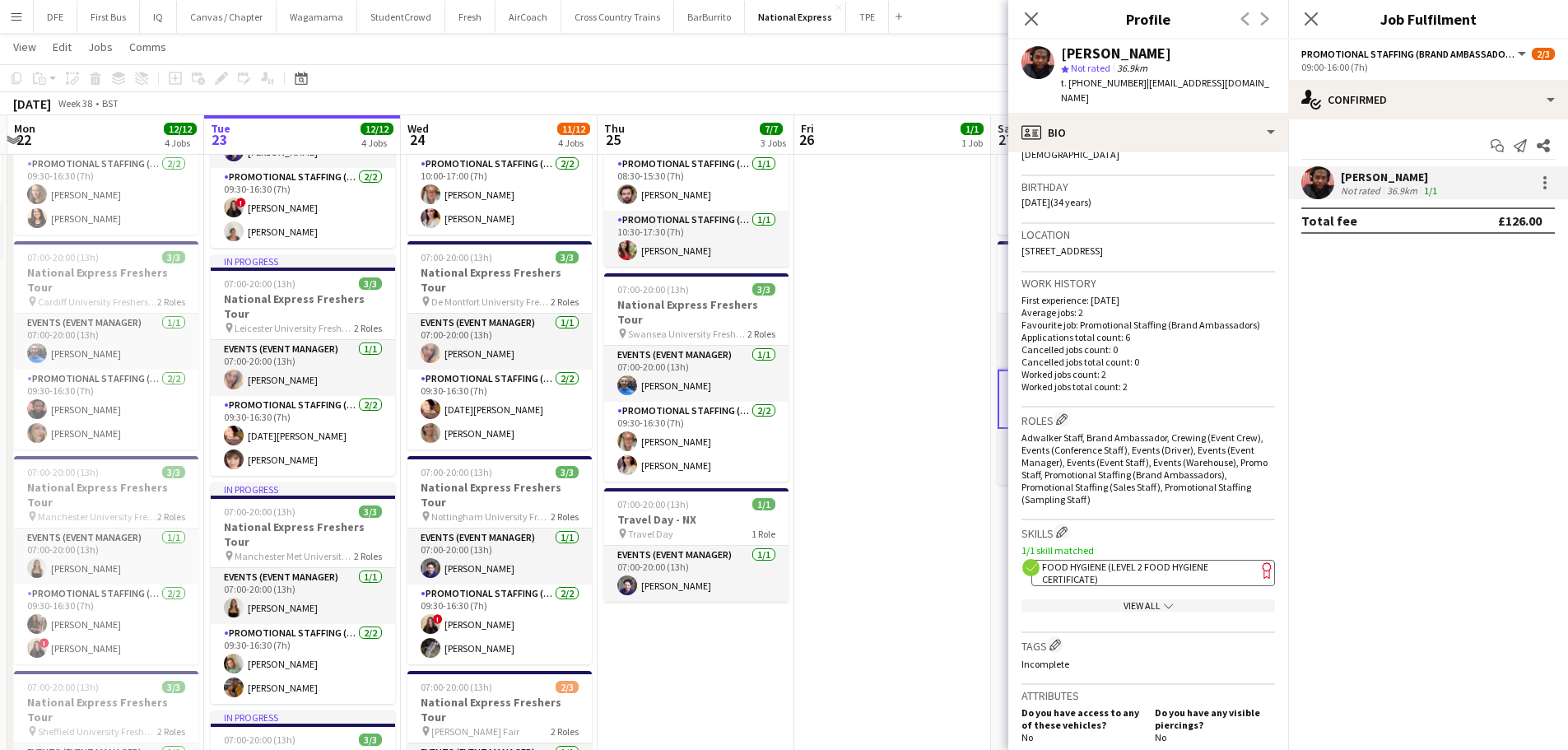
click at [837, 455] on app-date-cell "07:00-20:00 (13h) 1/1 Travel Day - NX pin Travel Day 1 Role Events (Event Manag…" at bounding box center [892, 495] width 197 height 951
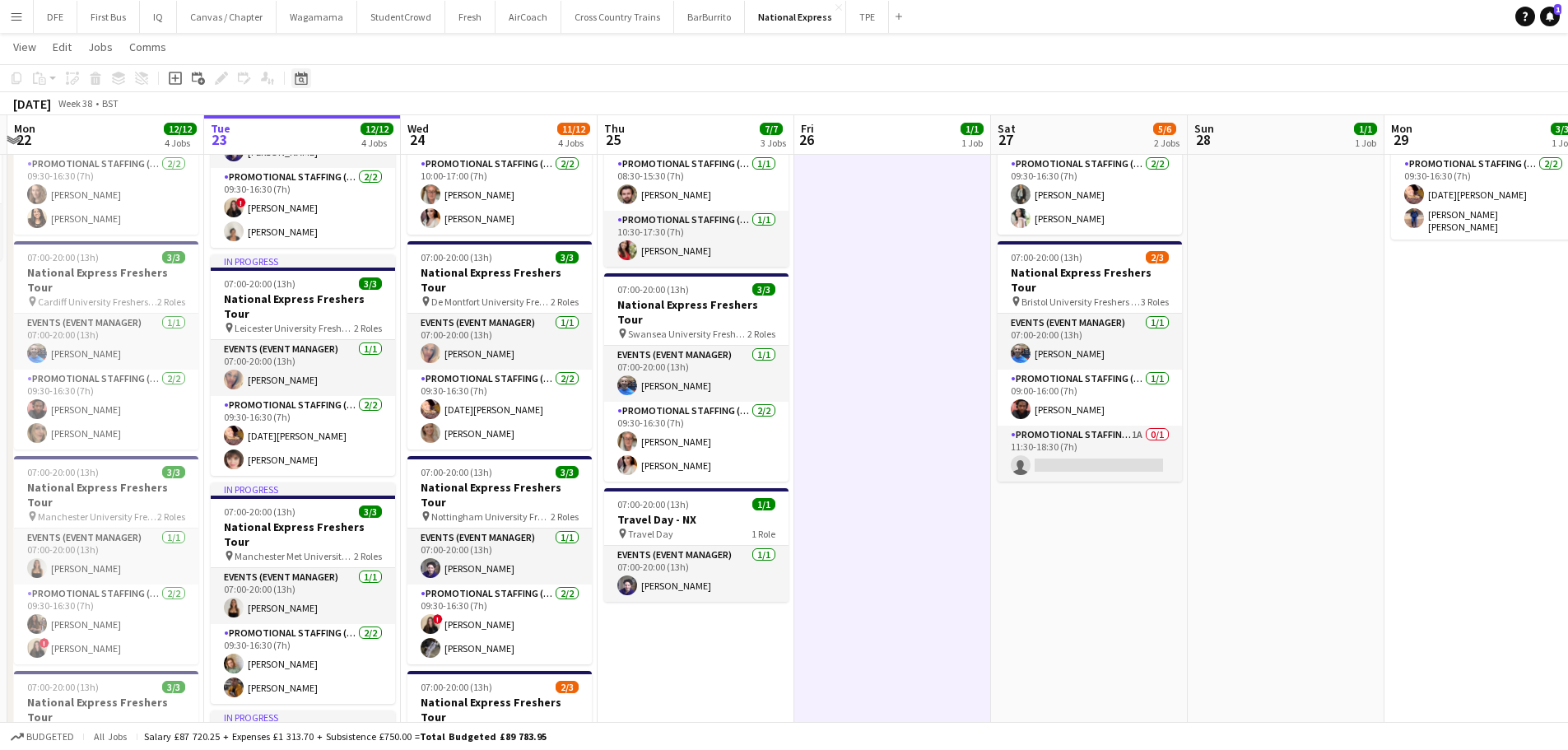
click at [302, 81] on icon at bounding box center [301, 80] width 6 height 6
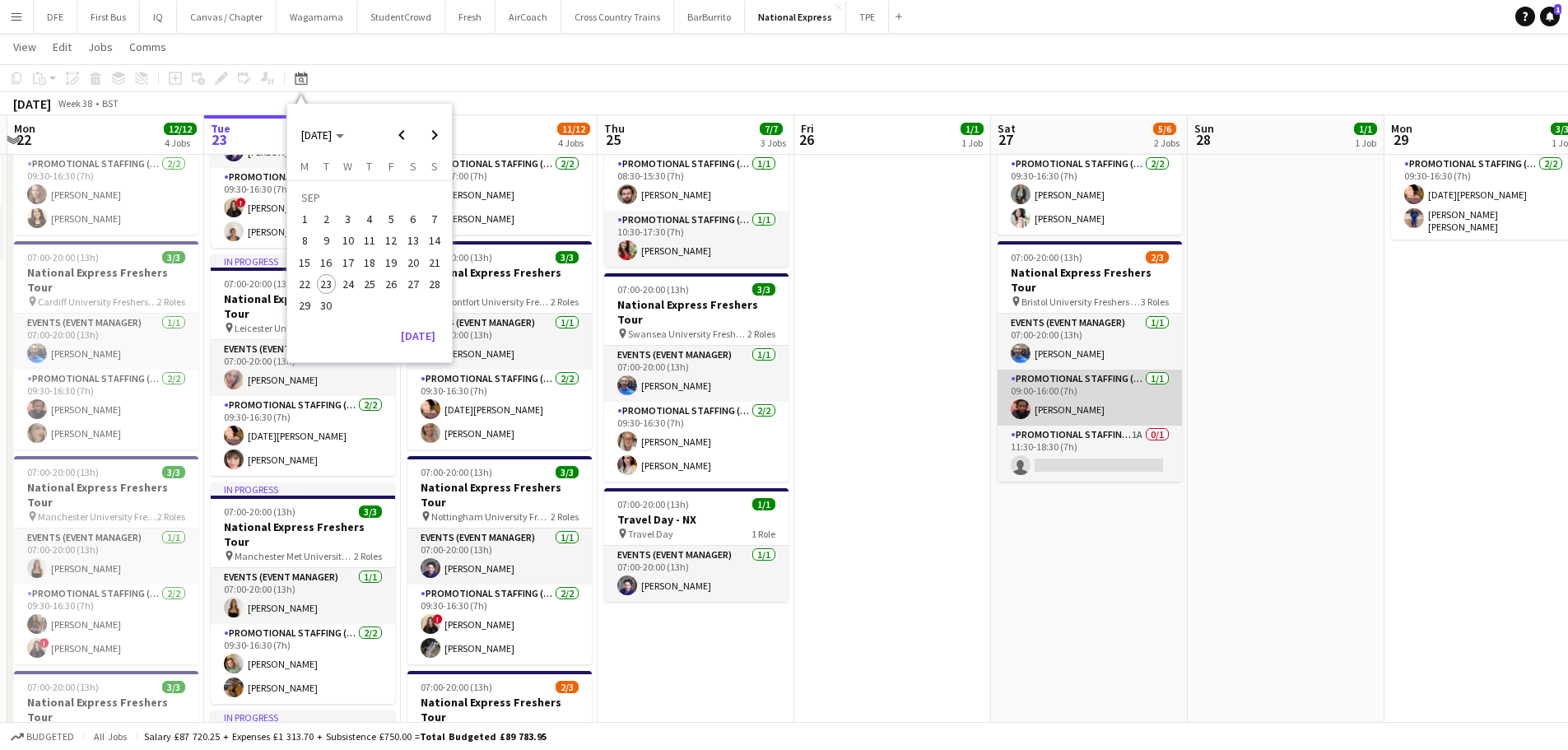
click at [1073, 378] on app-card-role "Promotional Staffing (Brand Ambassadors) 1/1 09:00-16:00 (7h) Emmanuel Orhewere" at bounding box center [1090, 398] width 184 height 56
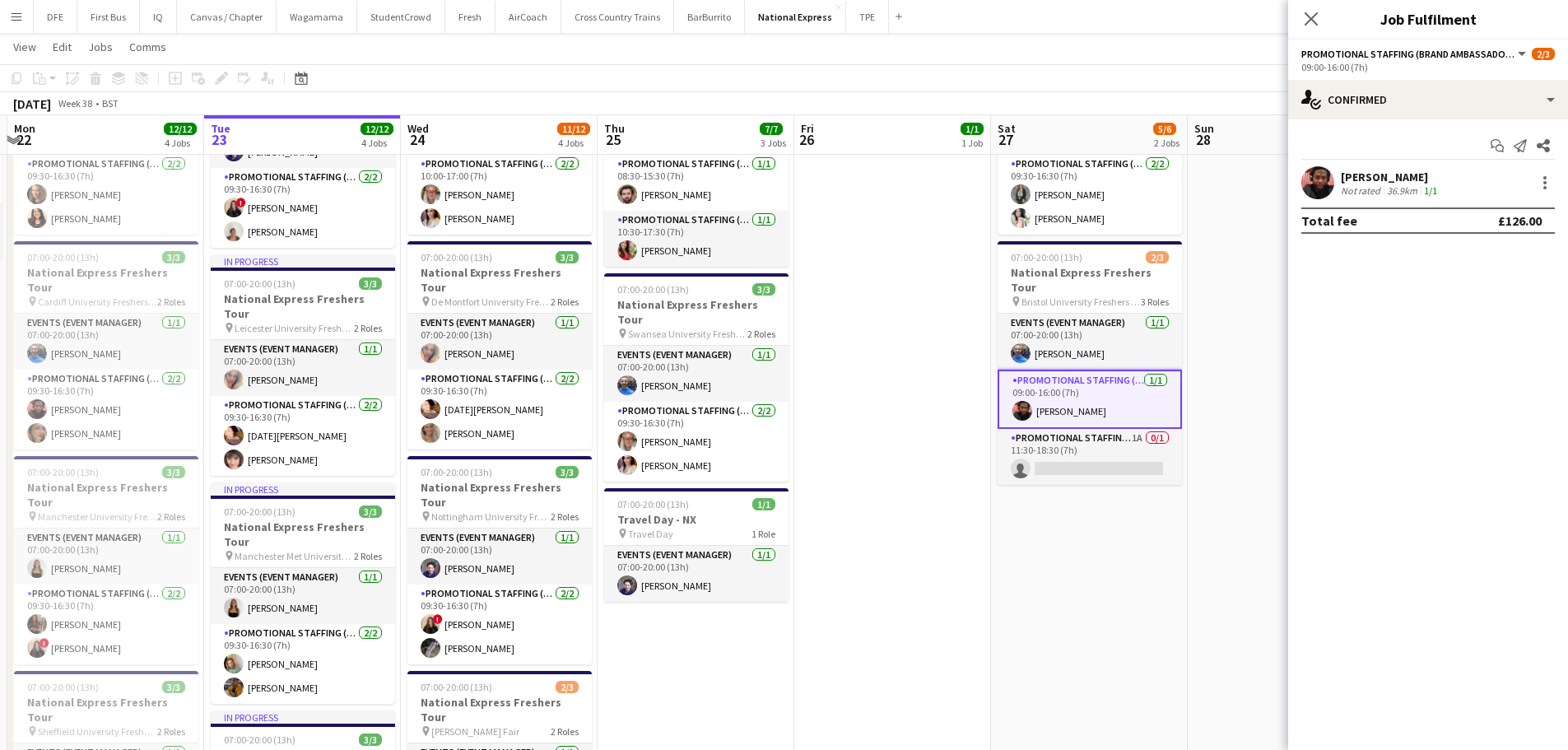
click at [1438, 179] on div "[PERSON_NAME]" at bounding box center [1390, 177] width 100 height 15
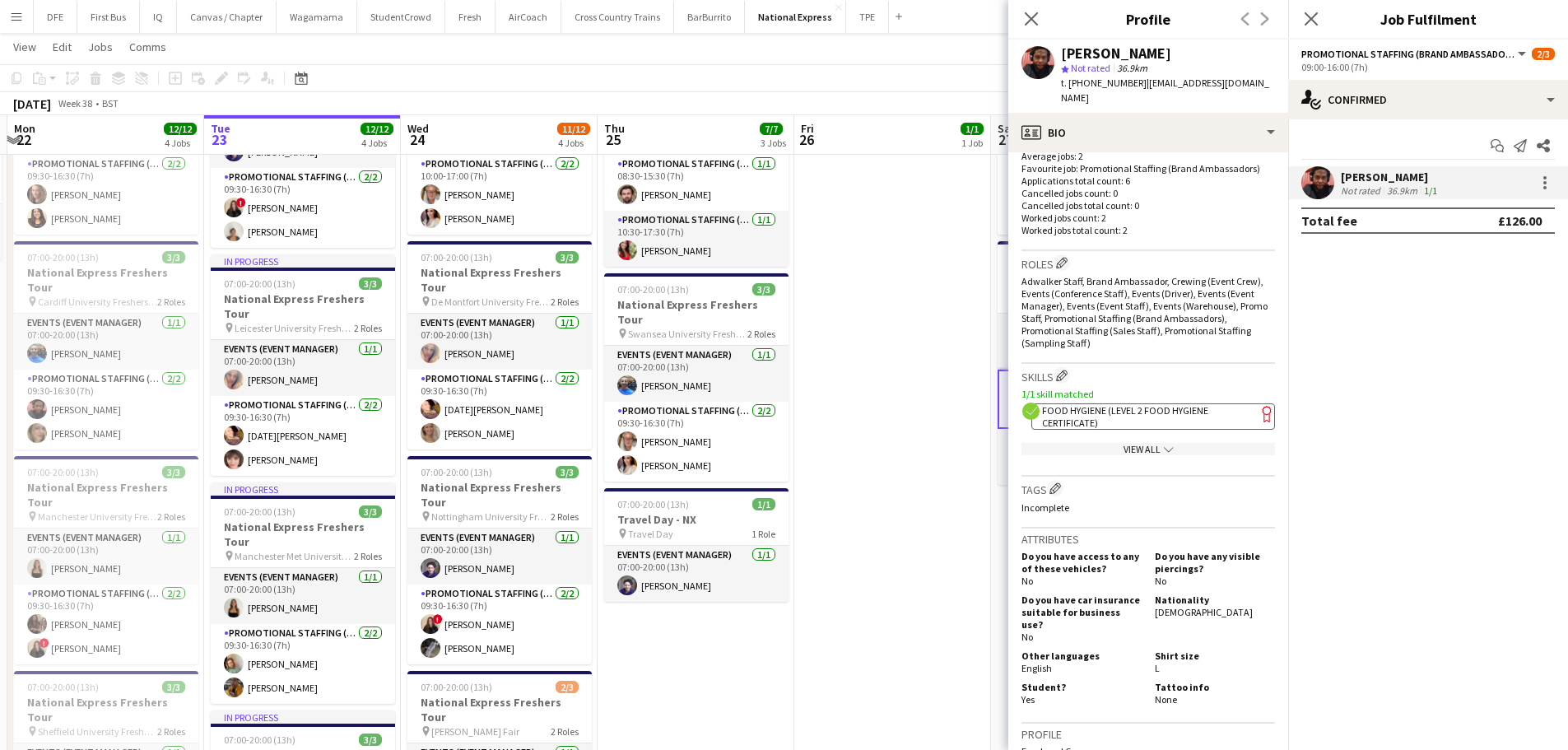
scroll to position [412, 0]
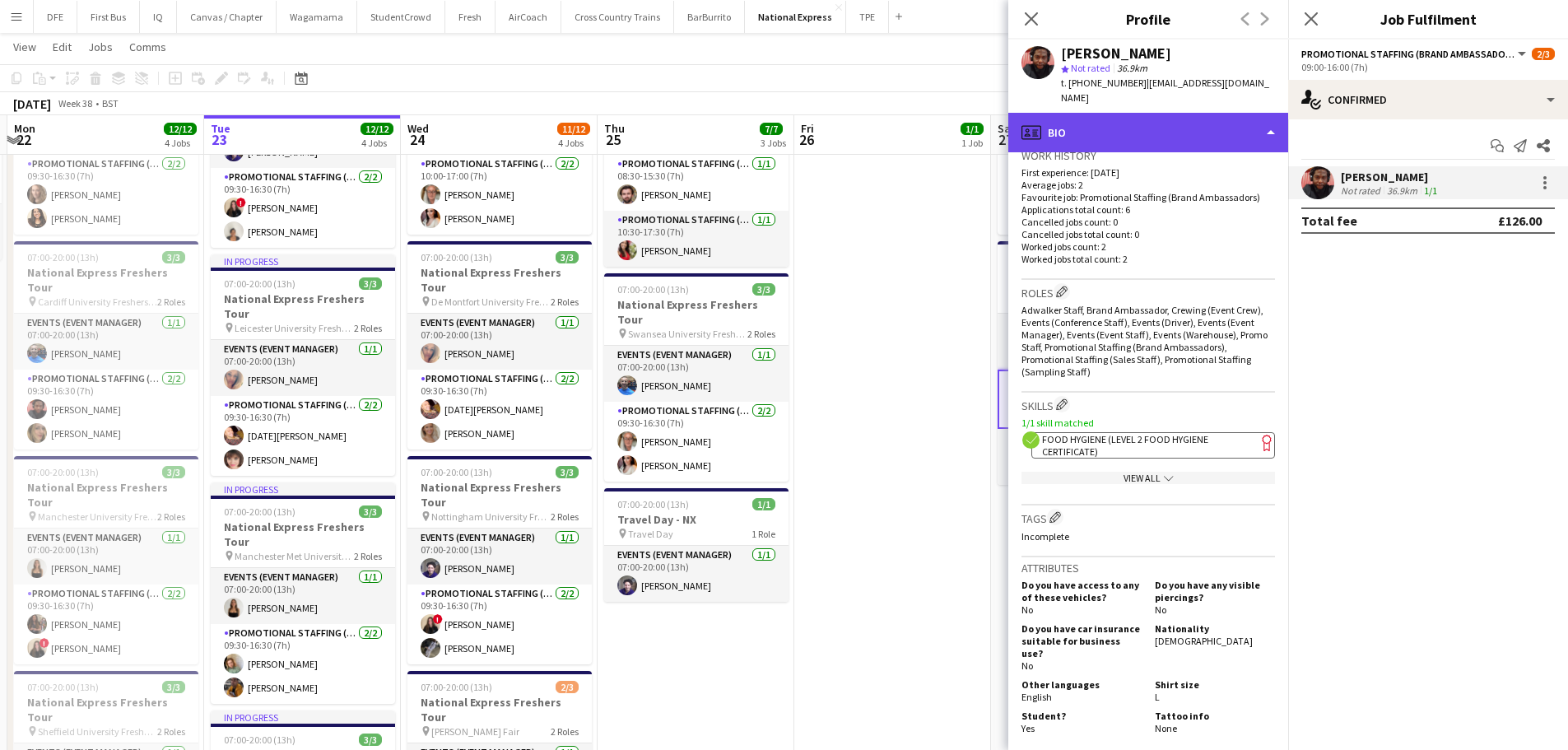
click at [1263, 116] on div "profile Bio" at bounding box center [1148, 132] width 280 height 39
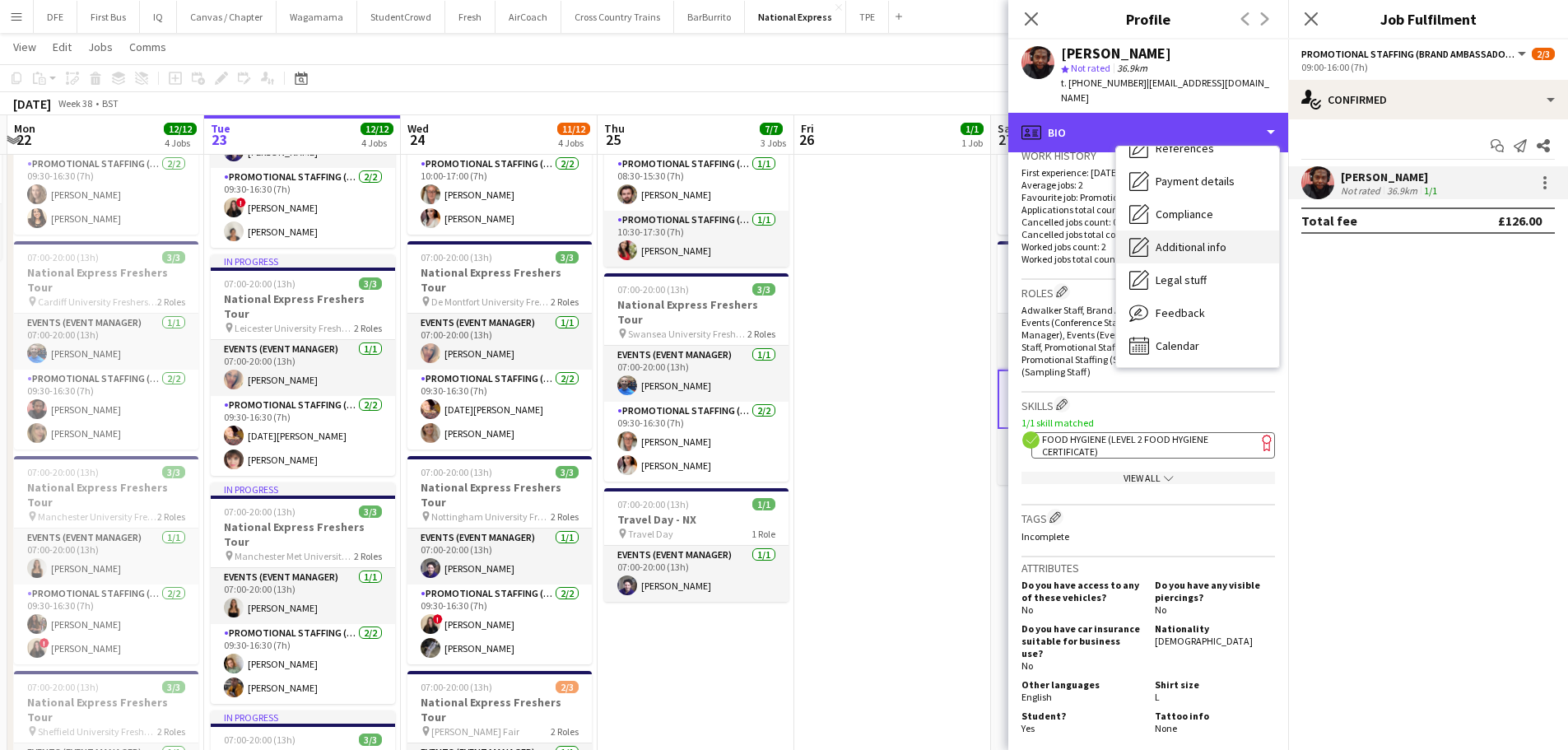
scroll to position [188, 0]
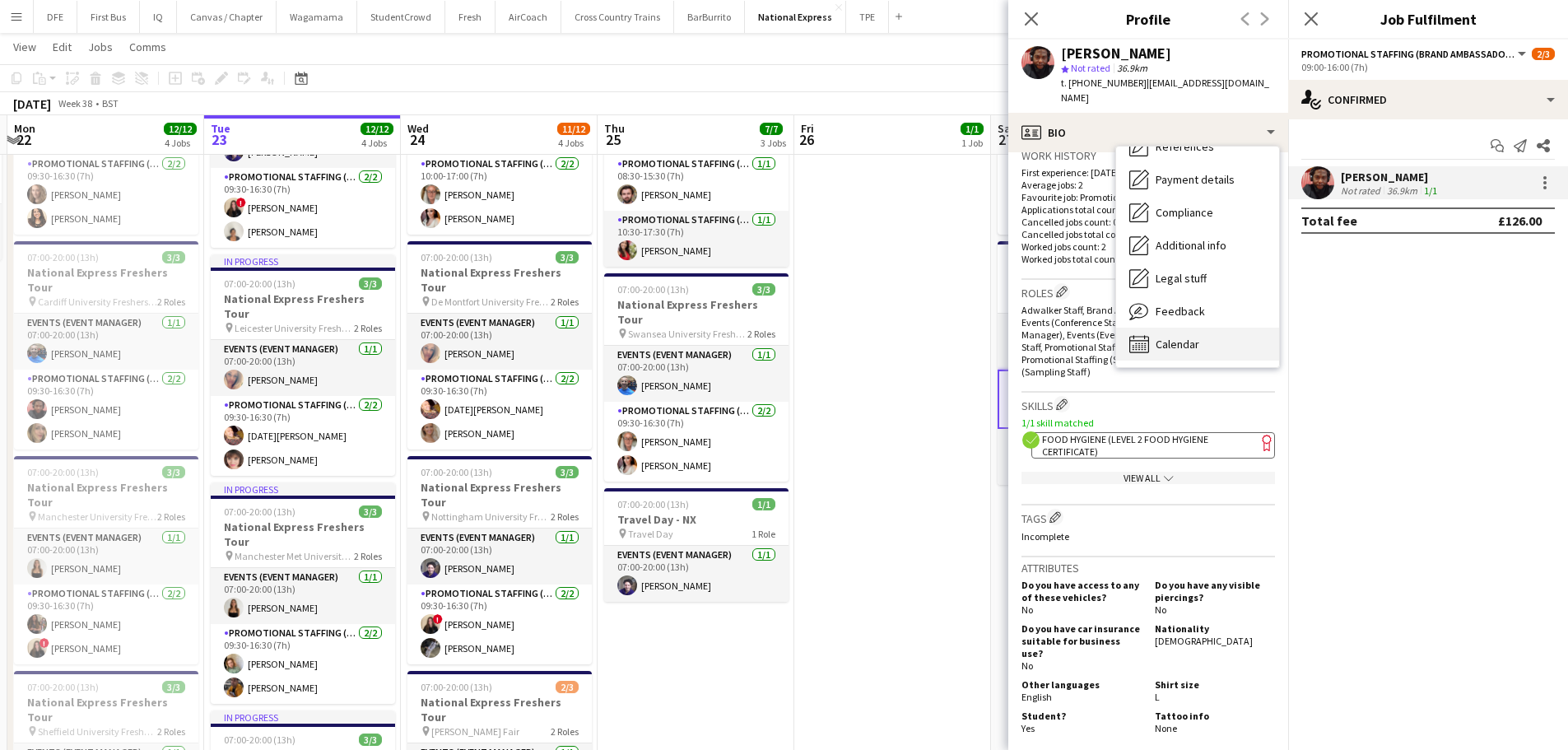
click at [1180, 336] on span "Calendar" at bounding box center [1177, 344] width 44 height 15
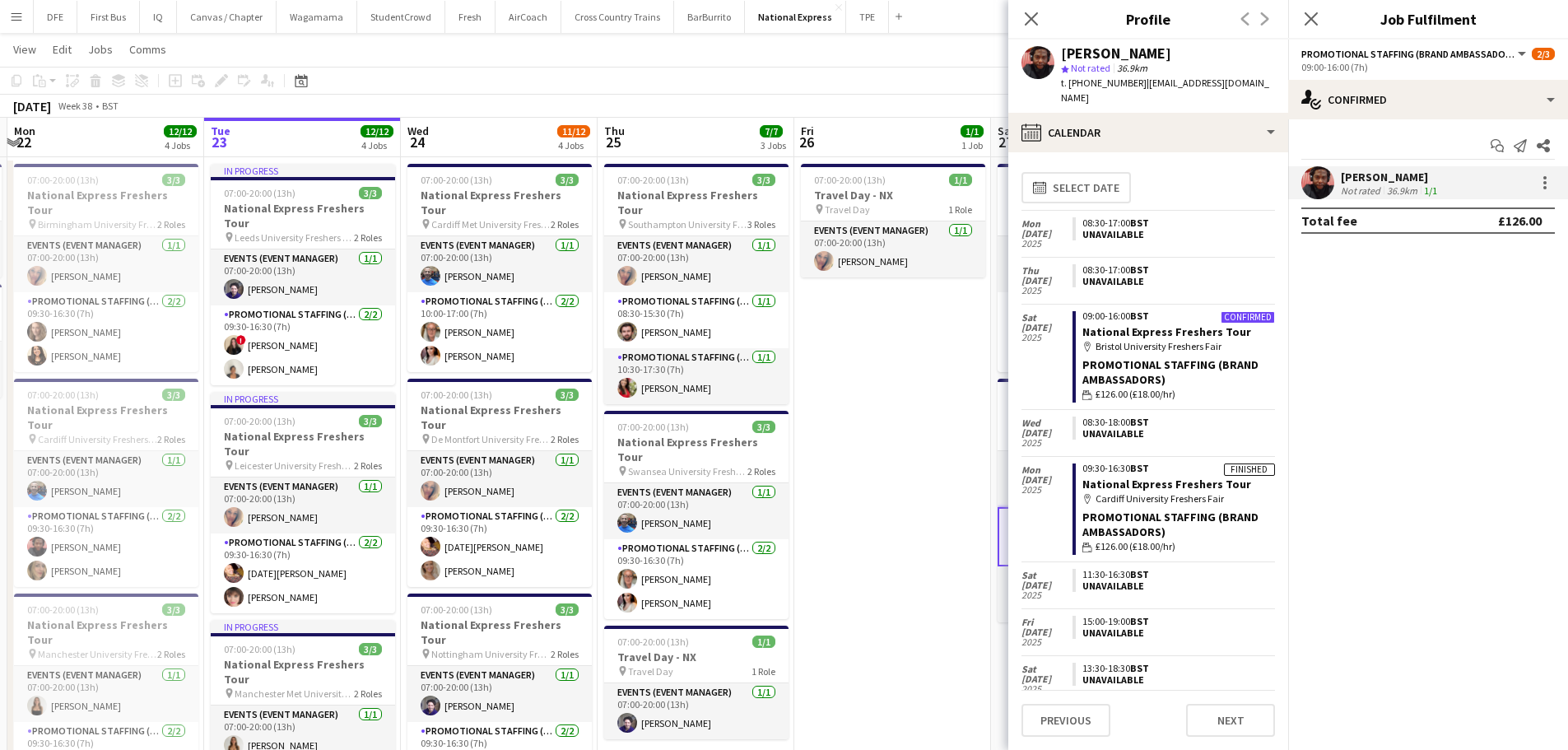
scroll to position [0, 0]
